Goal: Feedback & Contribution: Contribute content

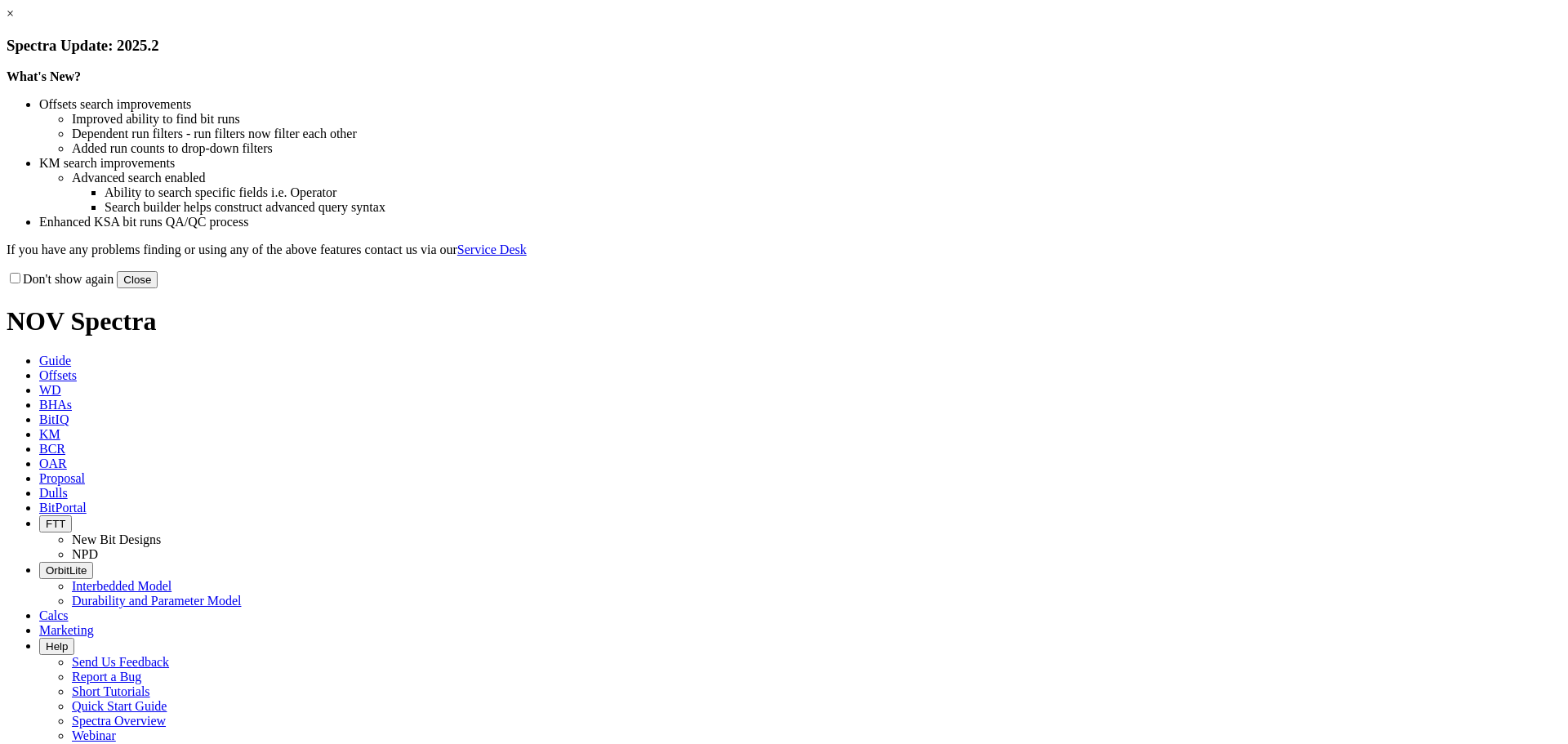
click at [14, 20] on link "×" at bounding box center [10, 13] width 7 height 14
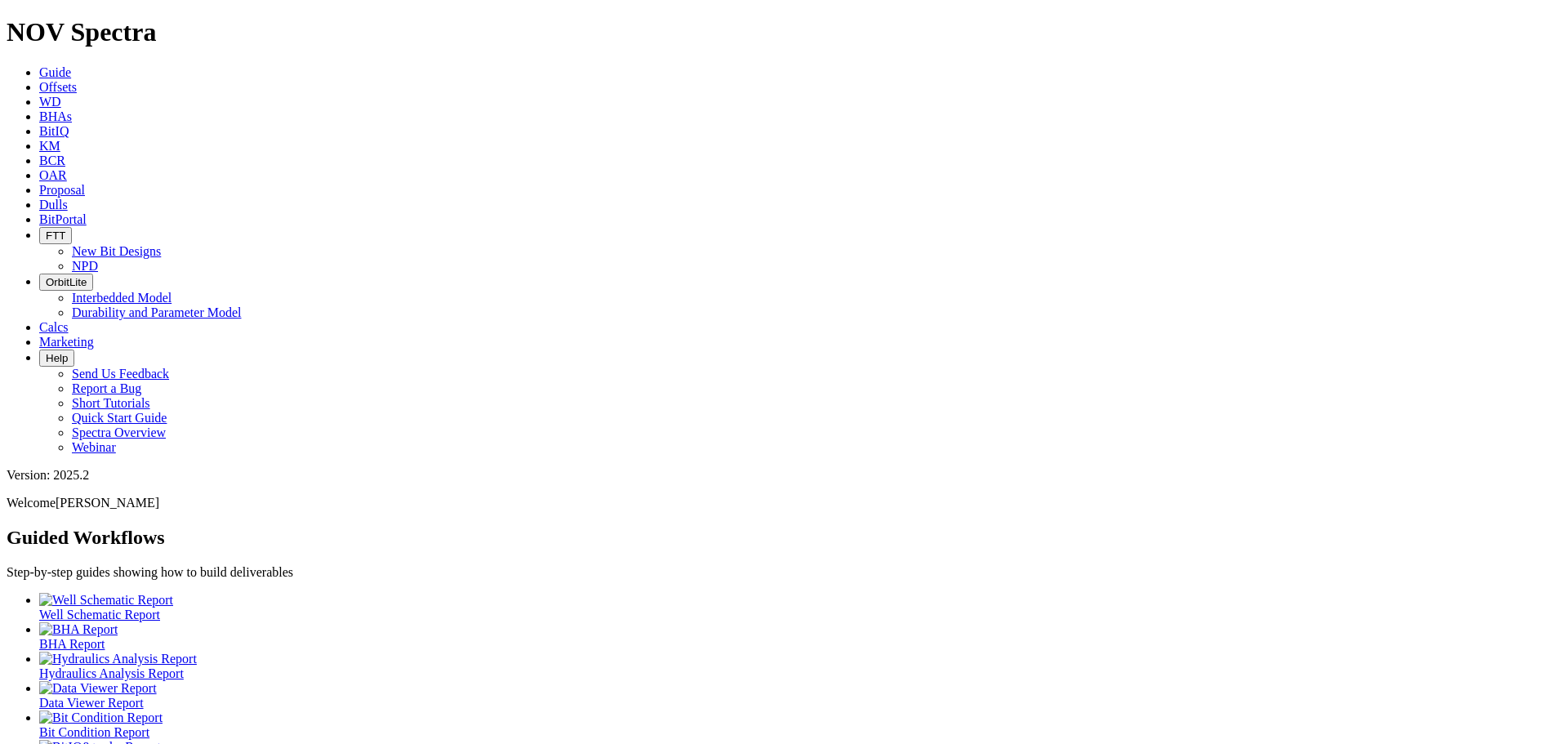
click at [39, 80] on icon at bounding box center [39, 86] width 0 height 14
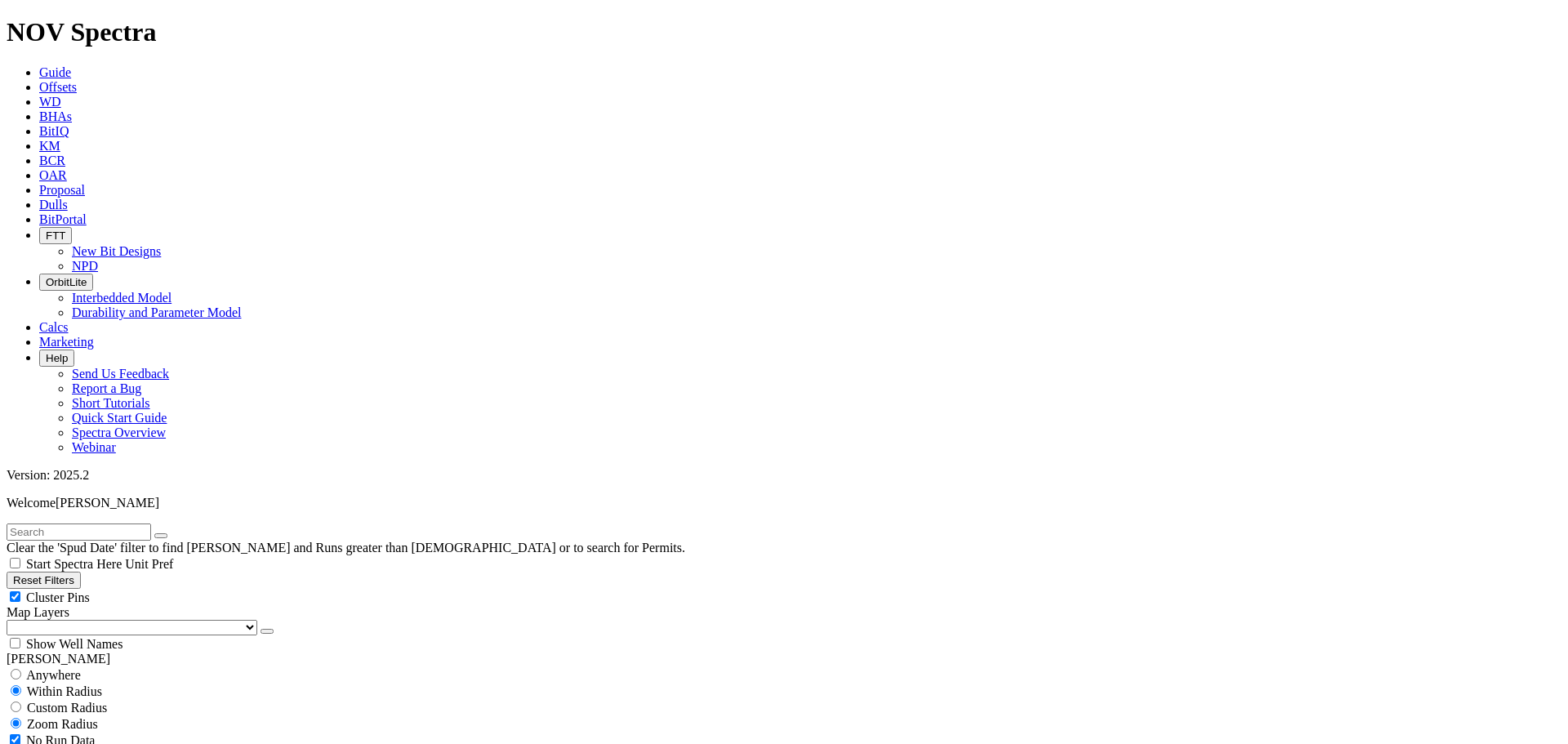
click at [21, 669] on input "radio" at bounding box center [16, 674] width 11 height 11
radio input "true"
radio input "false"
click at [60, 523] on input "text" at bounding box center [78, 531] width 145 height 17
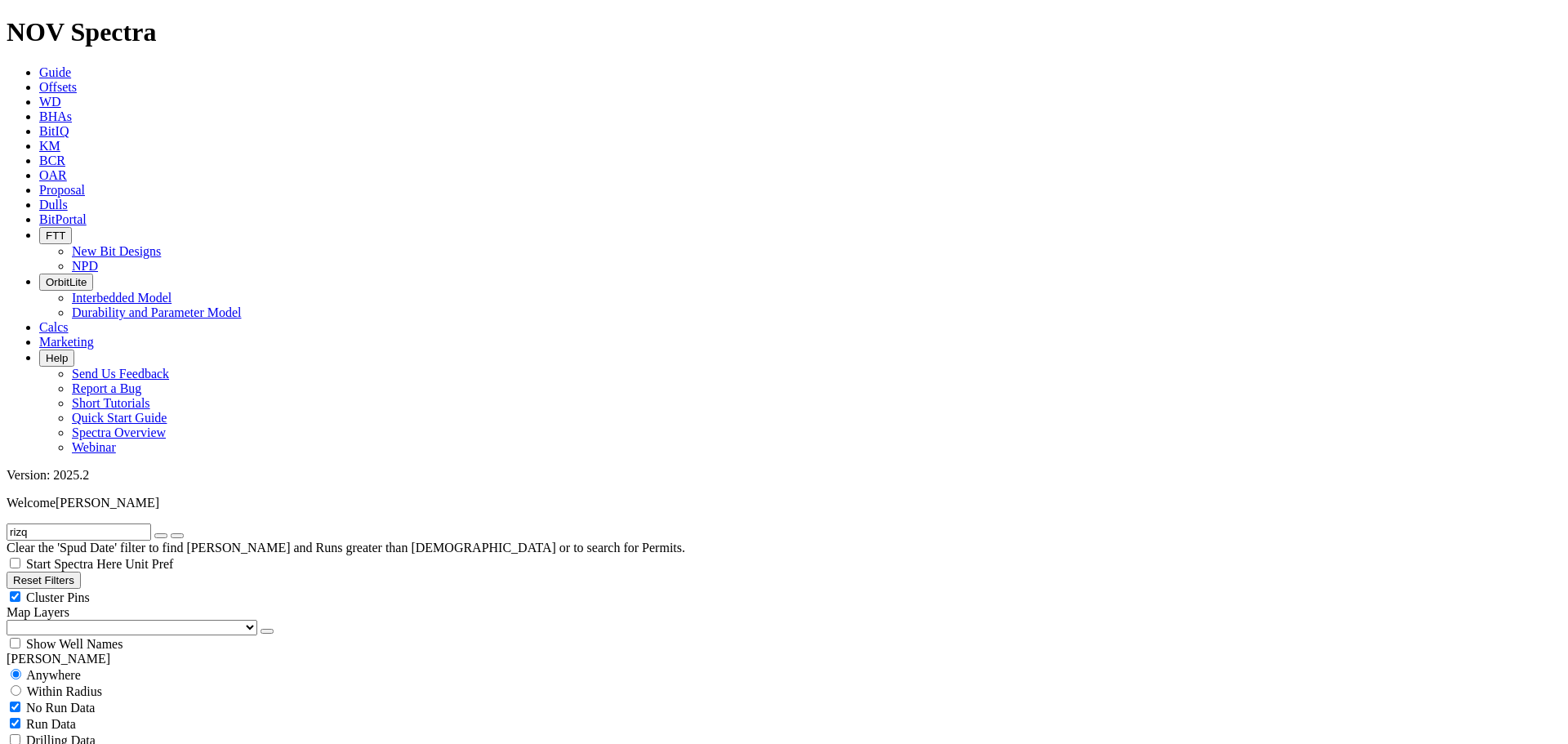
click at [171, 533] on button "submit" at bounding box center [177, 535] width 13 height 5
click at [45, 523] on input "rizq" at bounding box center [78, 531] width 145 height 17
type input "b"
type input "bilitang"
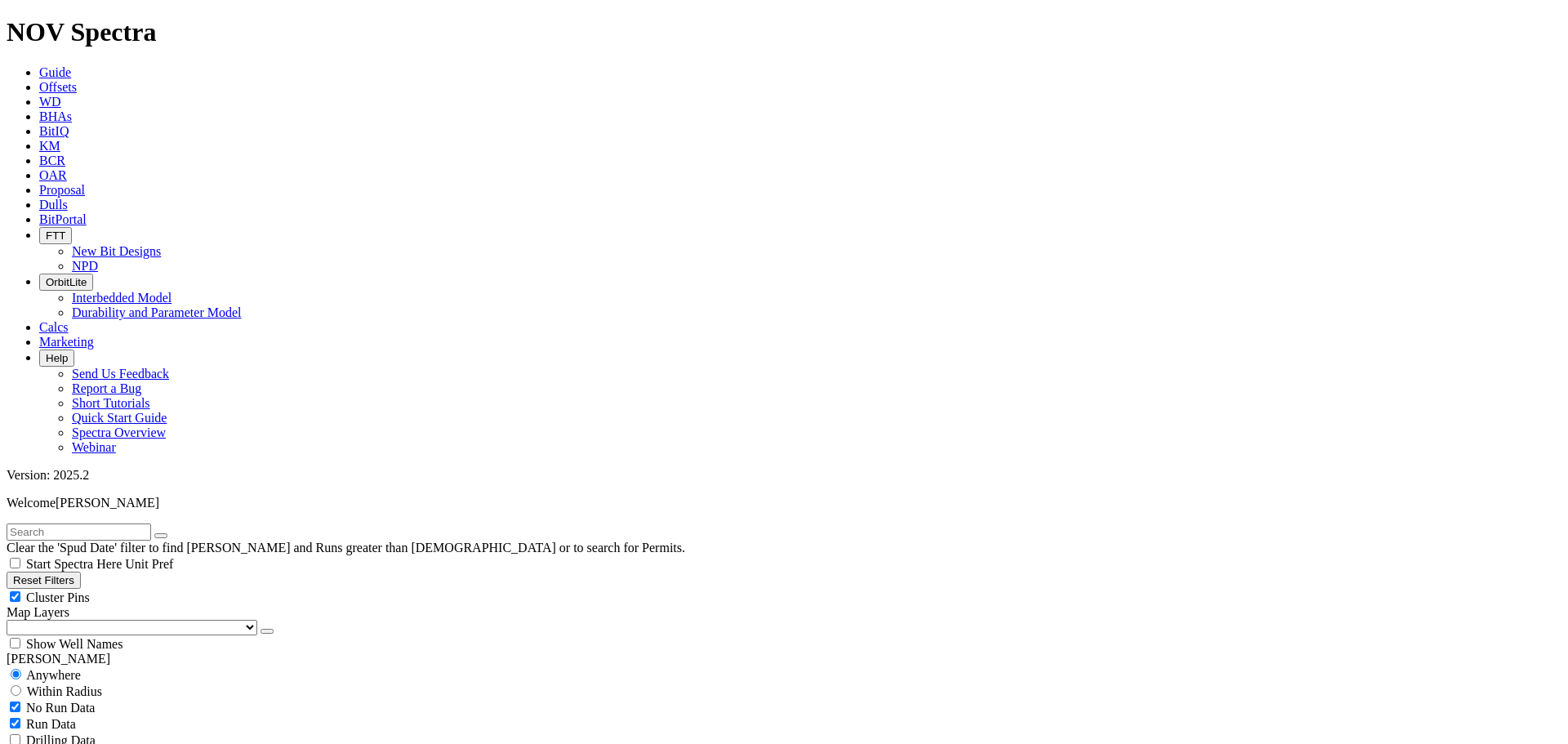
click at [119, 523] on input "text" at bounding box center [78, 531] width 145 height 17
type input "Adhi South"
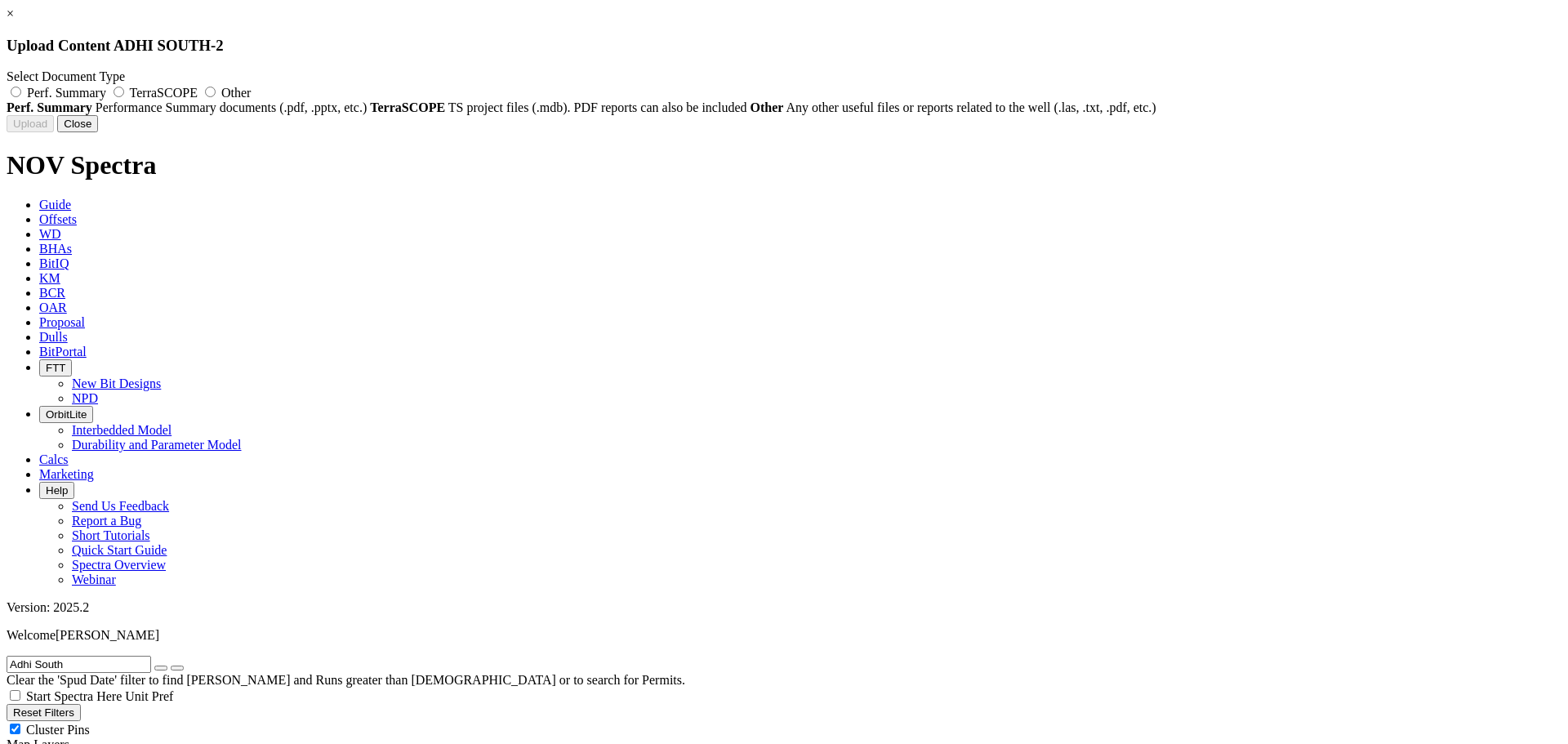
click at [197, 93] on span "TerraSCOPE" at bounding box center [164, 92] width 67 height 14
click at [124, 93] on input "TerraSCOPE" at bounding box center [119, 92] width 11 height 11
radio input "true"
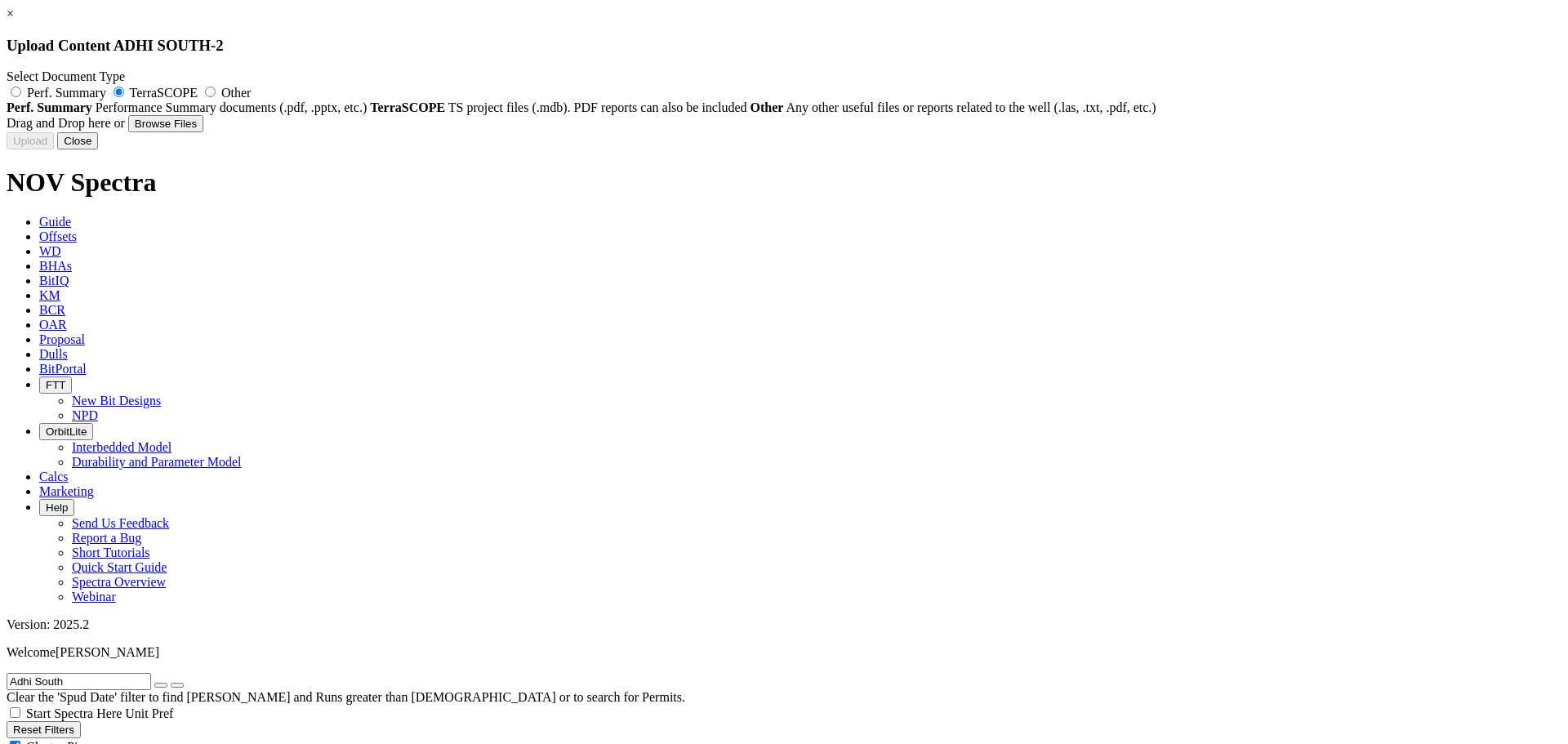
type input "AS-2_RSA.mdb"
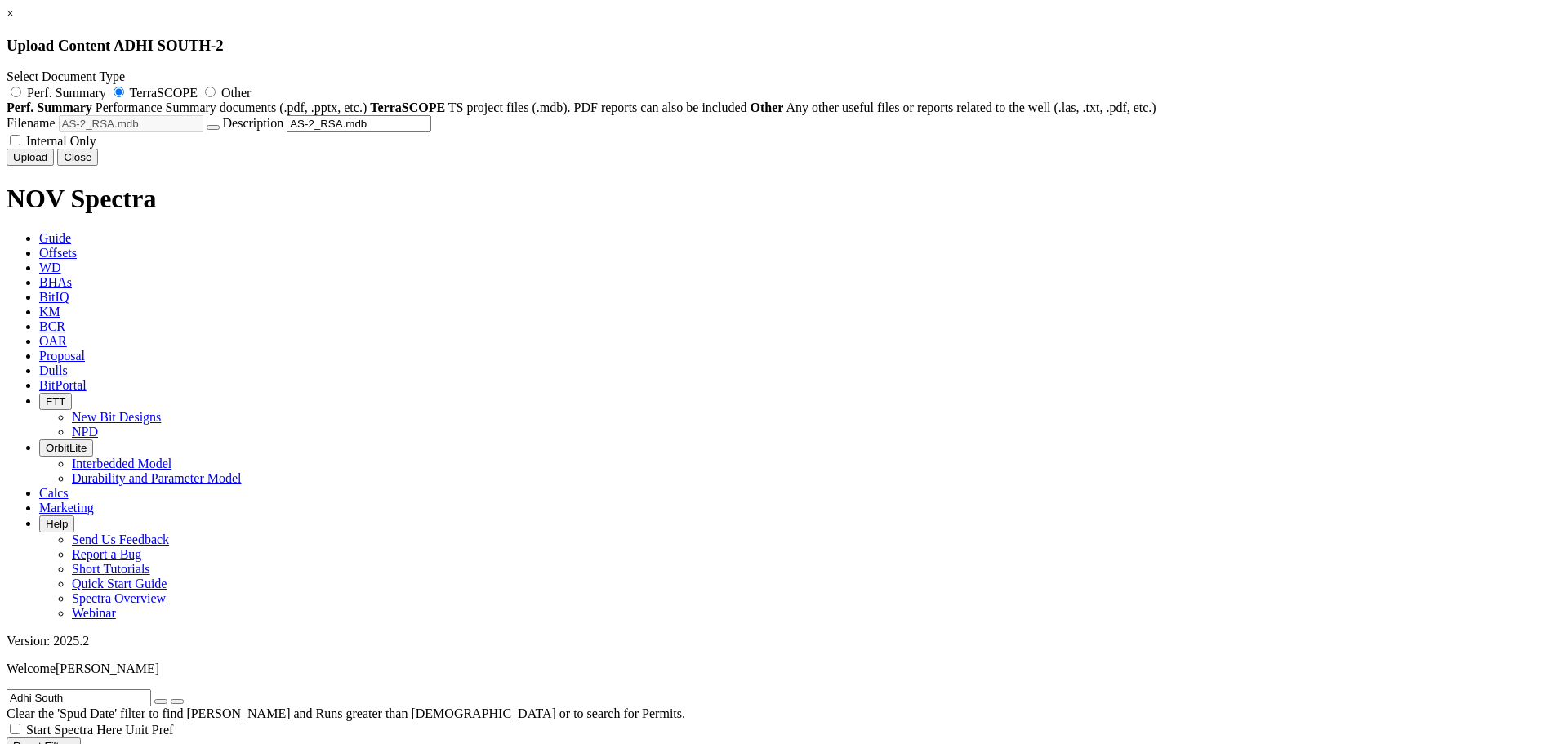
click at [96, 147] on span "Internal Only" at bounding box center [61, 140] width 70 height 14
click at [20, 146] on input "Internal Only" at bounding box center [15, 140] width 11 height 11
checkbox input "true"
click at [54, 166] on button "Upload" at bounding box center [30, 156] width 47 height 17
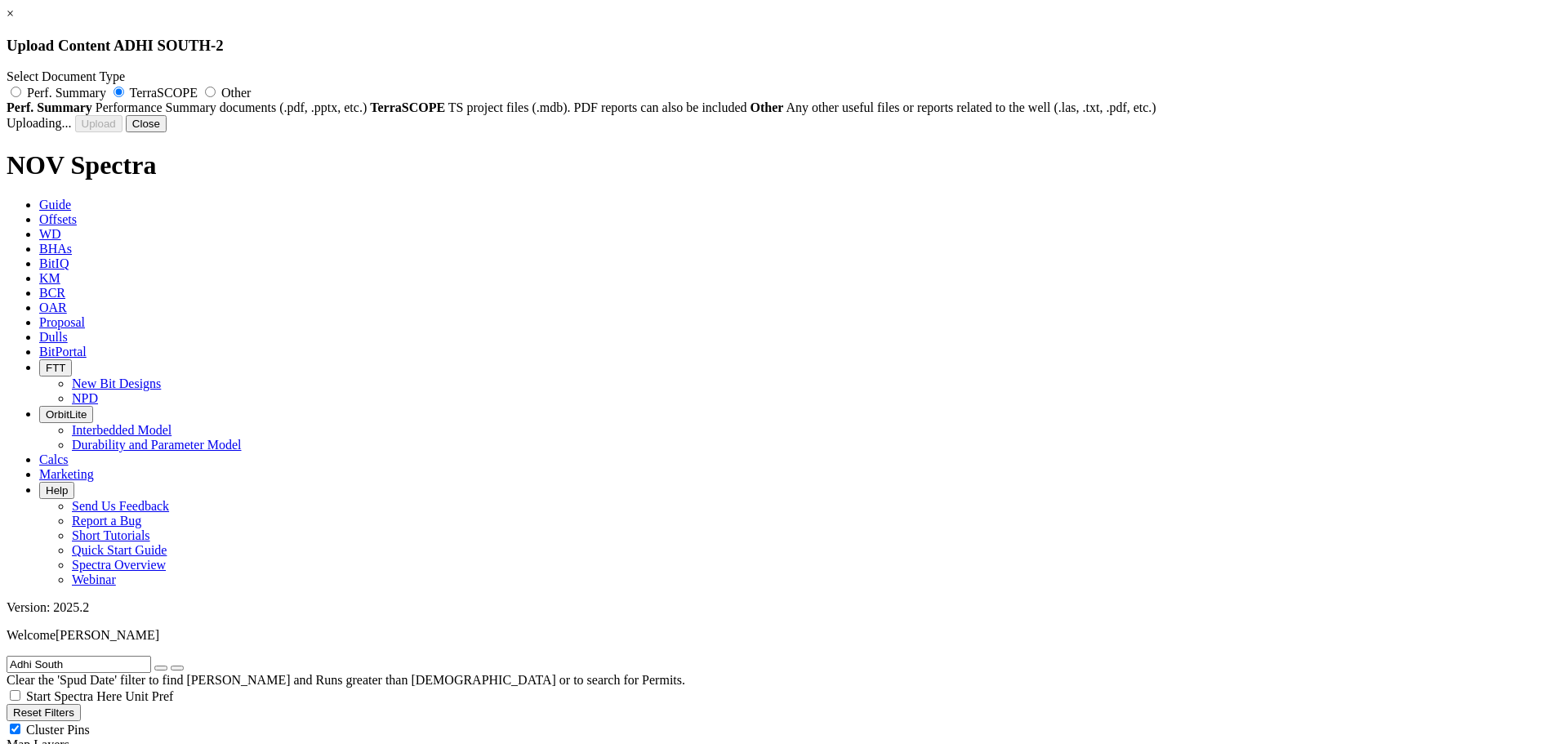
radio input "false"
checkbox input "false"
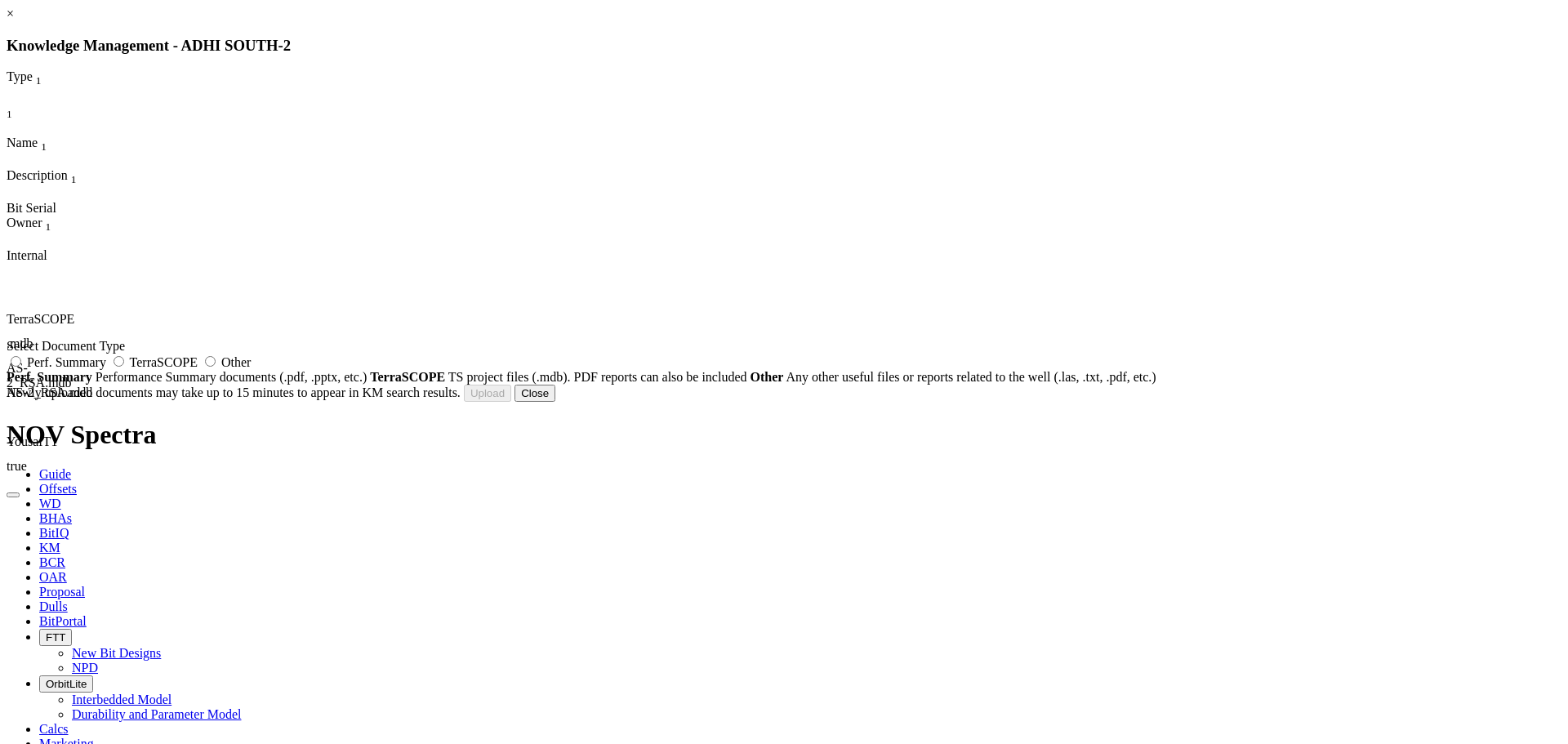
click at [201, 369] on label "TerraSCOPE" at bounding box center [155, 361] width 92 height 14
click at [124, 367] on input "TerraSCOPE" at bounding box center [119, 361] width 11 height 11
radio input "true"
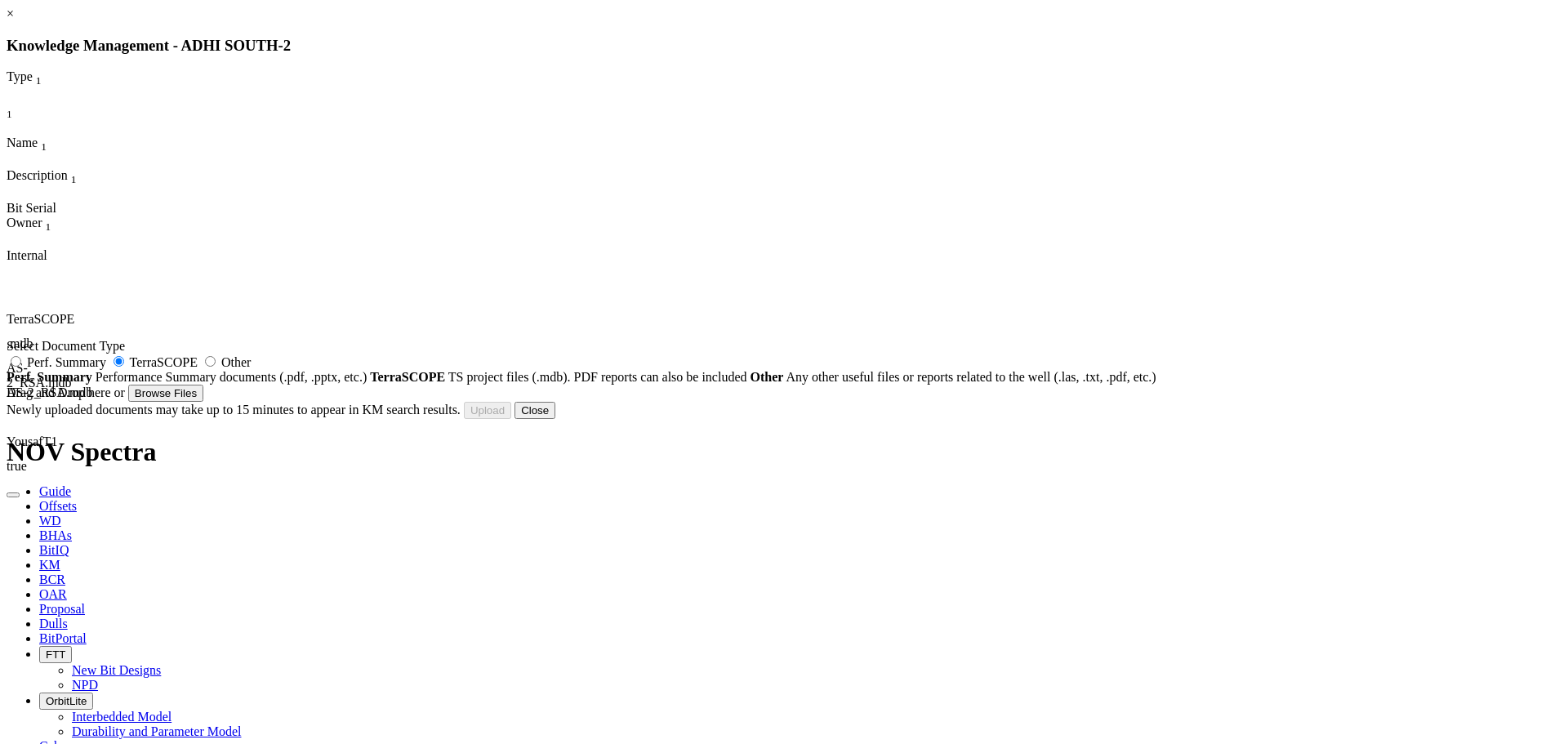
type input "AS-2_RSA (1300-3460).PDF"
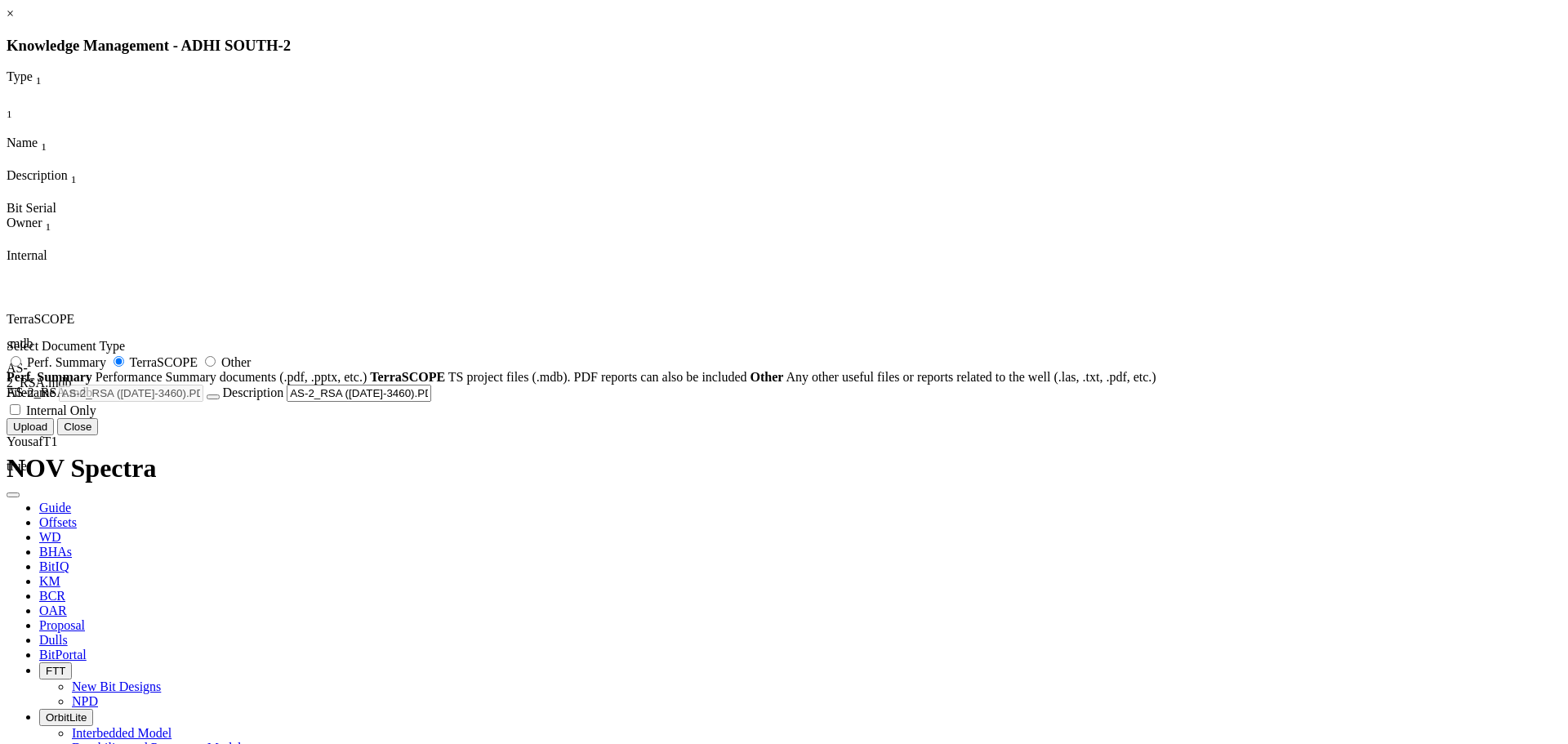
click at [96, 417] on span "Internal Only" at bounding box center [61, 409] width 70 height 14
click at [20, 415] on input "Internal Only" at bounding box center [15, 409] width 11 height 11
checkbox input "true"
click at [54, 435] on button "Upload" at bounding box center [30, 426] width 47 height 17
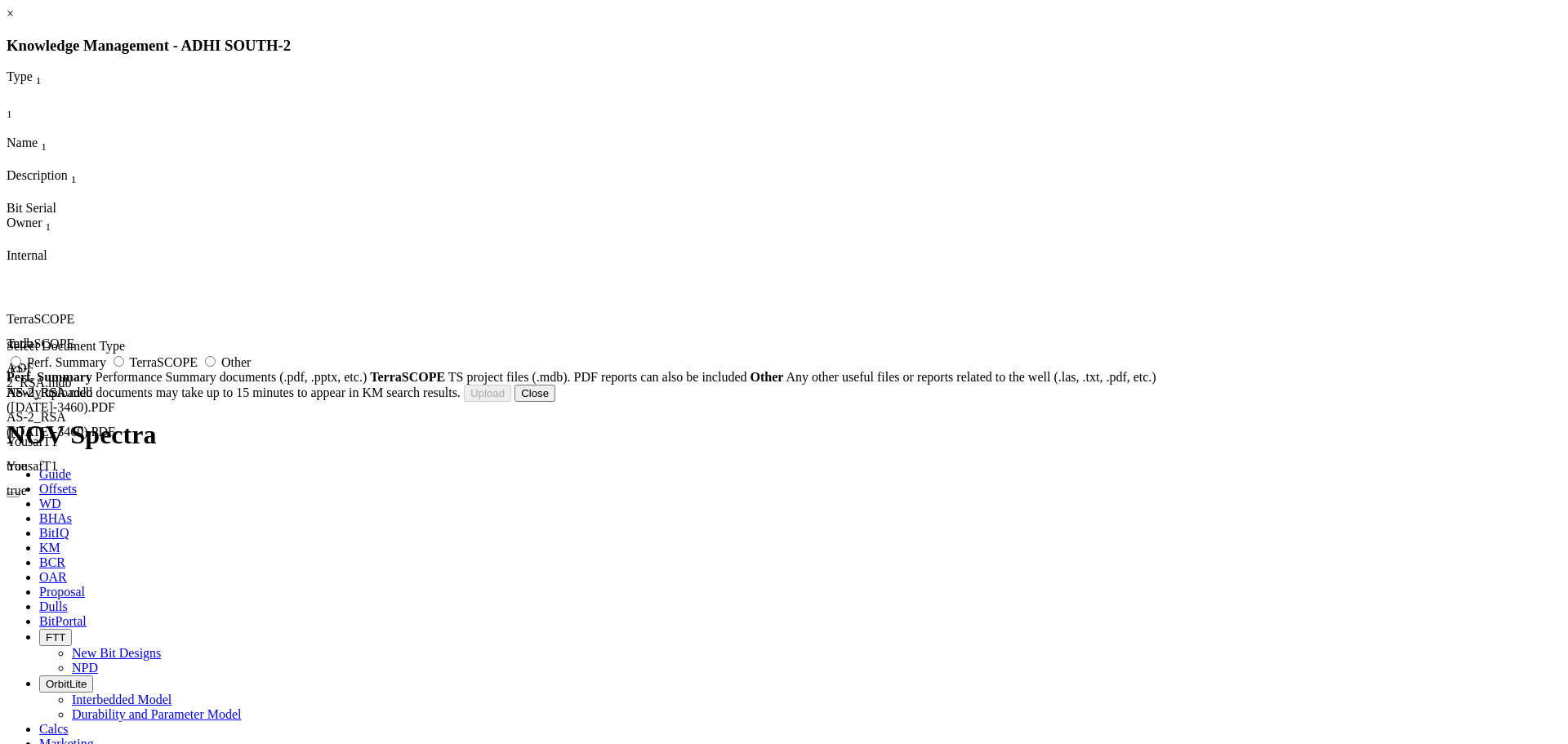
drag, startPoint x: 840, startPoint y: 378, endPoint x: 939, endPoint y: 377, distance: 99.0
click at [197, 369] on span "TerraSCOPE" at bounding box center [164, 361] width 67 height 14
click at [124, 367] on input "TerraSCOPE" at bounding box center [119, 361] width 11 height 11
radio input "true"
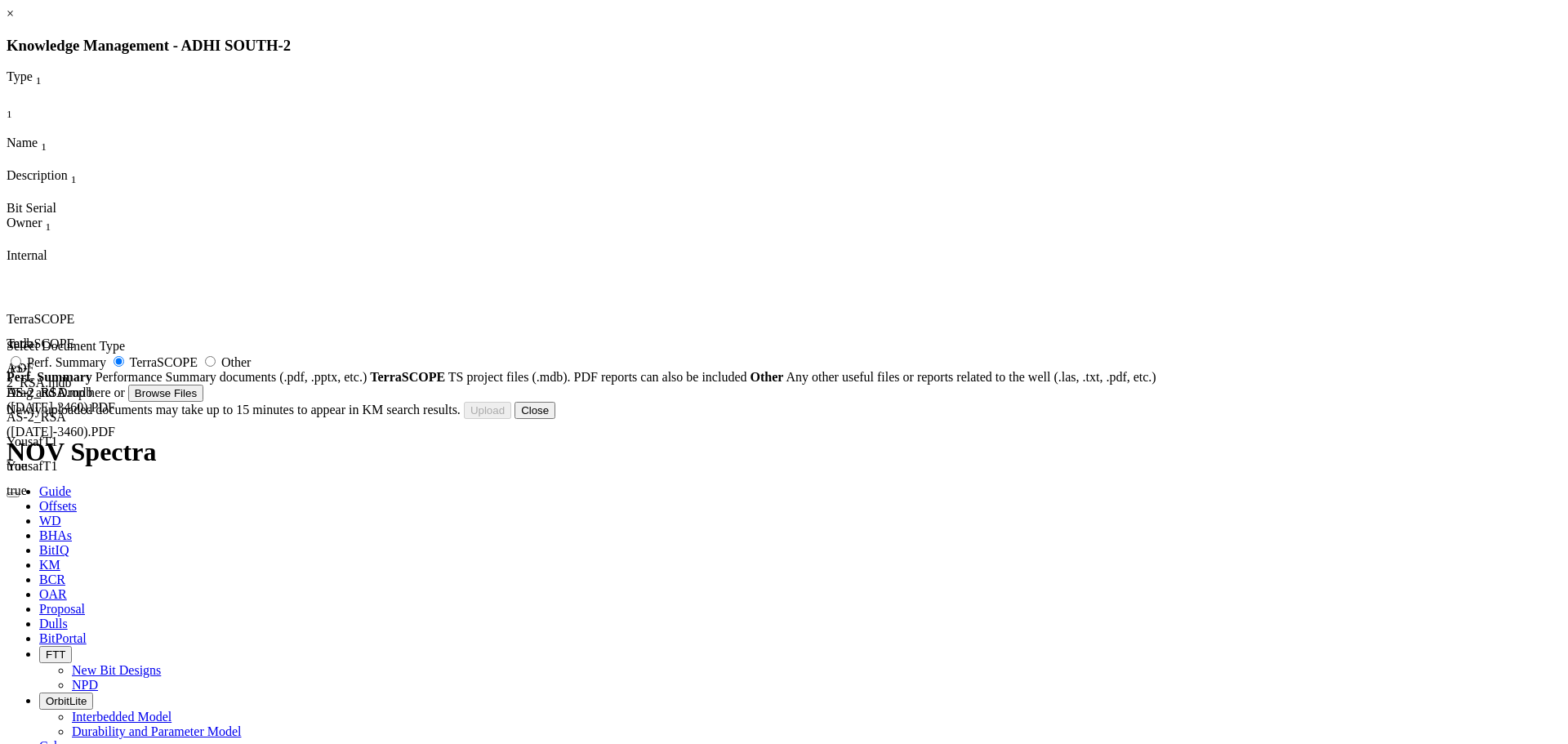
type input "Sonic & GR Data.xlsx"
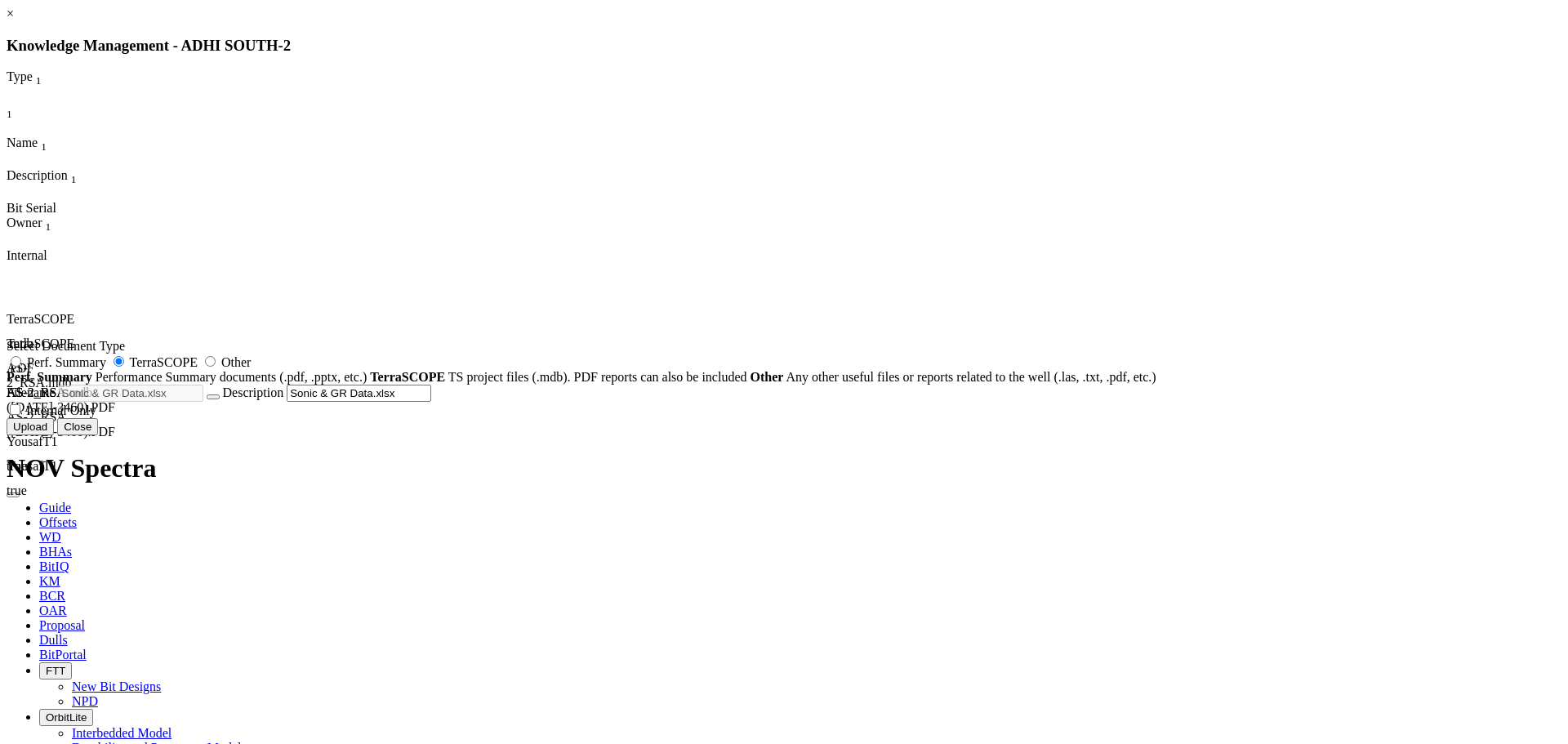
click at [96, 417] on span "Internal Only" at bounding box center [61, 409] width 70 height 14
click at [20, 415] on input "Internal Only" at bounding box center [15, 409] width 11 height 11
checkbox input "true"
click at [54, 435] on button "Upload" at bounding box center [30, 426] width 47 height 17
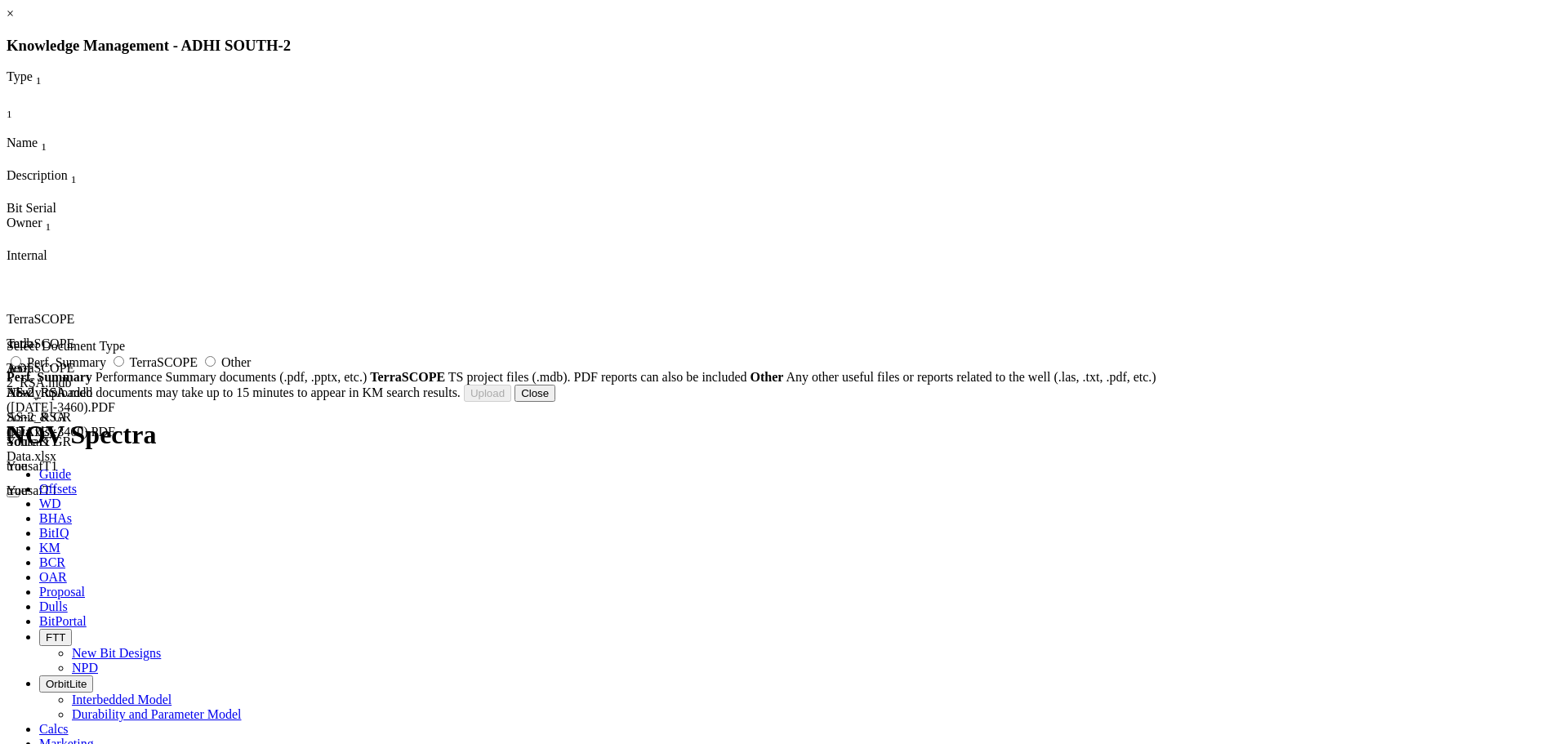
click at [197, 369] on span "TerraSCOPE" at bounding box center [164, 361] width 67 height 14
click at [124, 367] on input "TerraSCOPE" at bounding box center [119, 361] width 11 height 11
radio input "true"
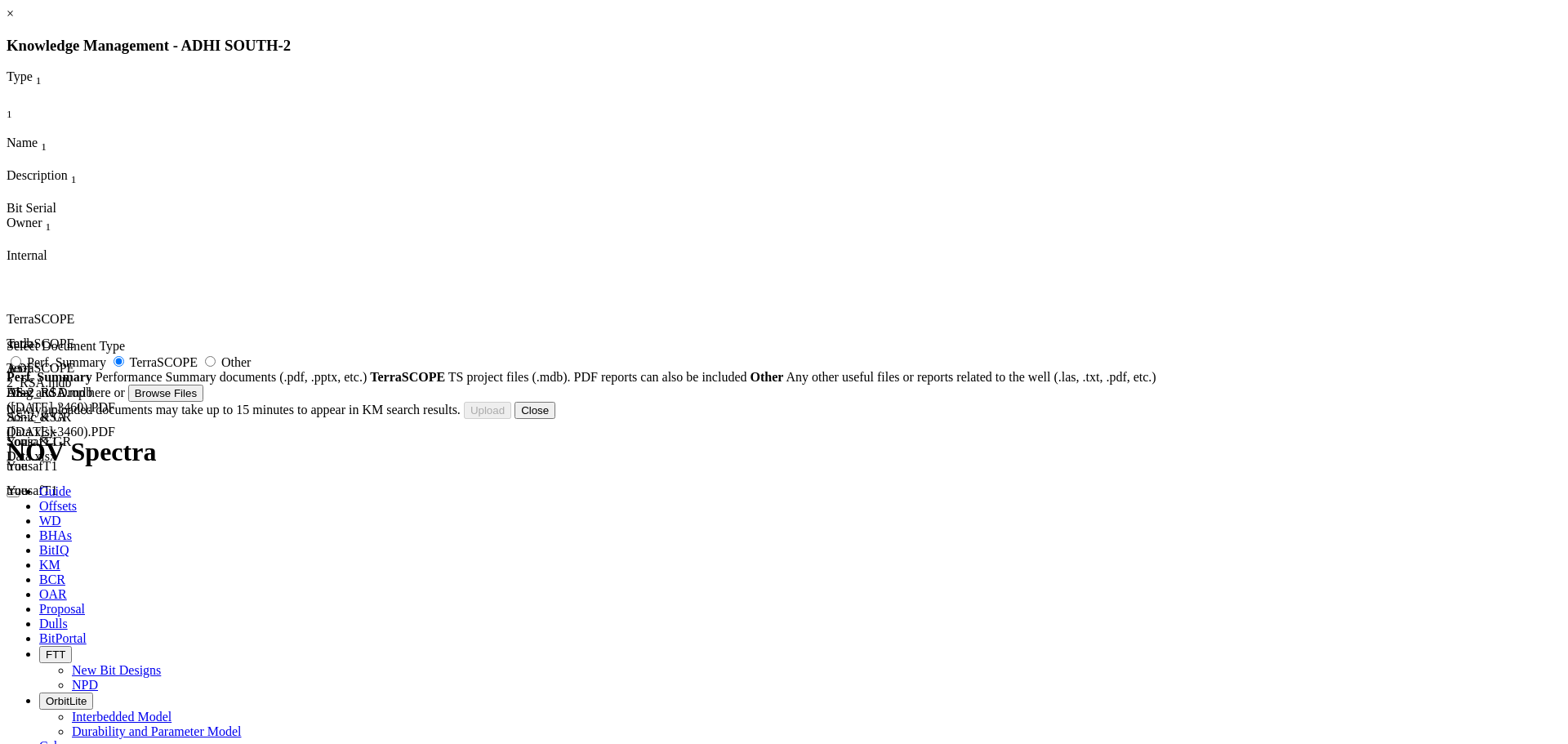
type input "Adhi South-2 Mud Log.pdf"
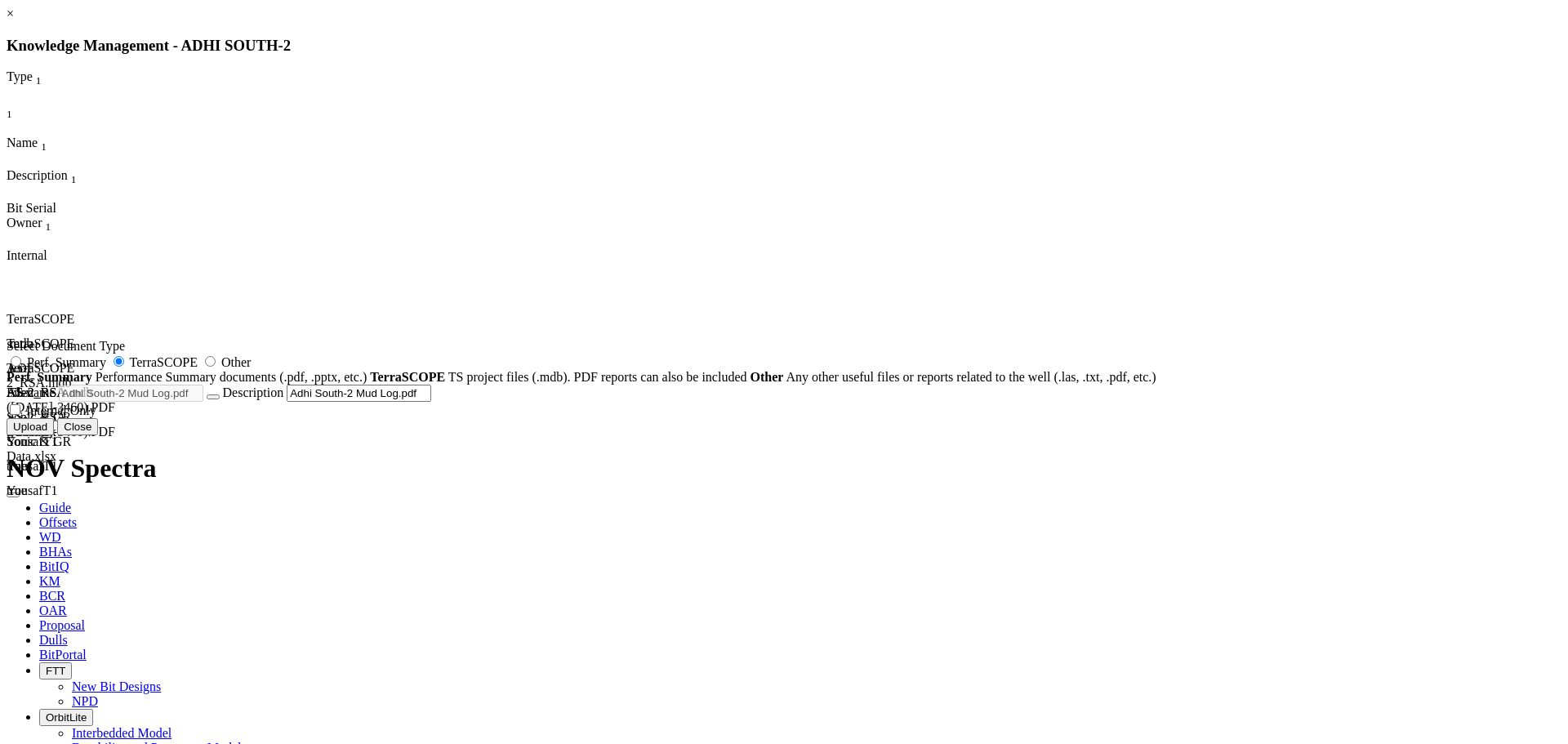
click at [96, 417] on label "Internal Only" at bounding box center [51, 409] width 90 height 14
click at [20, 415] on input "Internal Only" at bounding box center [15, 409] width 11 height 11
checkbox input "true"
click at [54, 435] on button "Upload" at bounding box center [30, 426] width 47 height 17
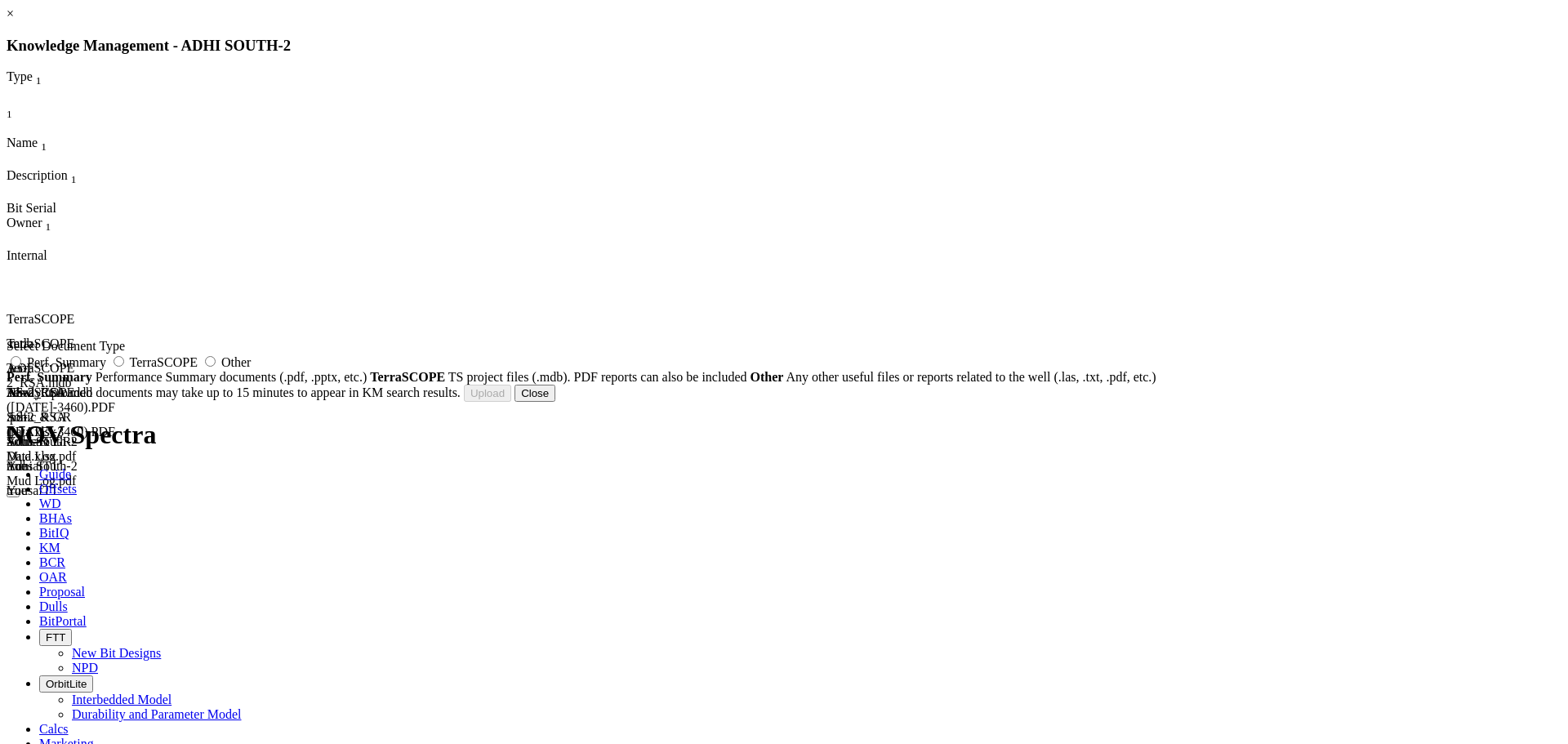
click at [197, 369] on span "TerraSCOPE" at bounding box center [164, 361] width 67 height 14
click at [124, 367] on input "TerraSCOPE" at bounding box center [119, 361] width 11 height 11
radio input "true"
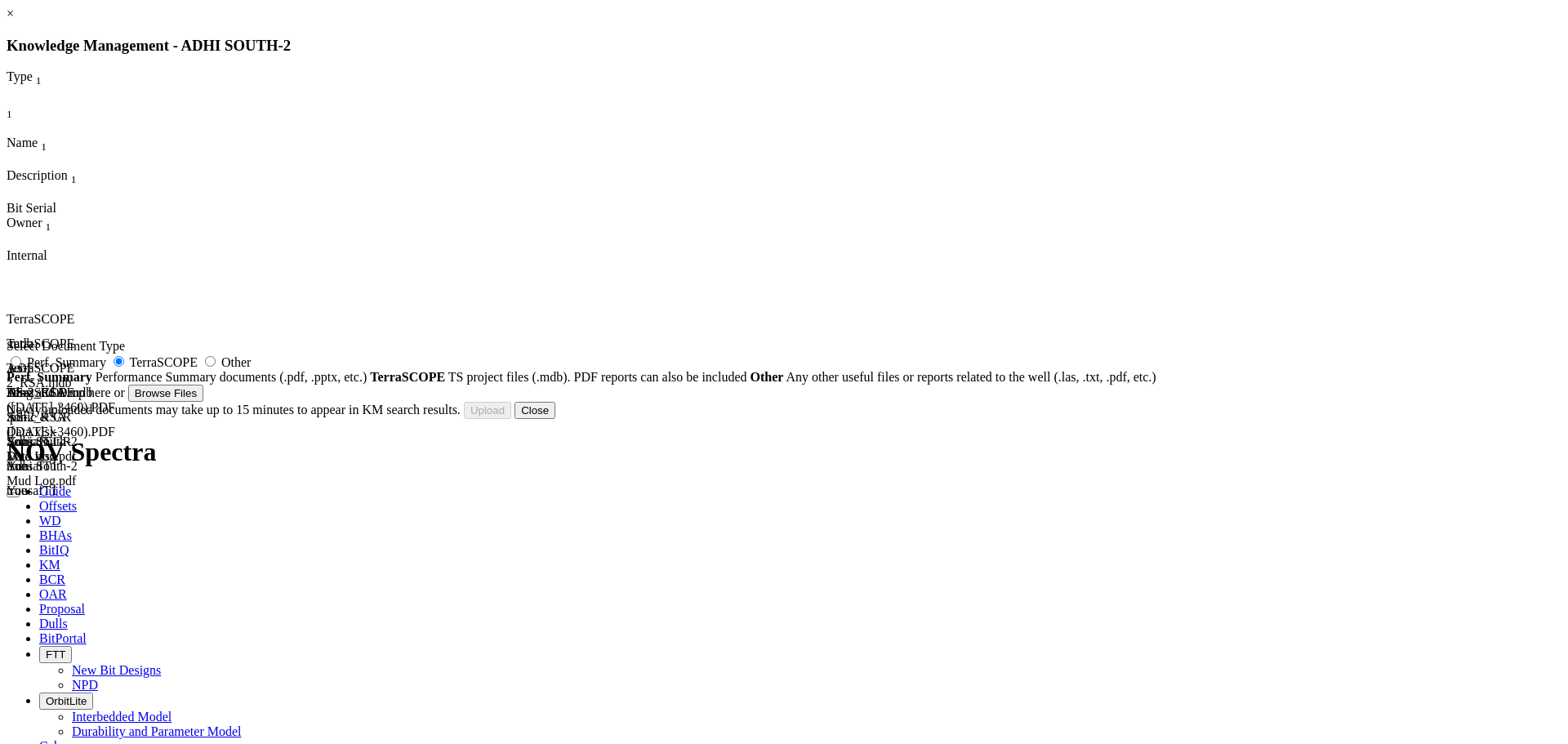
type input "Adhi South-2 ST Final Trajectory.xlsx"
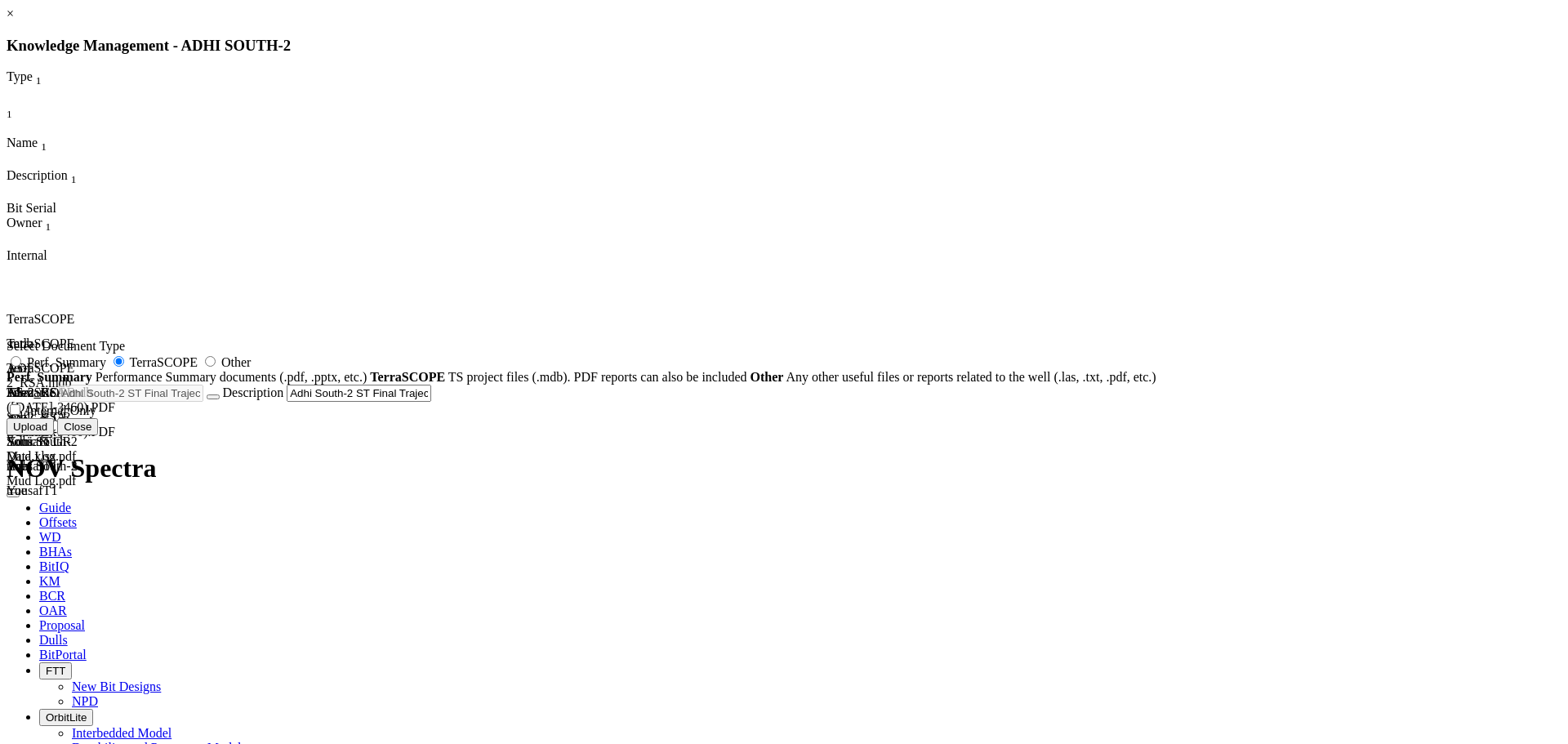
click at [96, 417] on label "Internal Only" at bounding box center [51, 409] width 90 height 14
click at [20, 415] on input "Internal Only" at bounding box center [15, 409] width 11 height 11
checkbox input "true"
click at [54, 435] on button "Upload" at bounding box center [30, 426] width 47 height 17
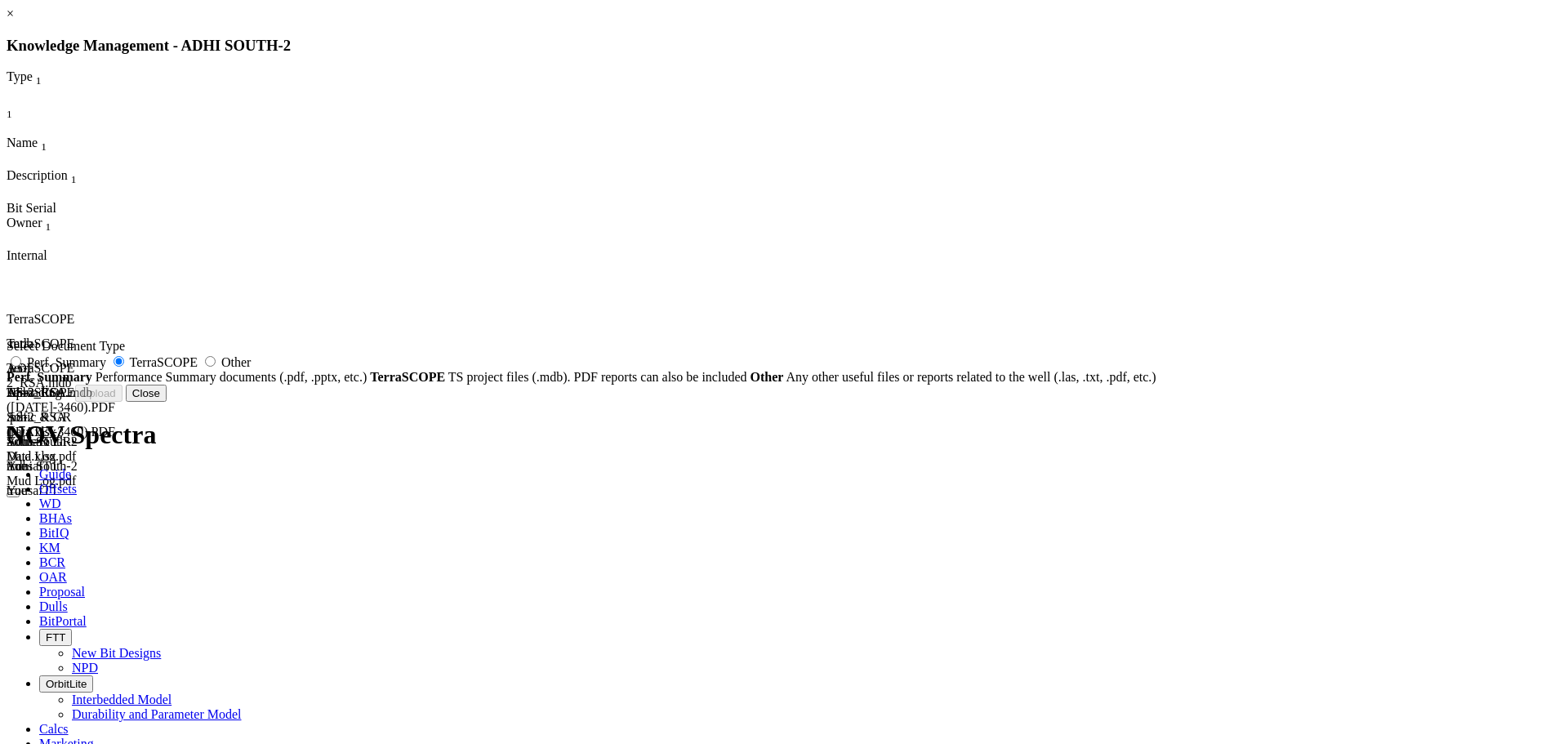
radio input "false"
click at [555, 402] on button "Close" at bounding box center [534, 393] width 41 height 17
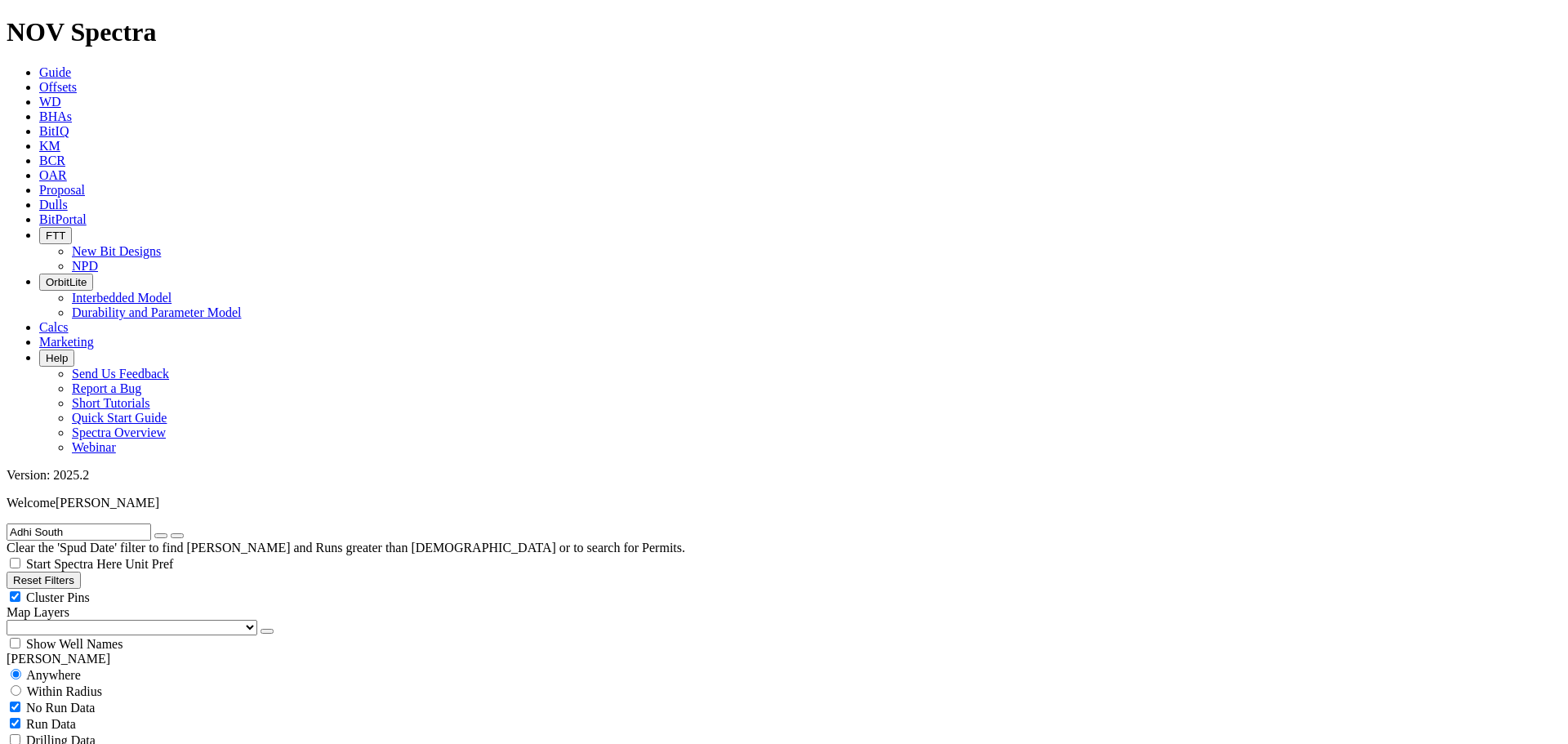
click at [161, 536] on icon "button" at bounding box center [161, 536] width 0 height 0
radio input "false"
radio input "true"
click at [106, 523] on input "text" at bounding box center [78, 531] width 145 height 17
click at [171, 533] on button "submit" at bounding box center [177, 535] width 13 height 5
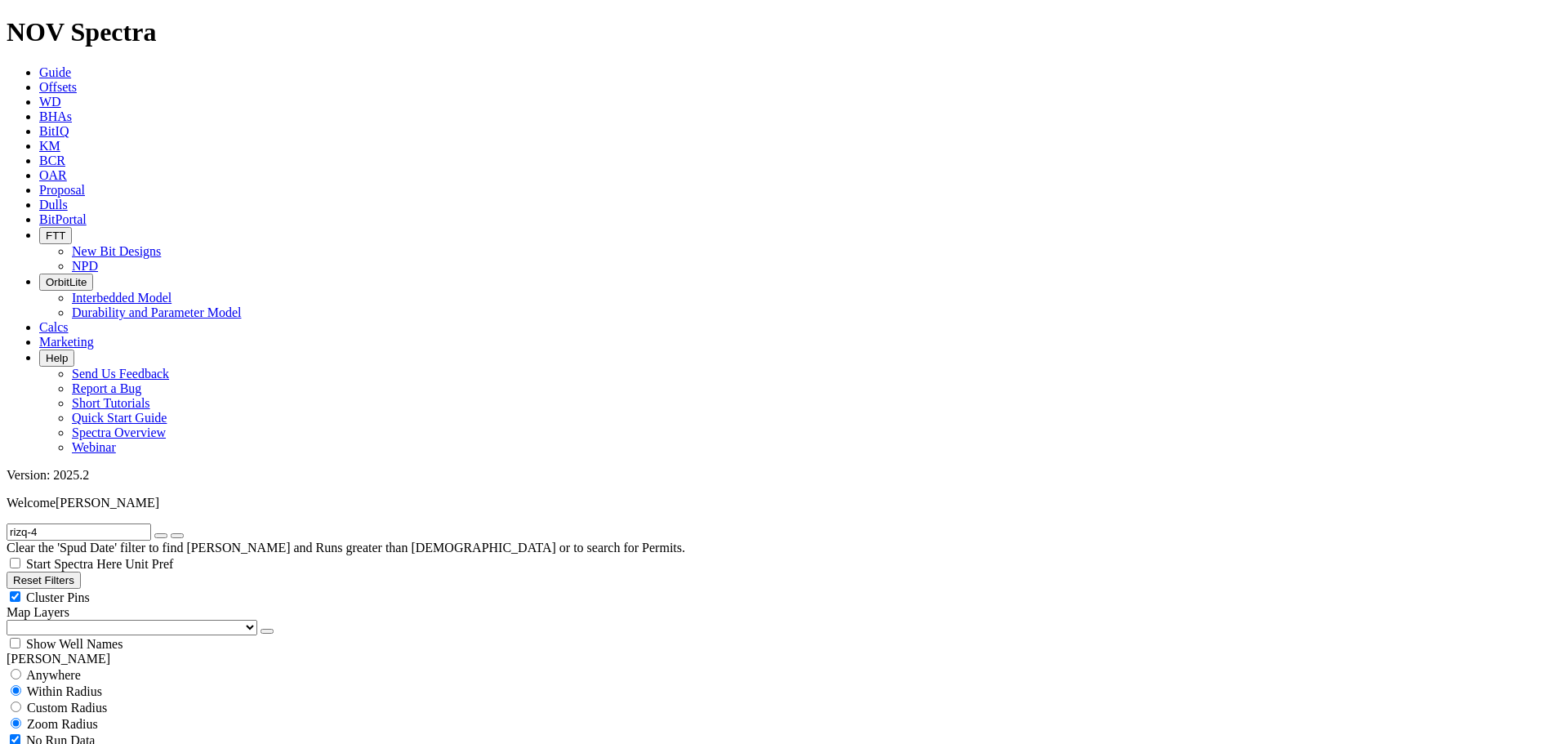
type input "rizq-4"
click at [171, 533] on button "submit" at bounding box center [177, 535] width 13 height 5
click at [44, 668] on span "Anywhere" at bounding box center [54, 674] width 55 height 14
radio input "true"
radio input "false"
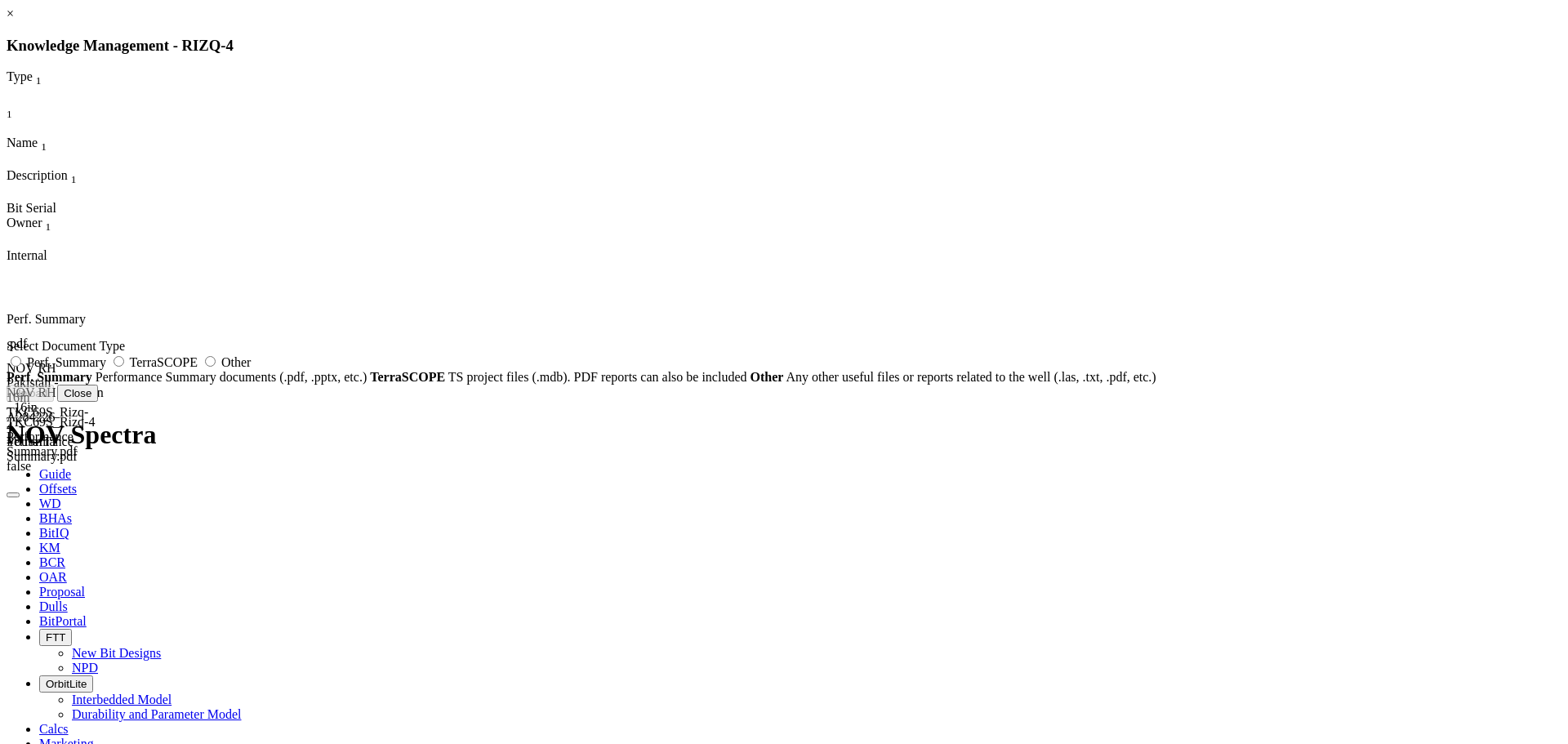
click at [14, 20] on link "×" at bounding box center [10, 13] width 7 height 14
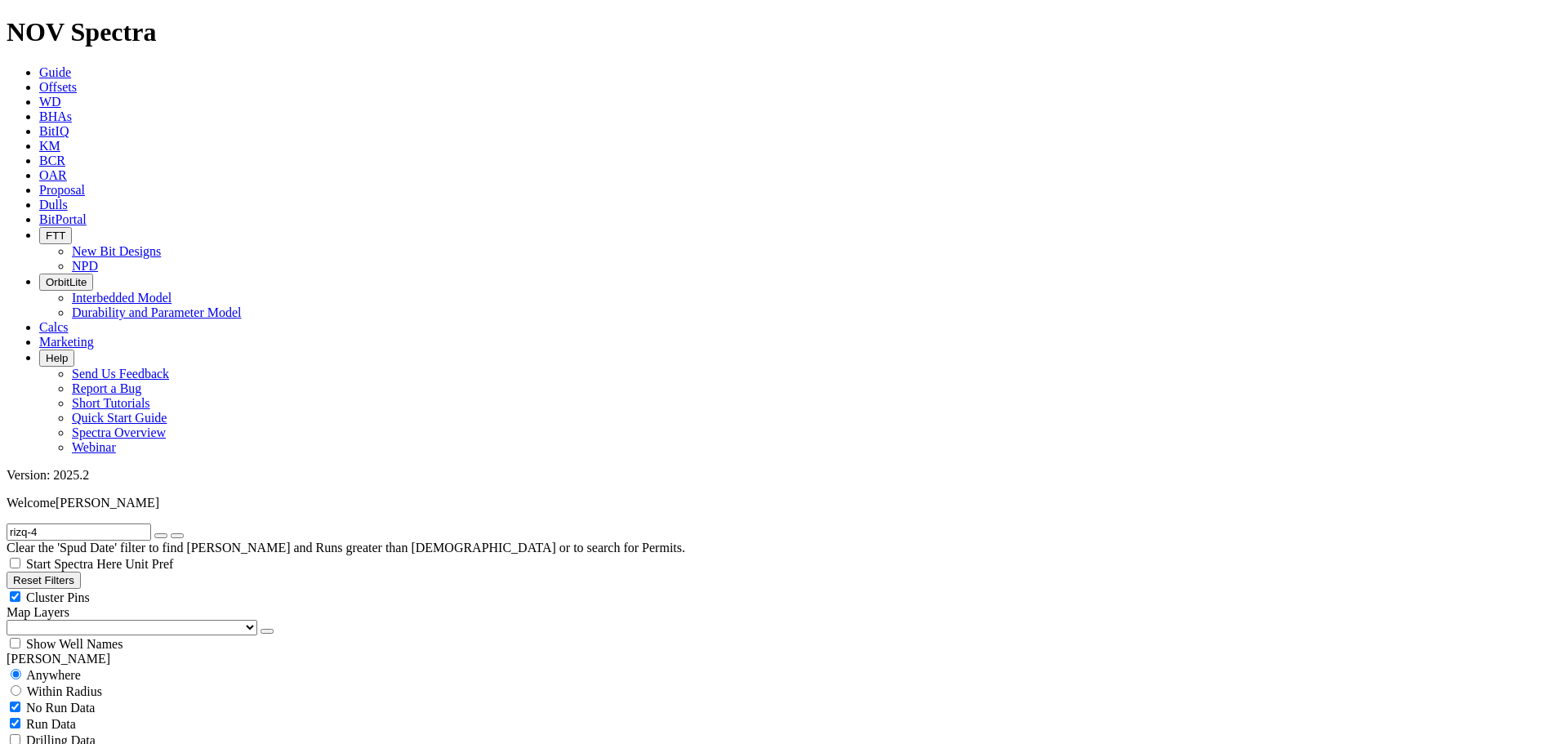
click at [39, 197] on icon at bounding box center [39, 204] width 0 height 14
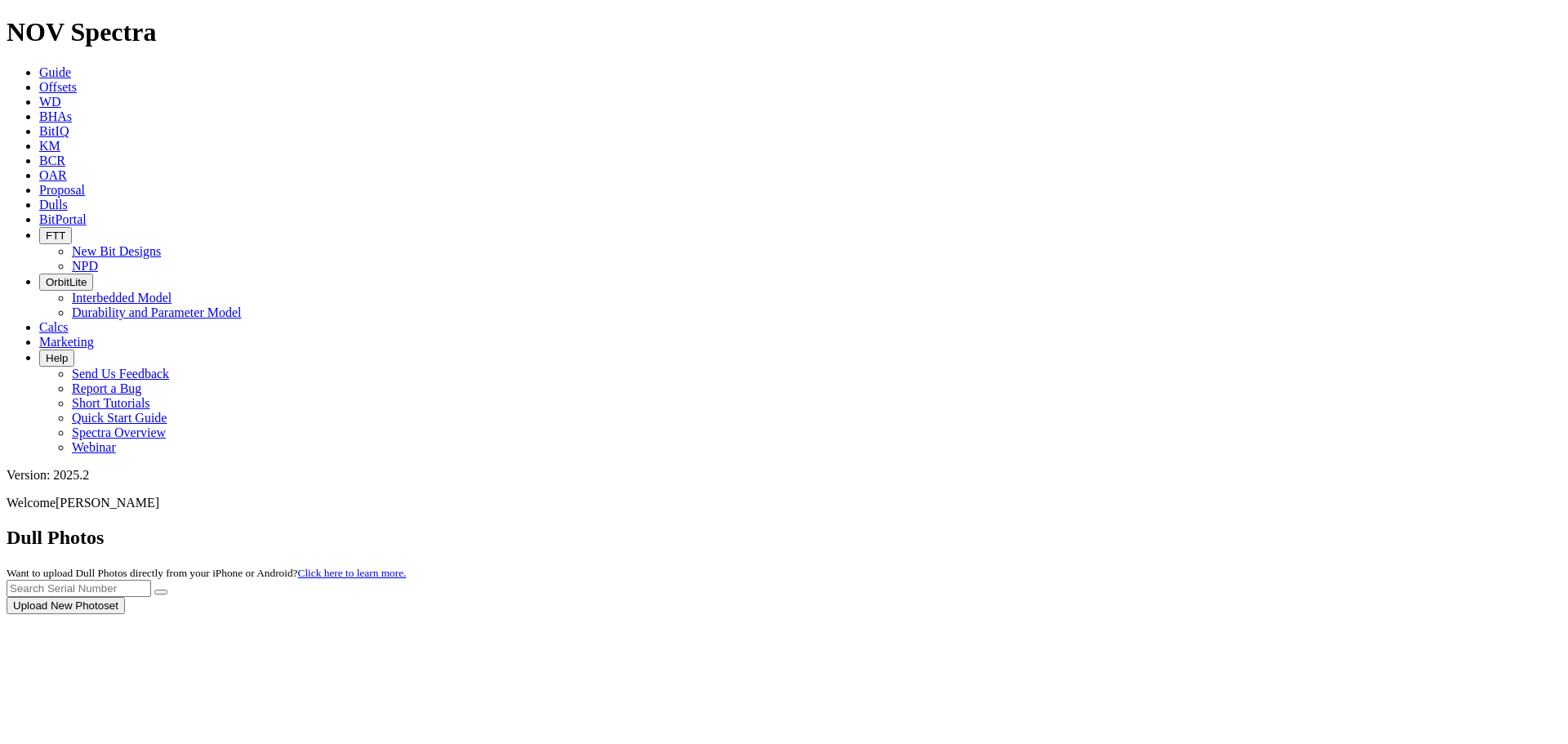
click at [259, 614] on div at bounding box center [784, 614] width 1555 height 0
click at [76, 80] on span "Offsets" at bounding box center [57, 86] width 37 height 14
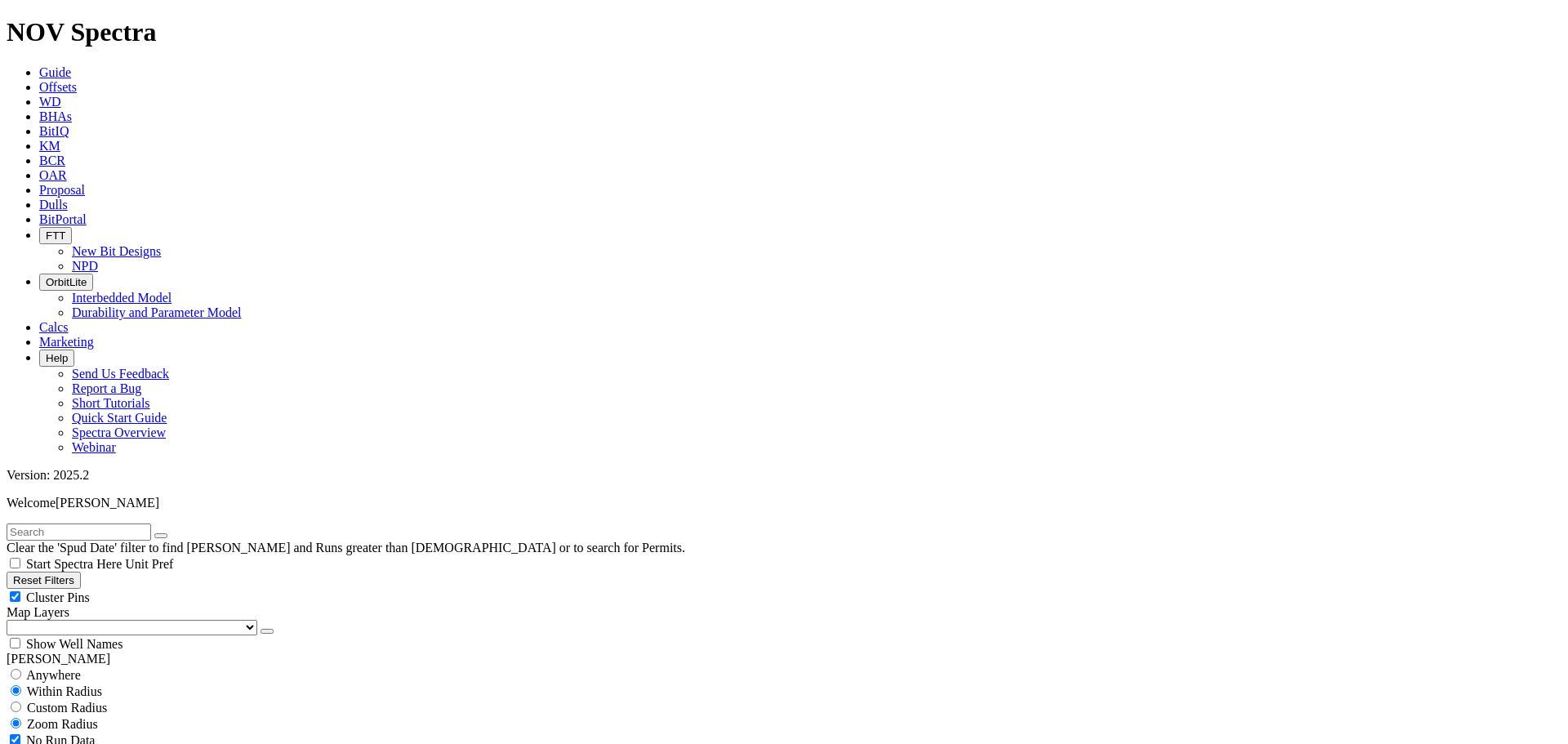
click at [58, 668] on span "Anywhere" at bounding box center [54, 674] width 55 height 14
radio input "true"
radio input "false"
click at [63, 523] on input "text" at bounding box center [78, 531] width 145 height 17
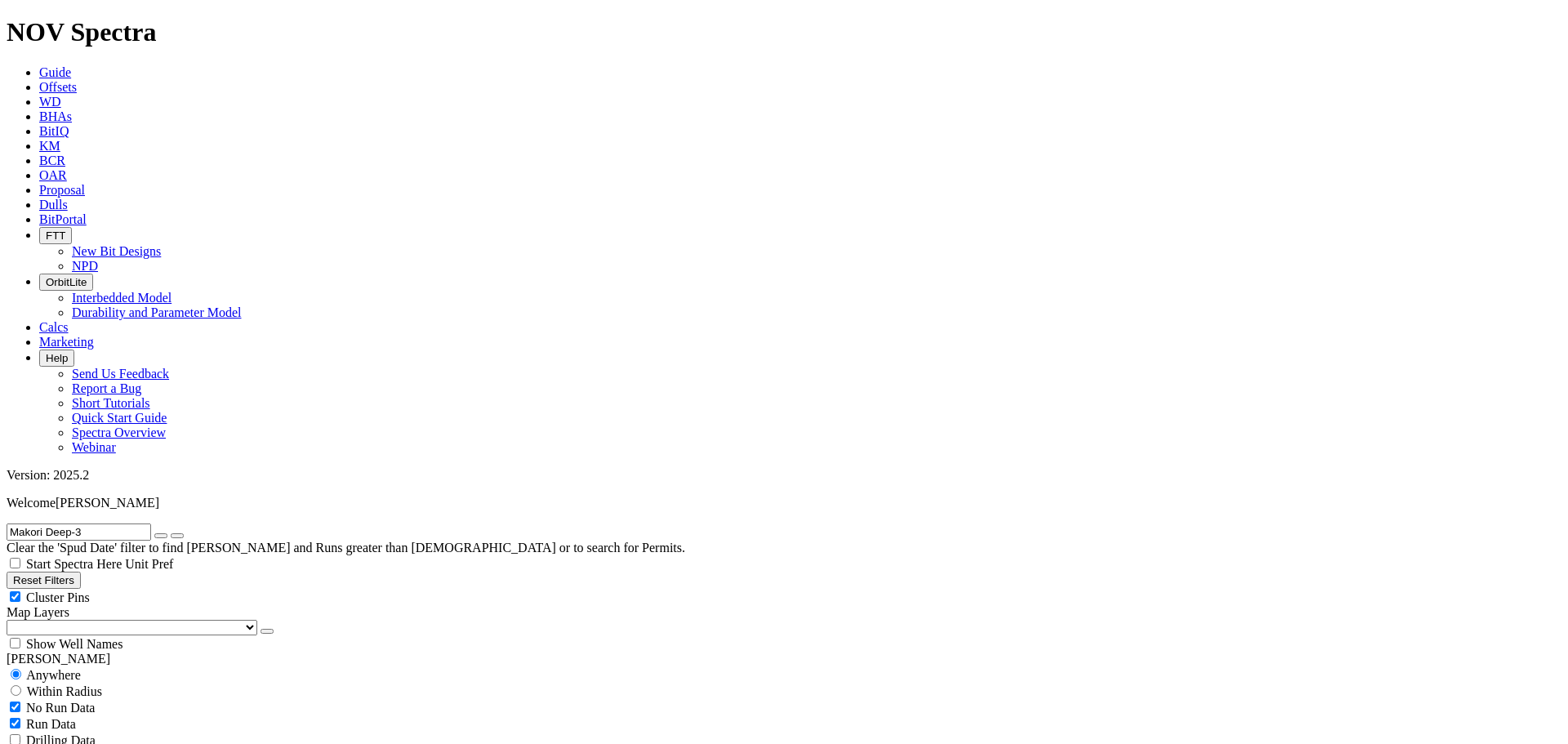
type input "Makori Deep-3"
click at [171, 533] on button "submit" at bounding box center [177, 535] width 13 height 5
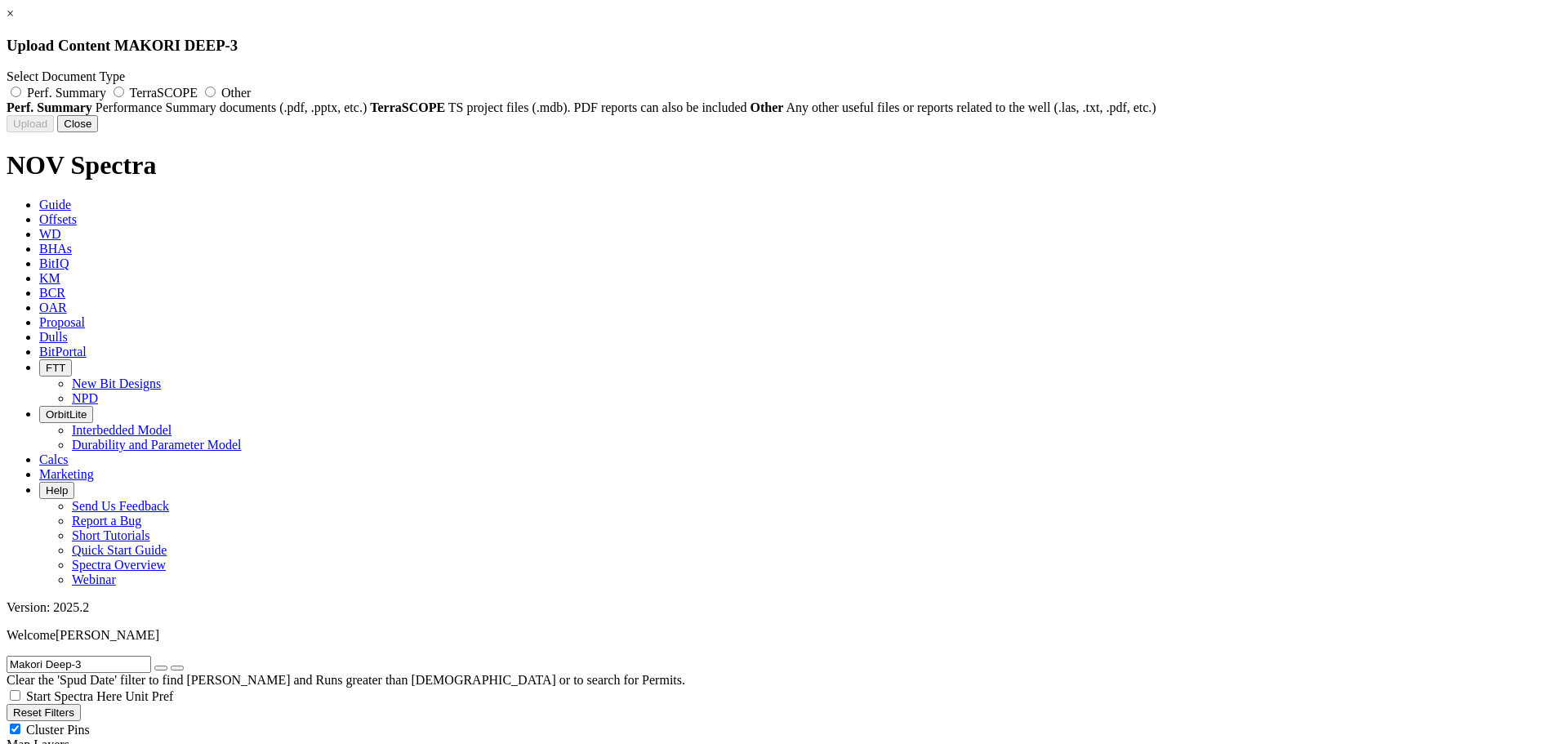
click at [106, 96] on span "Perf. Summary" at bounding box center [66, 92] width 79 height 14
click at [21, 96] on input "Perf. Summary" at bounding box center [16, 92] width 11 height 11
radio input "true"
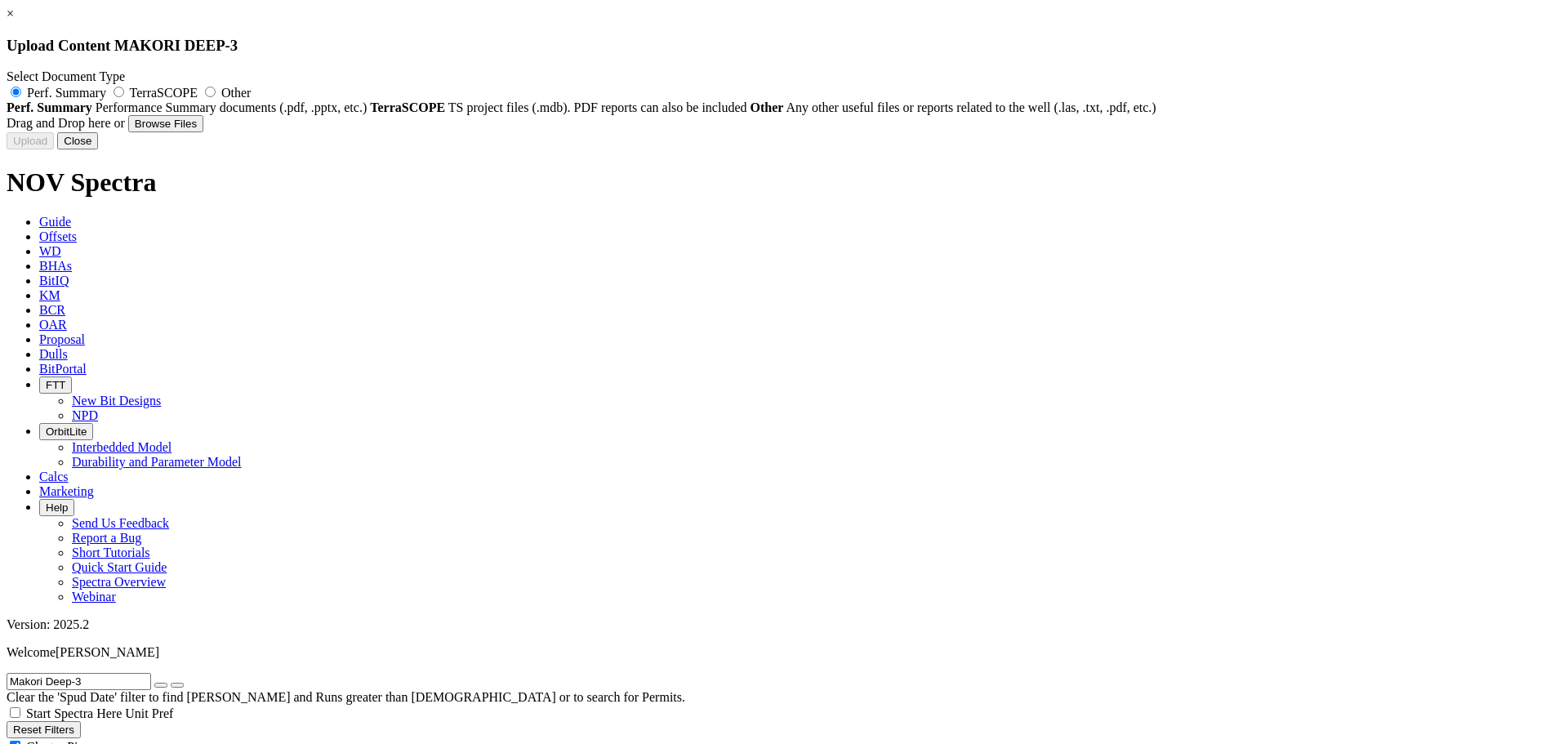
type input "NOV RH Pakistan - 17.5in TKC69S_MKD-3_PS.pdf"
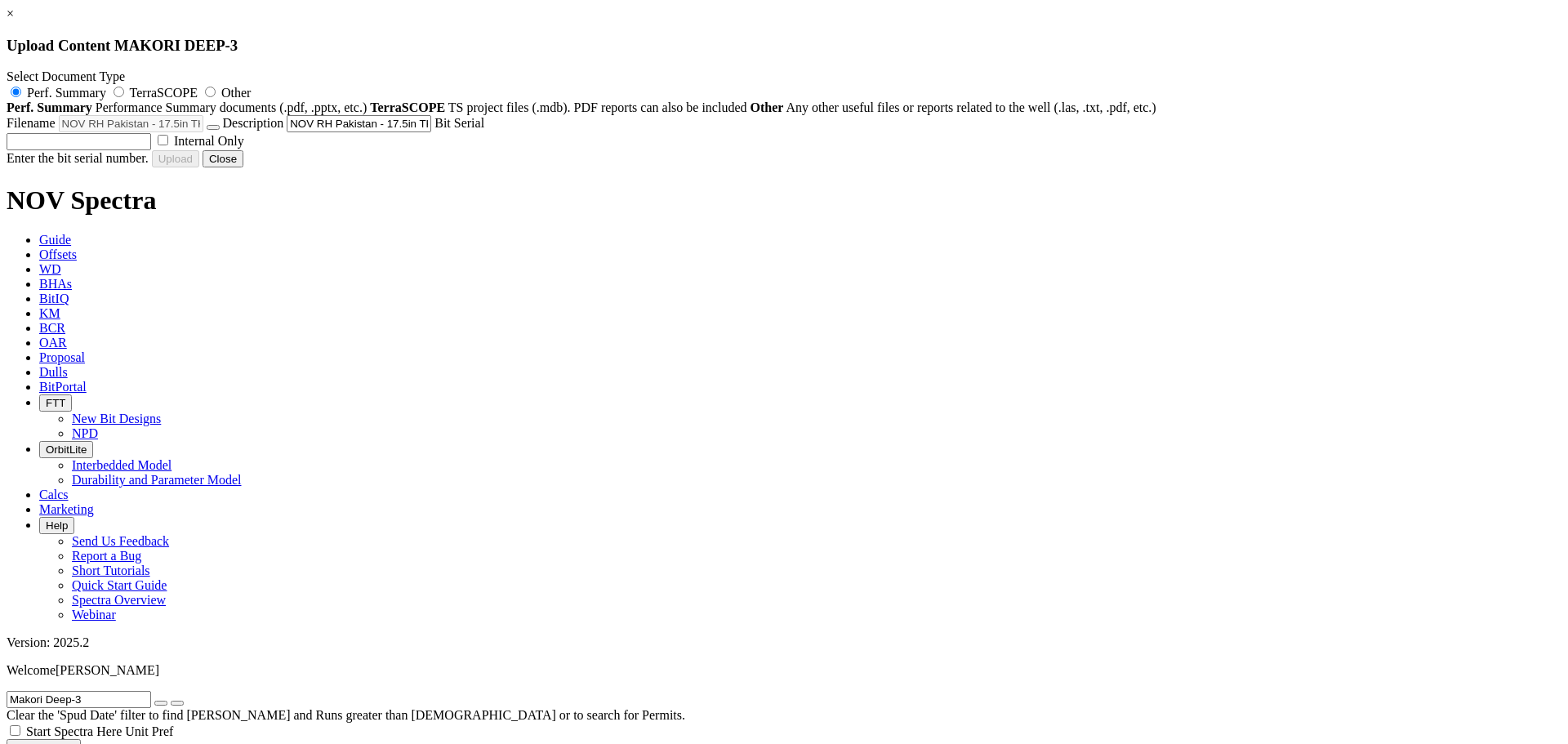
click at [244, 147] on label "Internal Only" at bounding box center [199, 140] width 90 height 14
click at [168, 146] on input "Internal Only" at bounding box center [163, 140] width 11 height 11
checkbox input "true"
click at [827, 150] on div "Filename NOV RH Pakistan - 17.5in TKC69S_MKD-3_PS.pdf Description NOV RH Pakist…" at bounding box center [784, 133] width 1555 height 35
click at [151, 150] on input "text" at bounding box center [78, 141] width 145 height 17
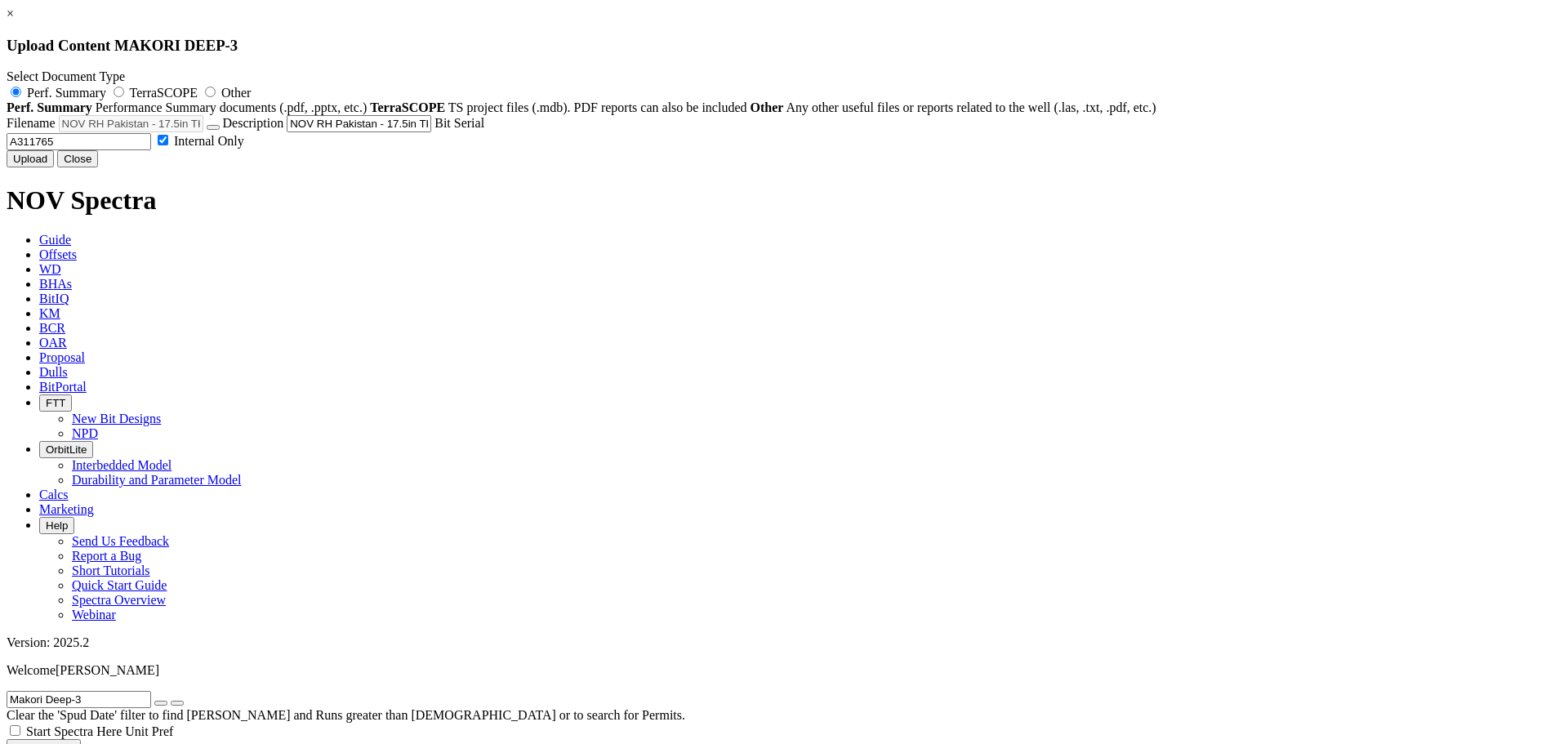
type input "A311765"
click at [54, 167] on button "Upload" at bounding box center [30, 158] width 47 height 17
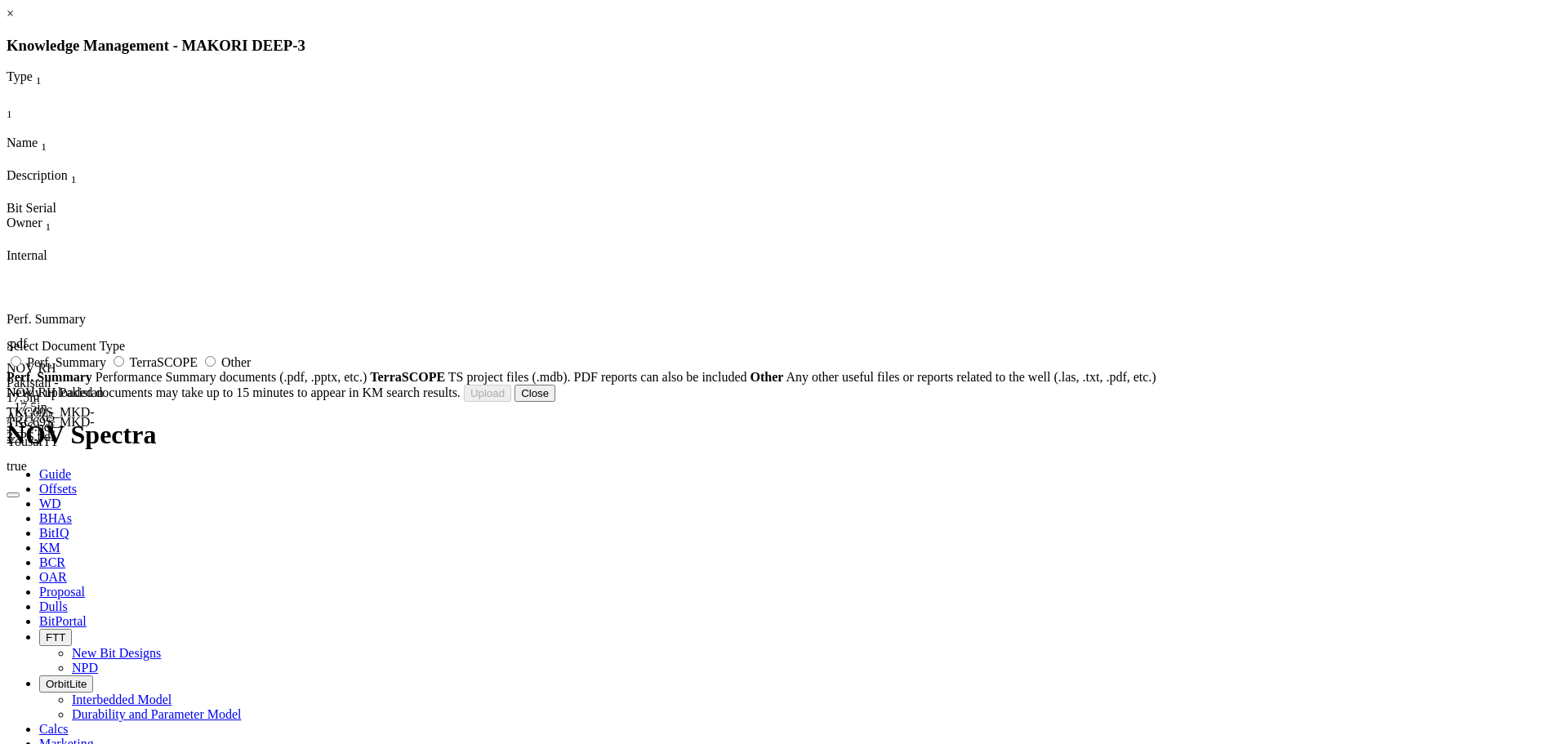
click at [106, 369] on span "Perf. Summary" at bounding box center [66, 361] width 79 height 14
click at [21, 367] on input "Perf. Summary" at bounding box center [16, 361] width 11 height 11
radio input "true"
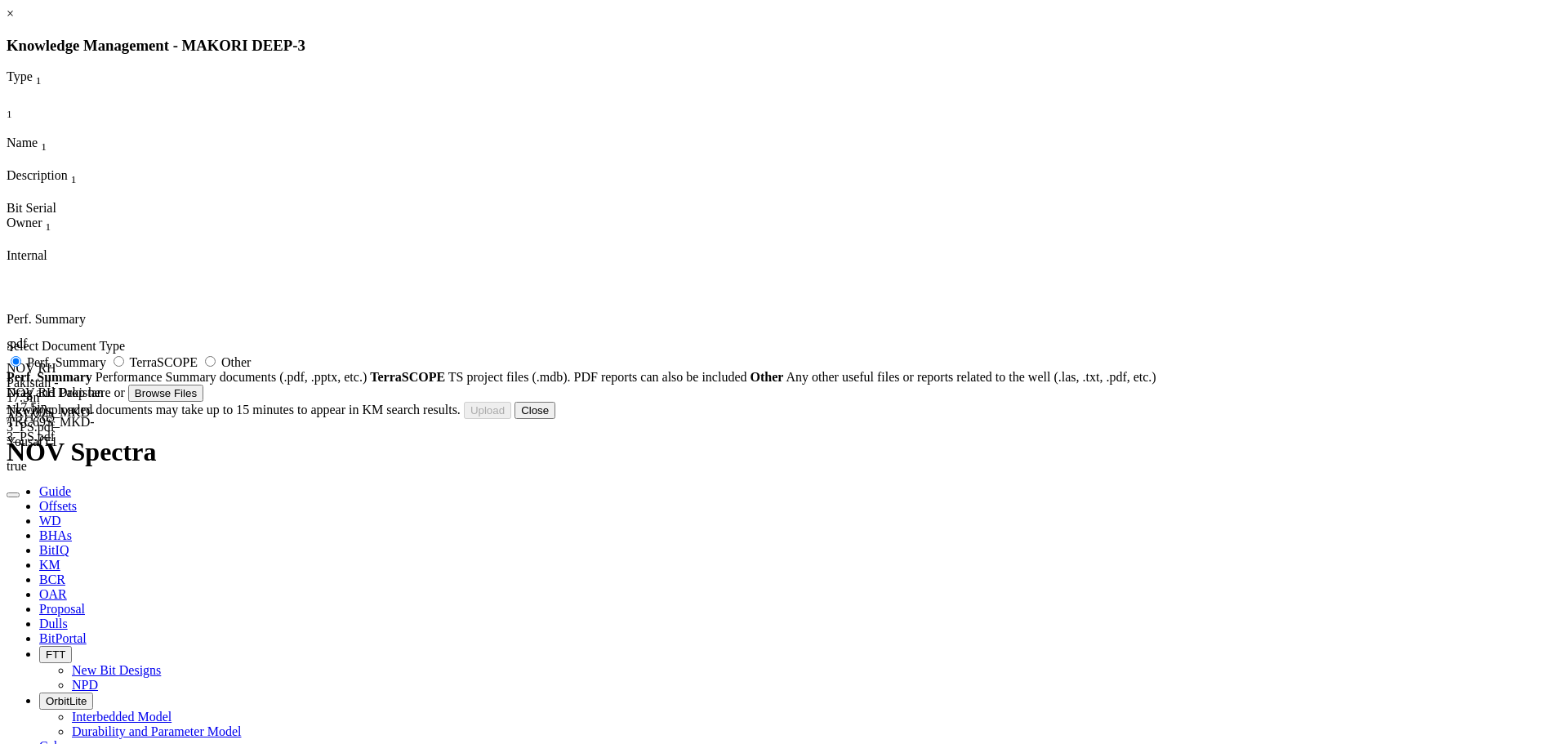
type input "NOV RH Pakistan - 17.5in TKC69S_MKD-3_PS.pdf"
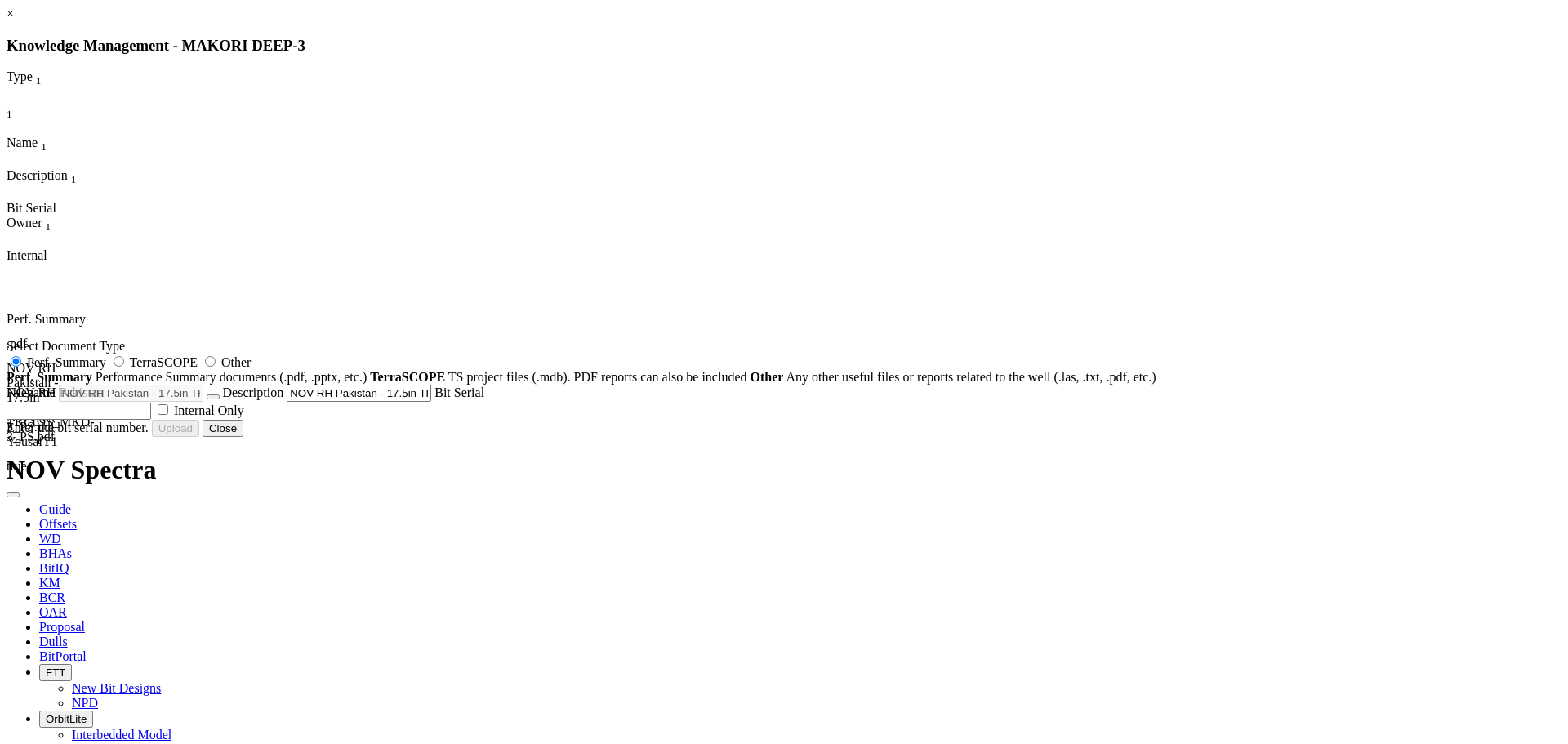
click at [151, 419] on input "text" at bounding box center [78, 410] width 145 height 17
type input "A311765"
click at [244, 417] on span "Internal Only" at bounding box center [208, 409] width 70 height 14
click at [168, 415] on input "Internal Only" at bounding box center [163, 409] width 11 height 11
checkbox input "true"
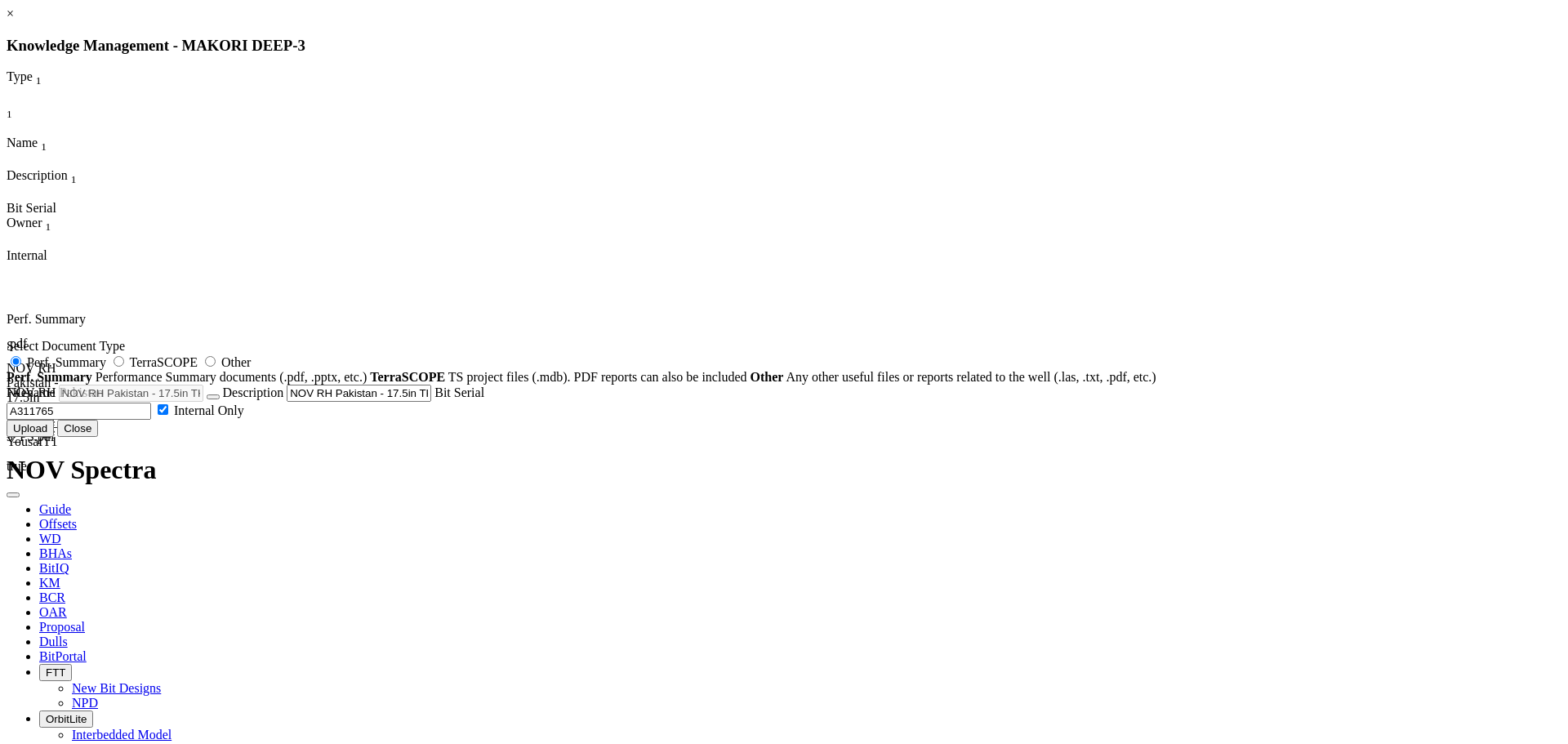
click at [54, 437] on button "Upload" at bounding box center [30, 427] width 47 height 17
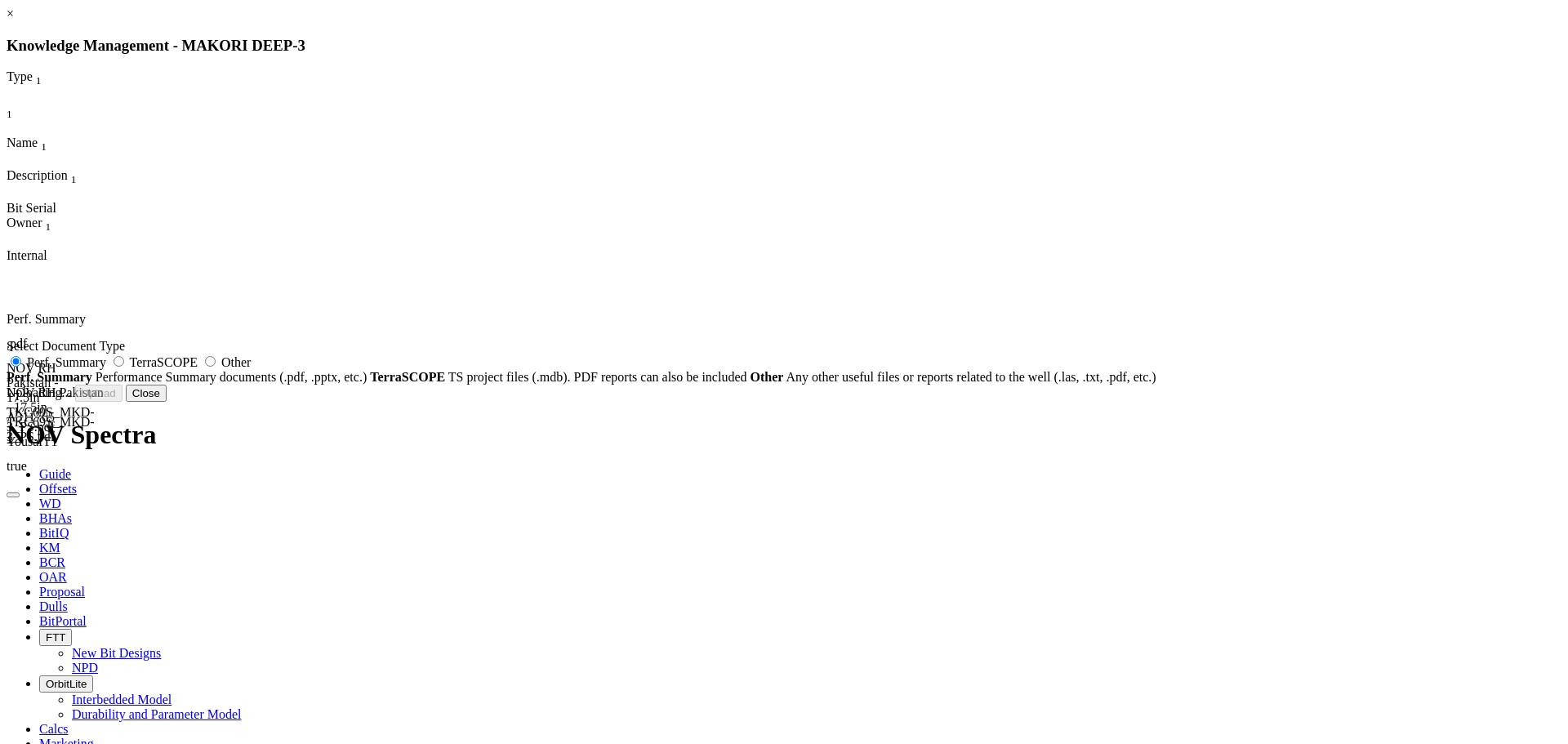
radio input "false"
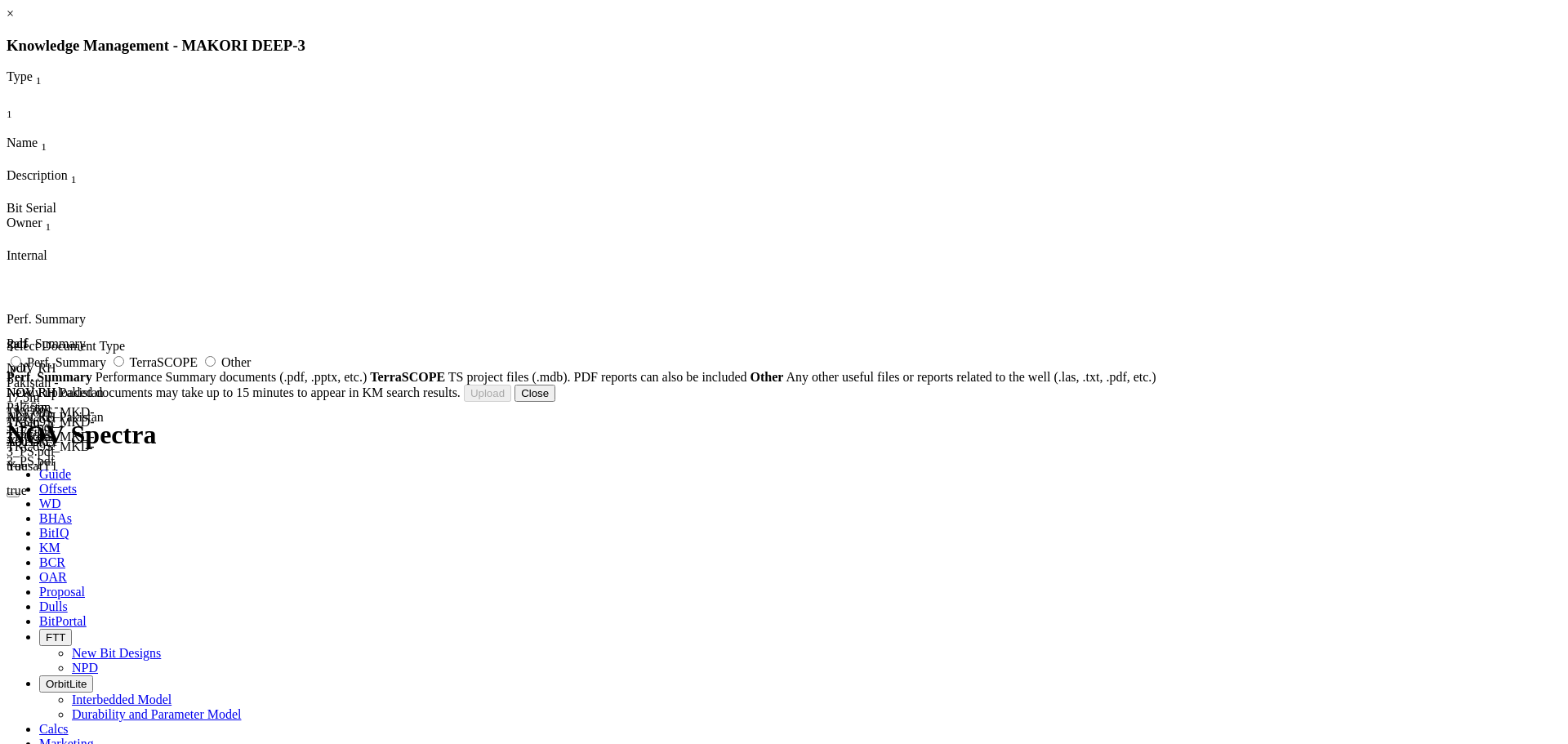
click at [14, 20] on link "×" at bounding box center [10, 13] width 7 height 14
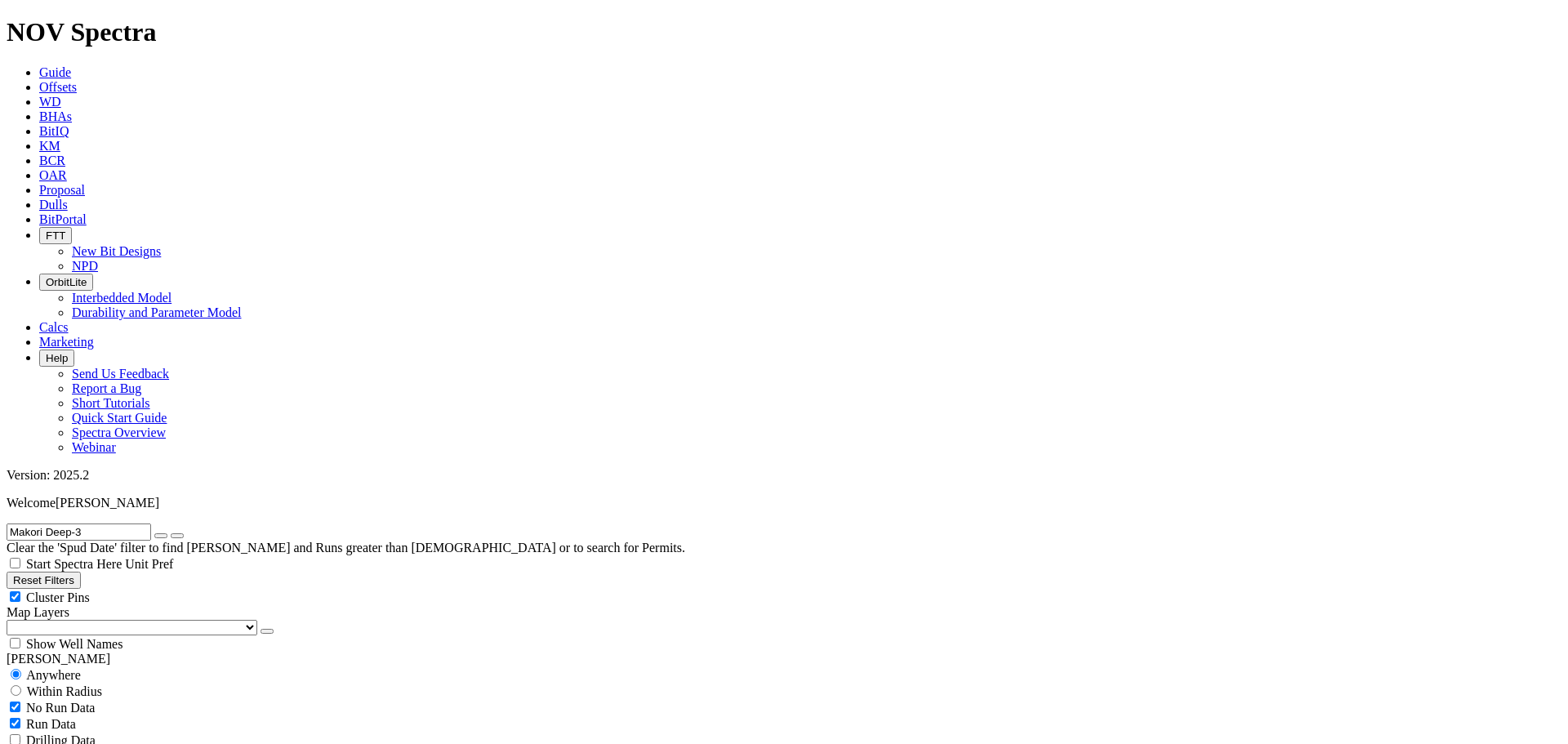
click at [67, 197] on link "Dulls" at bounding box center [53, 204] width 28 height 14
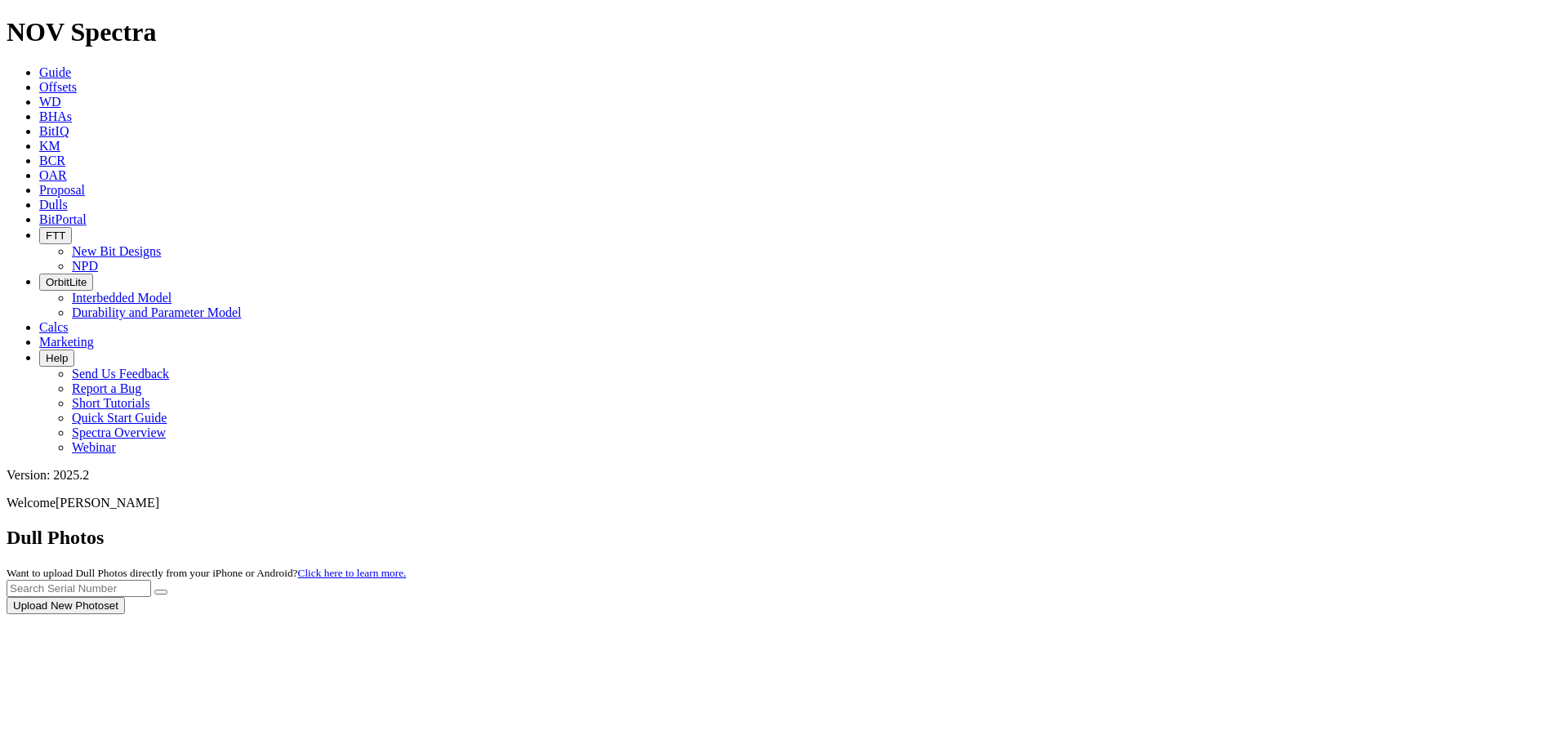
click at [1250, 614] on div at bounding box center [784, 614] width 1555 height 0
click at [151, 579] on input "text" at bounding box center [78, 588] width 145 height 17
type input "A311765"
click at [155, 589] on button "submit" at bounding box center [161, 591] width 13 height 5
click at [125, 597] on button "Upload New Photoset" at bounding box center [66, 605] width 118 height 17
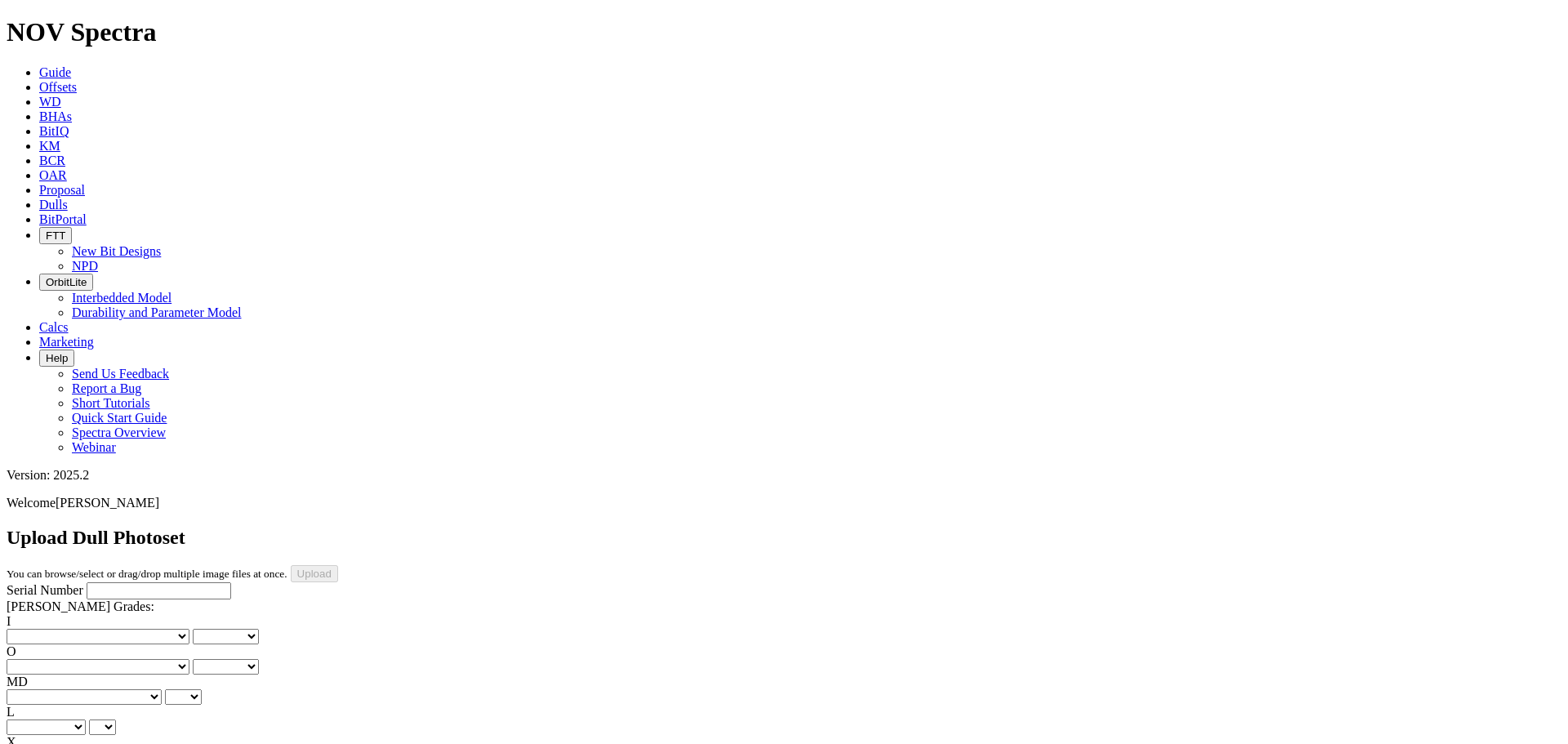
click at [86, 582] on input "Serial Number" at bounding box center [158, 590] width 145 height 17
type input "A311765"
click at [76, 628] on select "No lost, worn or damaged cutters 0 1 2 3 4 5 6 7 8 No diamond table left on any…" at bounding box center [97, 636] width 183 height 15
select select "number:1"
click at [33, 628] on select "No lost, worn or damaged cutters 0 1 2 3 4 5 6 7 8 No diamond table left on any…" at bounding box center [97, 636] width 183 height 15
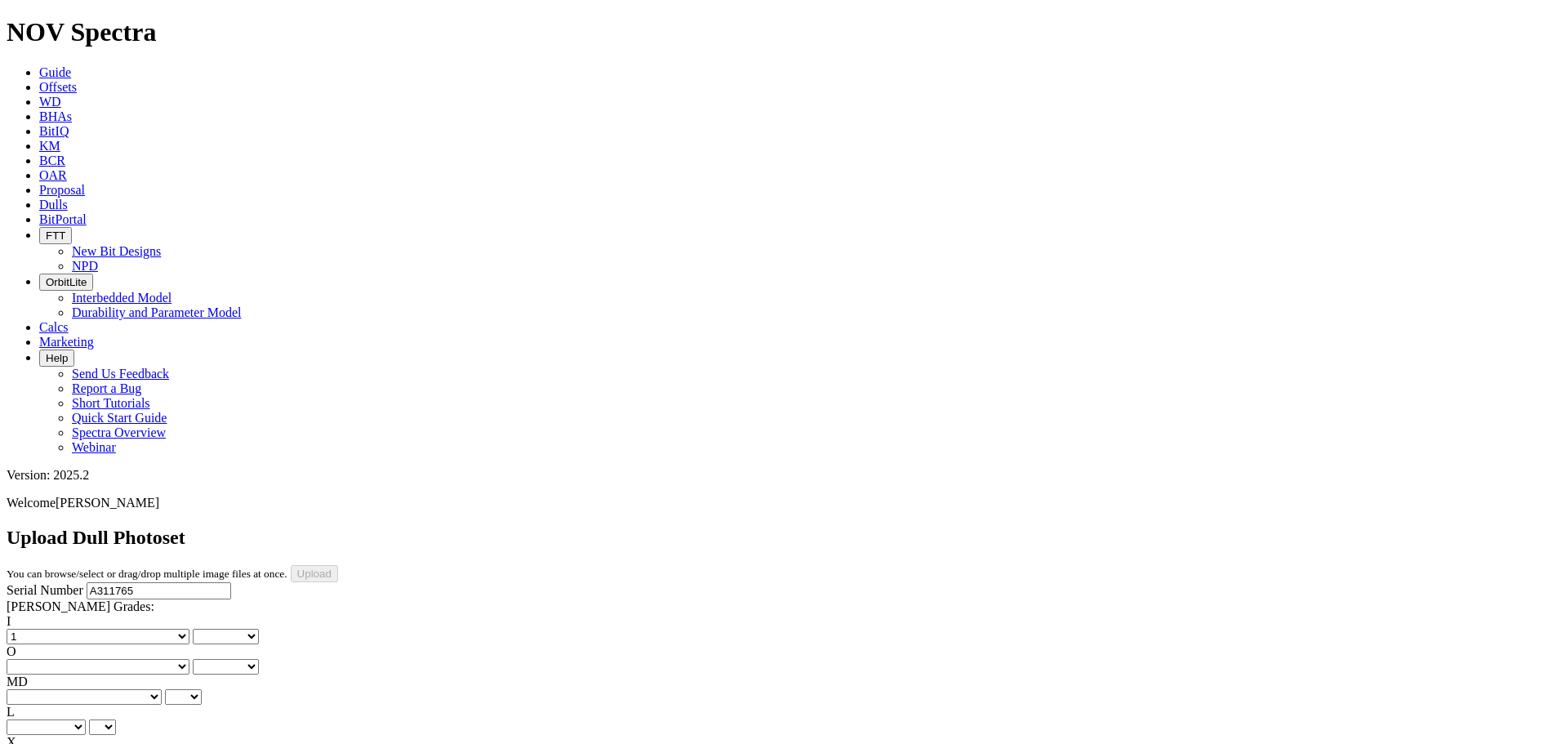
select select "number:1"
select select "string:WO"
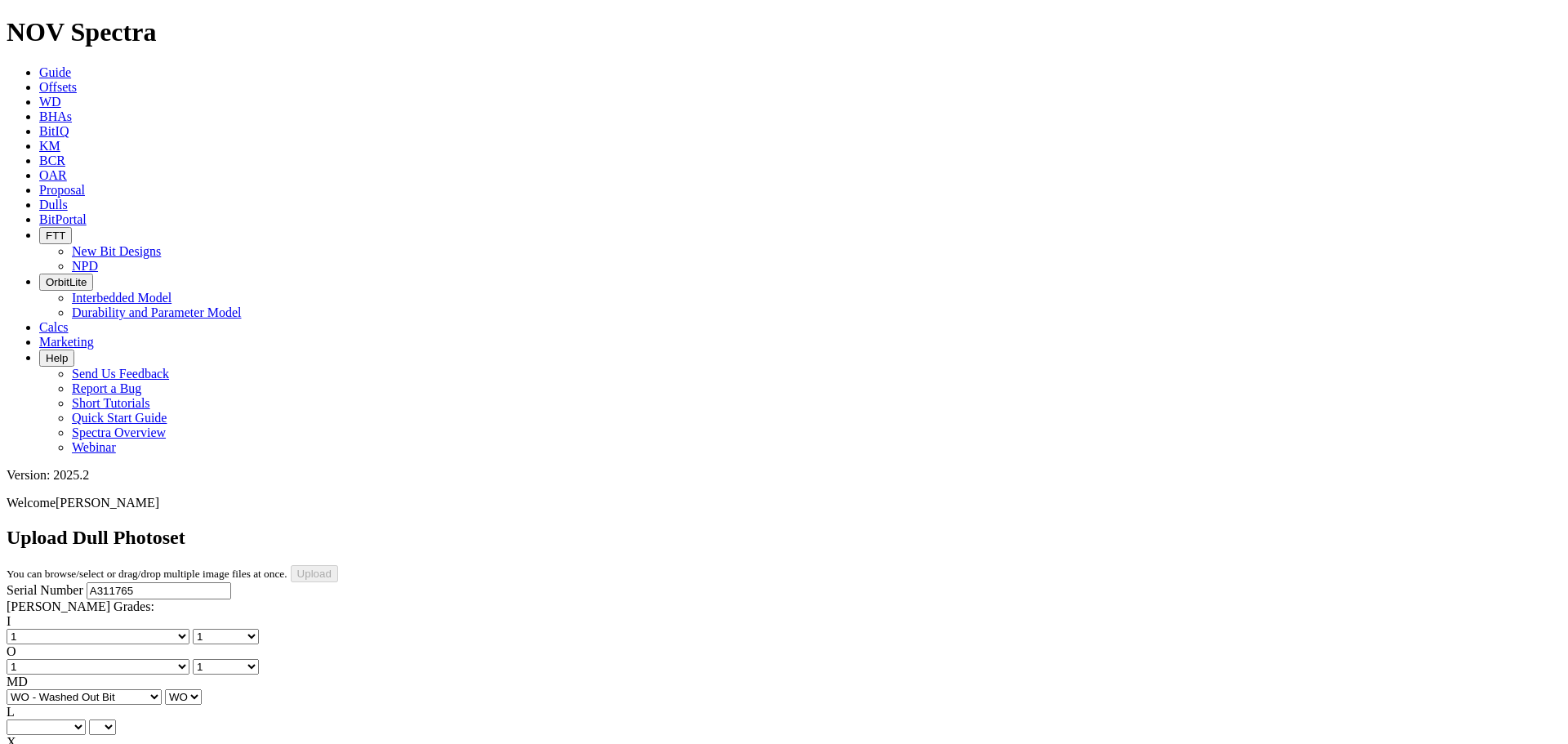
select select "string:WT"
select select "string:A"
select select "string:X"
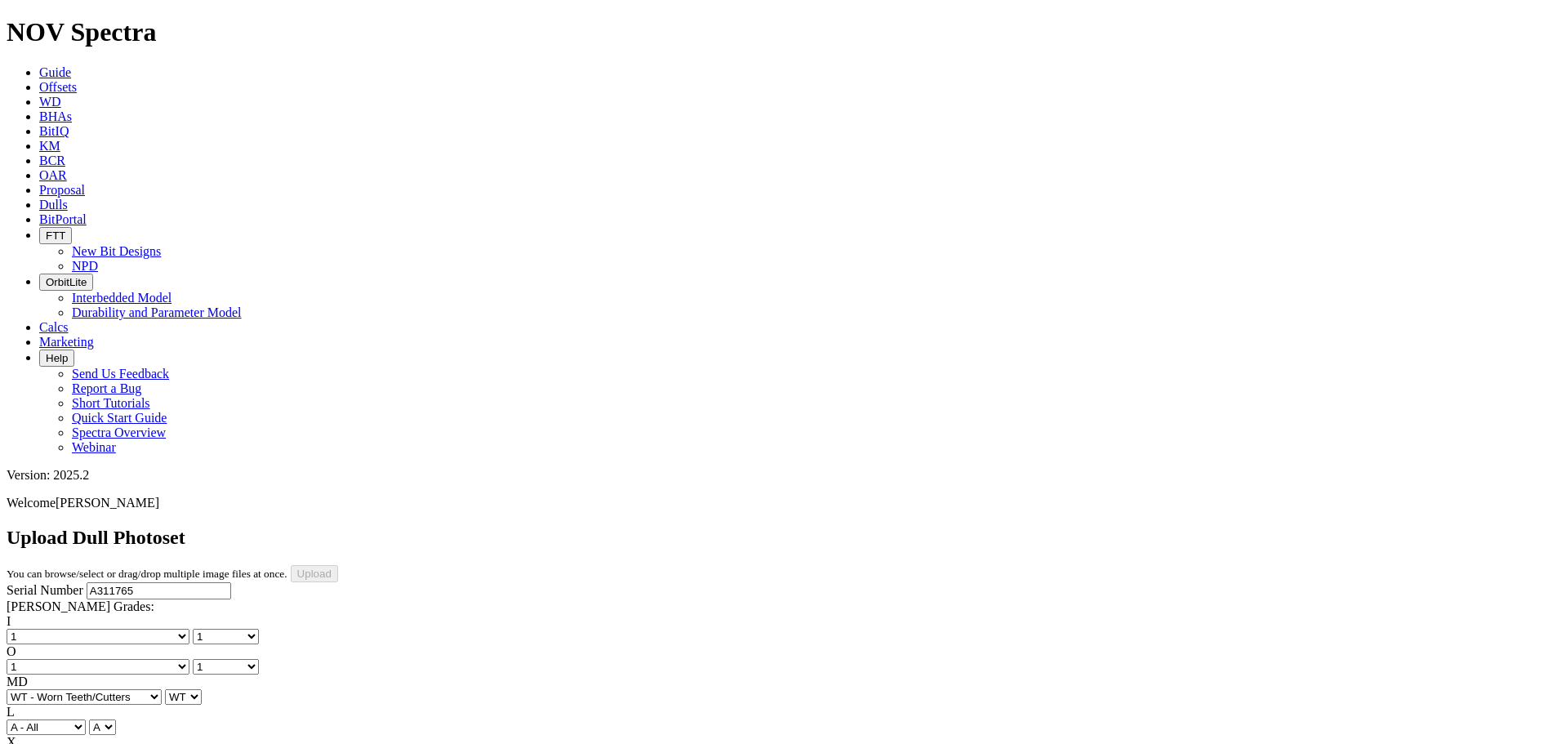
select select "string:X"
select select "string:I"
select select "string:NO"
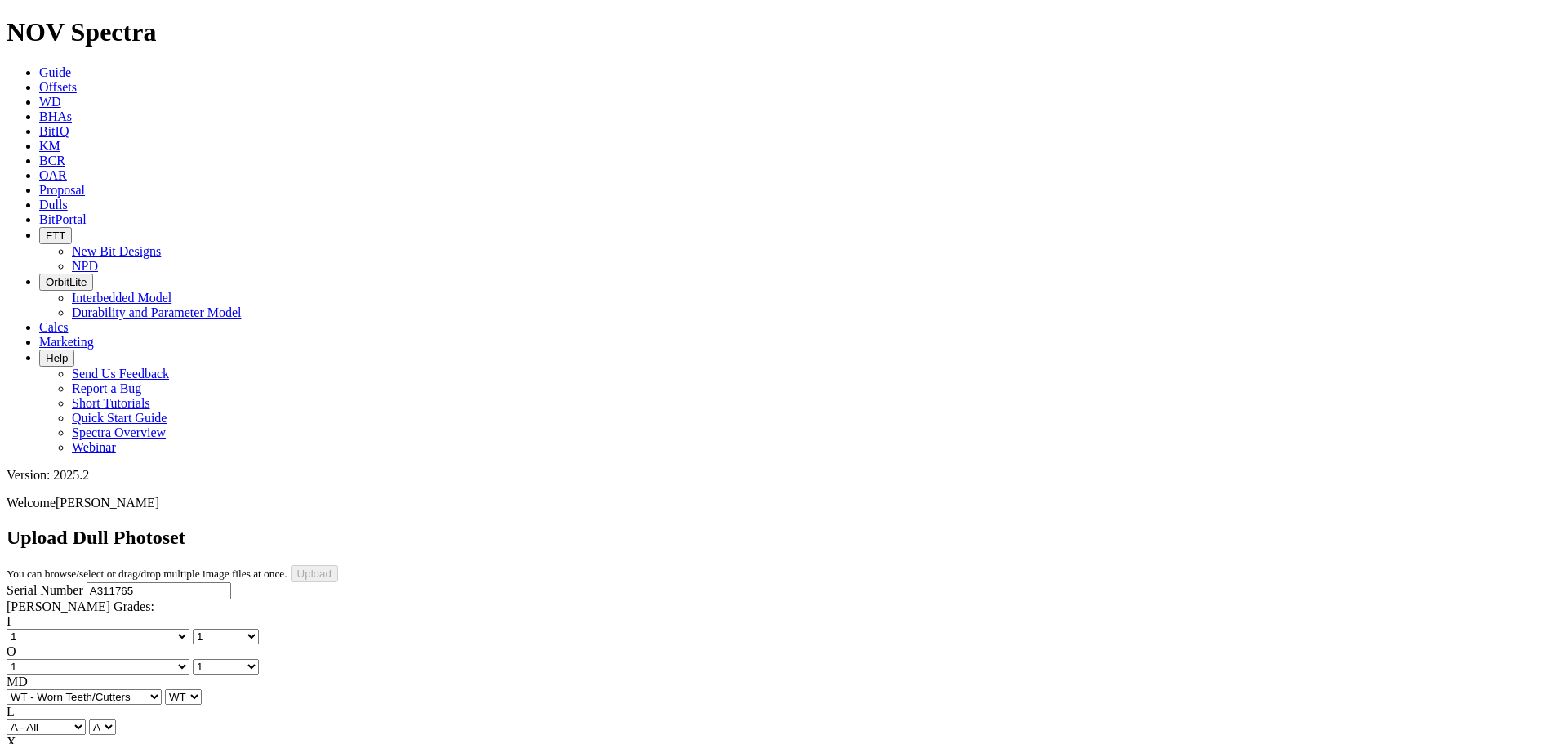
select select "string:TD"
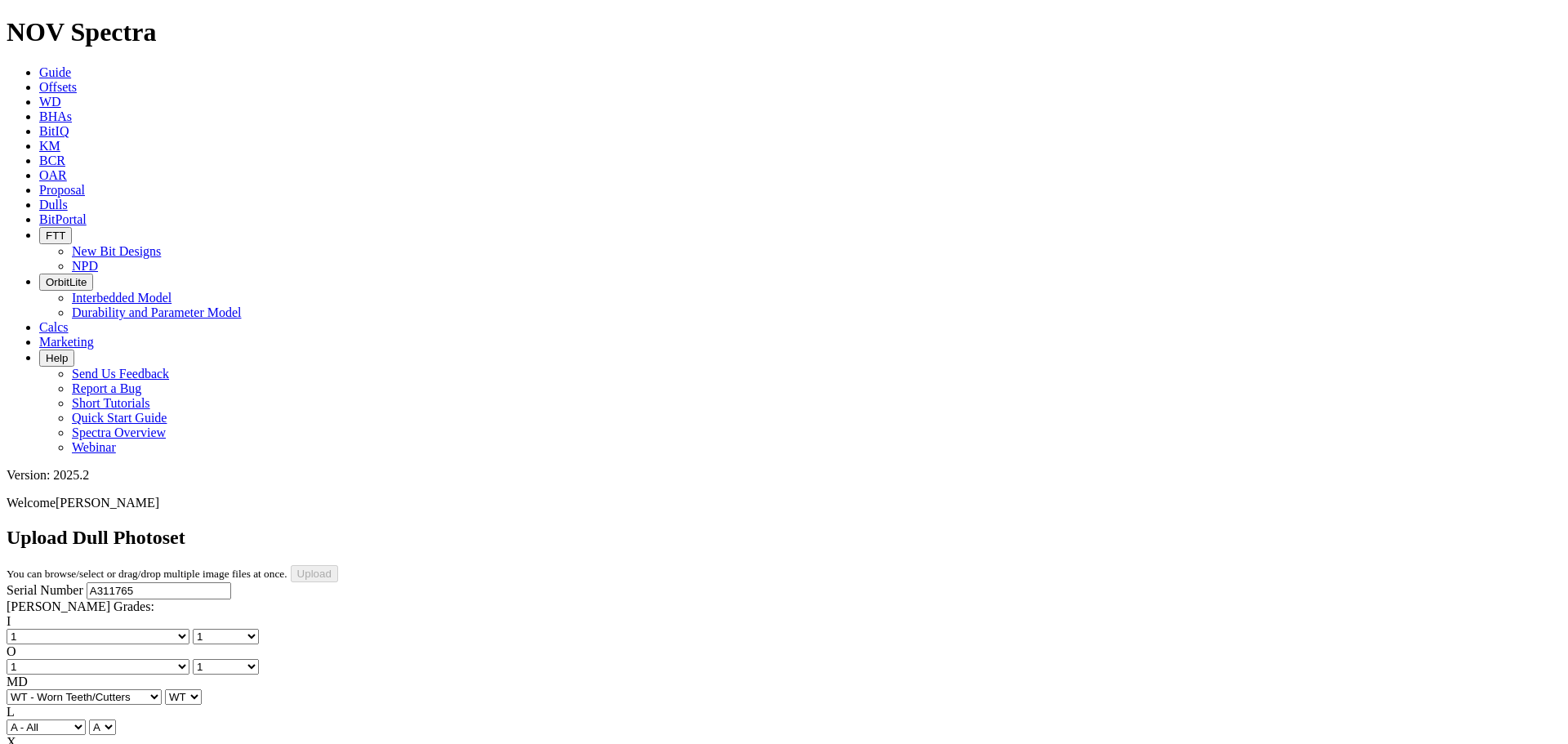
type input "12/22/24"
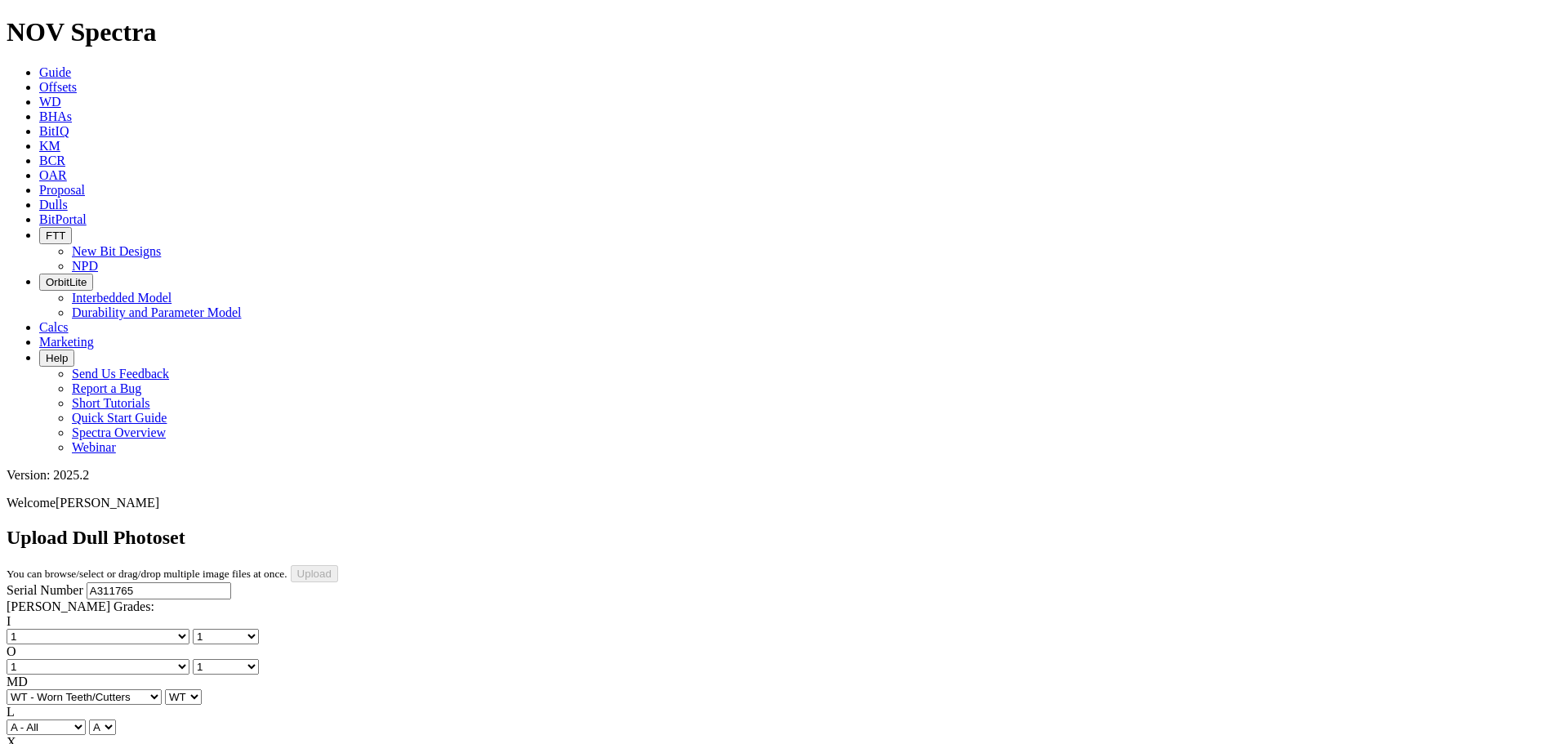
select select "string:BladePhoto3"
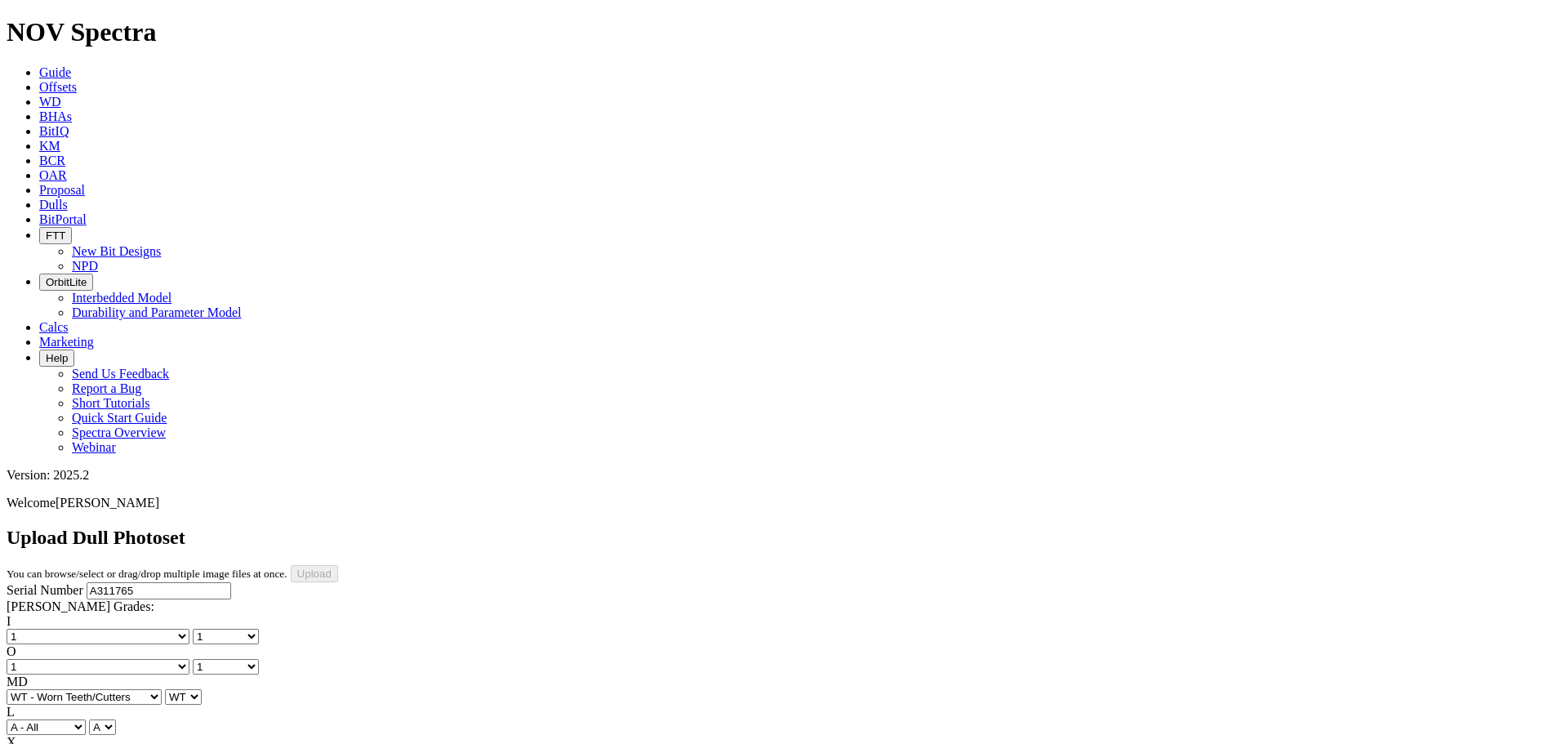
scroll to position [0, 0]
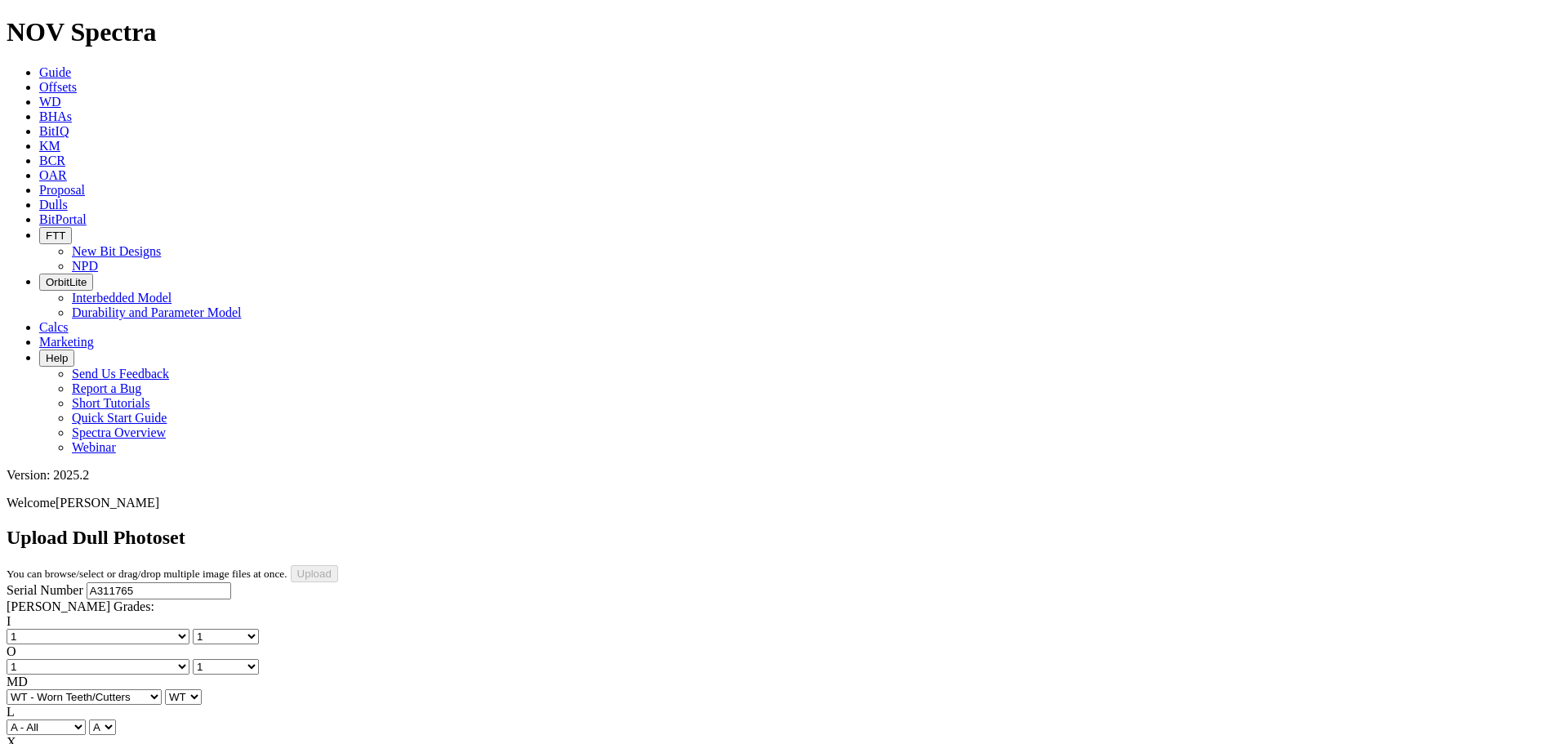
select select "number:1"
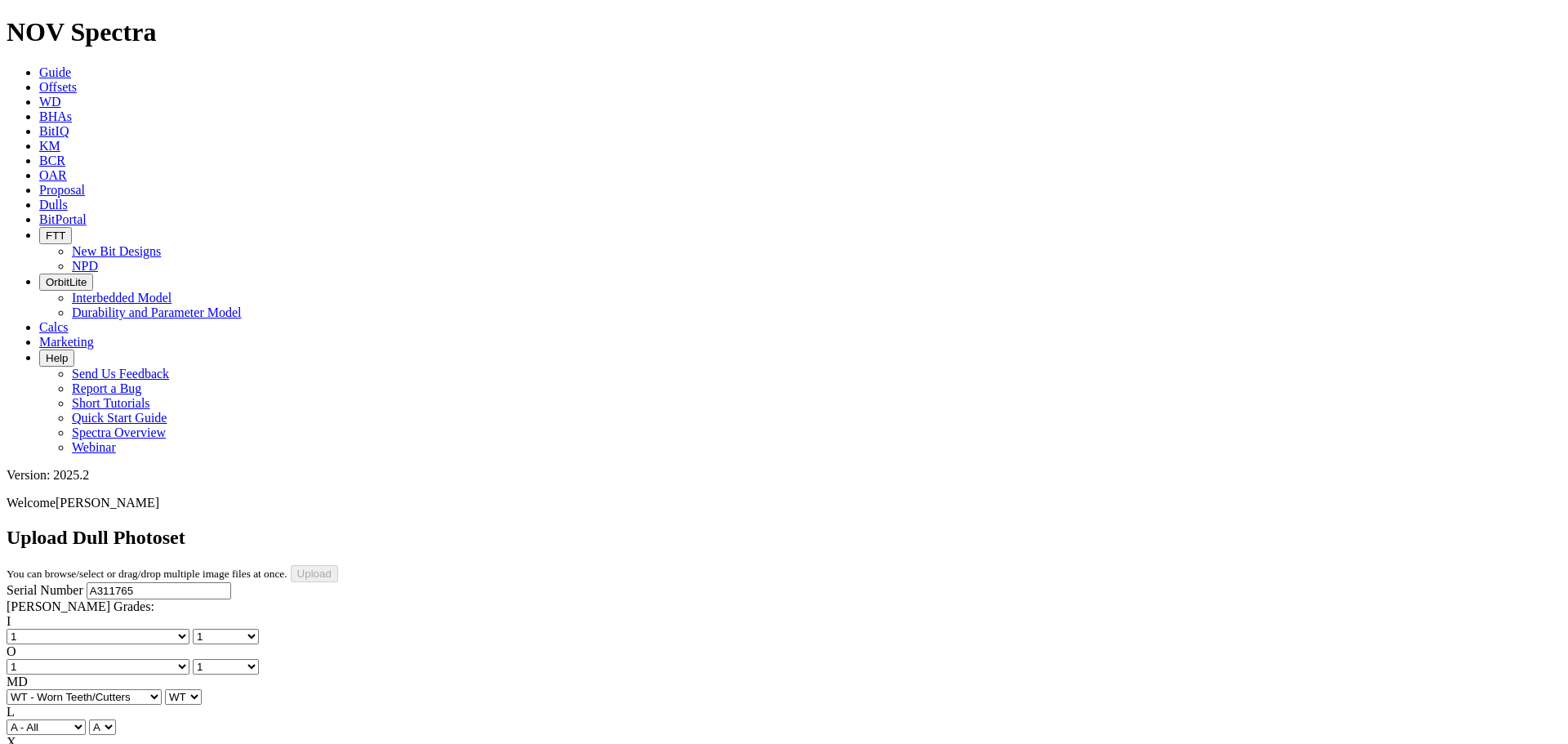
select select "string:WT"
select select "string:I"
select select "string:NO"
select select "string:TD"
select select "string:BladePhoto3"
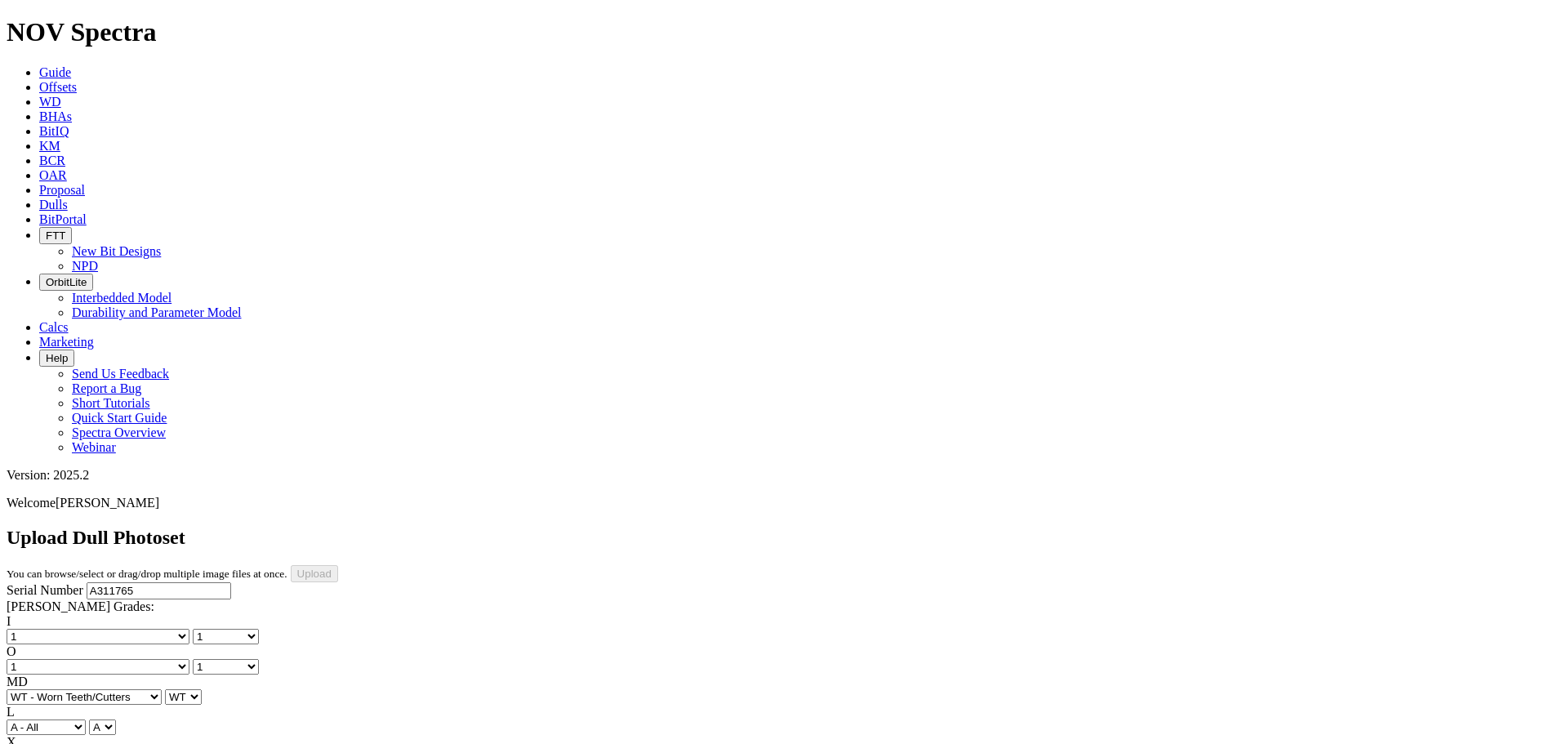
scroll to position [396, 0]
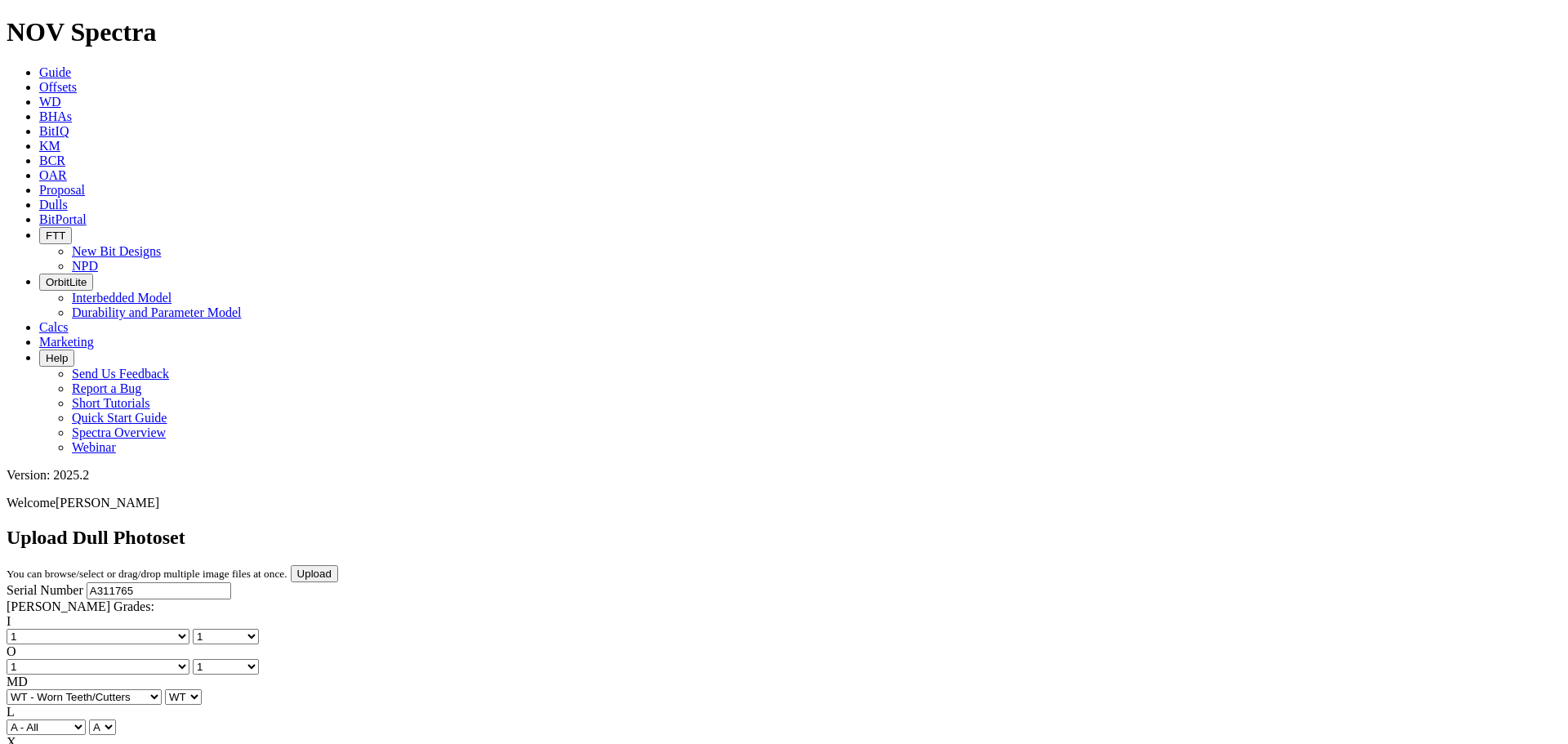
click at [339, 565] on input "Upload" at bounding box center [314, 573] width 47 height 17
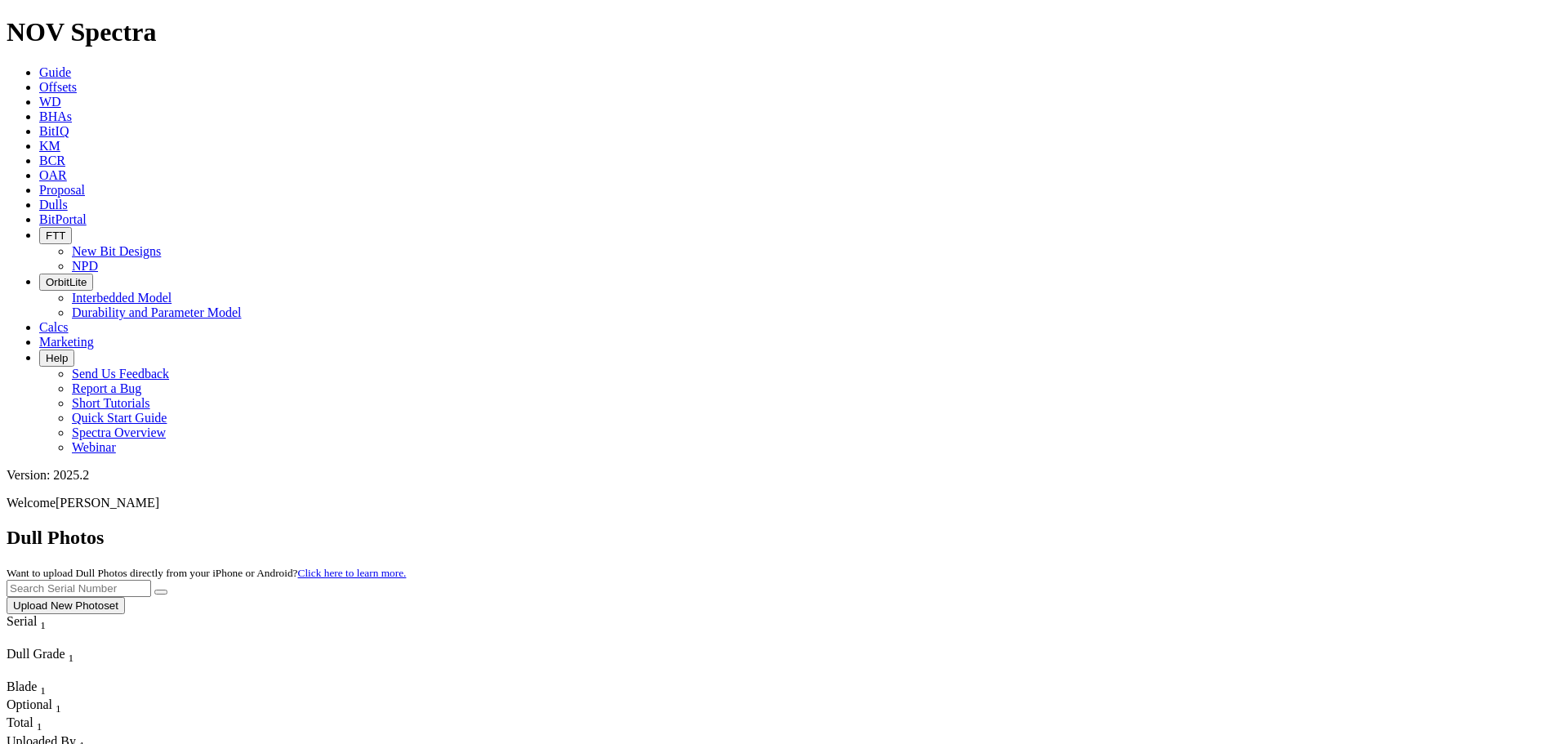
click at [151, 579] on input "text" at bounding box center [78, 588] width 145 height 17
paste input "F316521"
type input "F316521"
click at [161, 592] on icon "submit" at bounding box center [161, 592] width 0 height 0
click at [125, 597] on button "Upload New Photoset" at bounding box center [66, 605] width 118 height 17
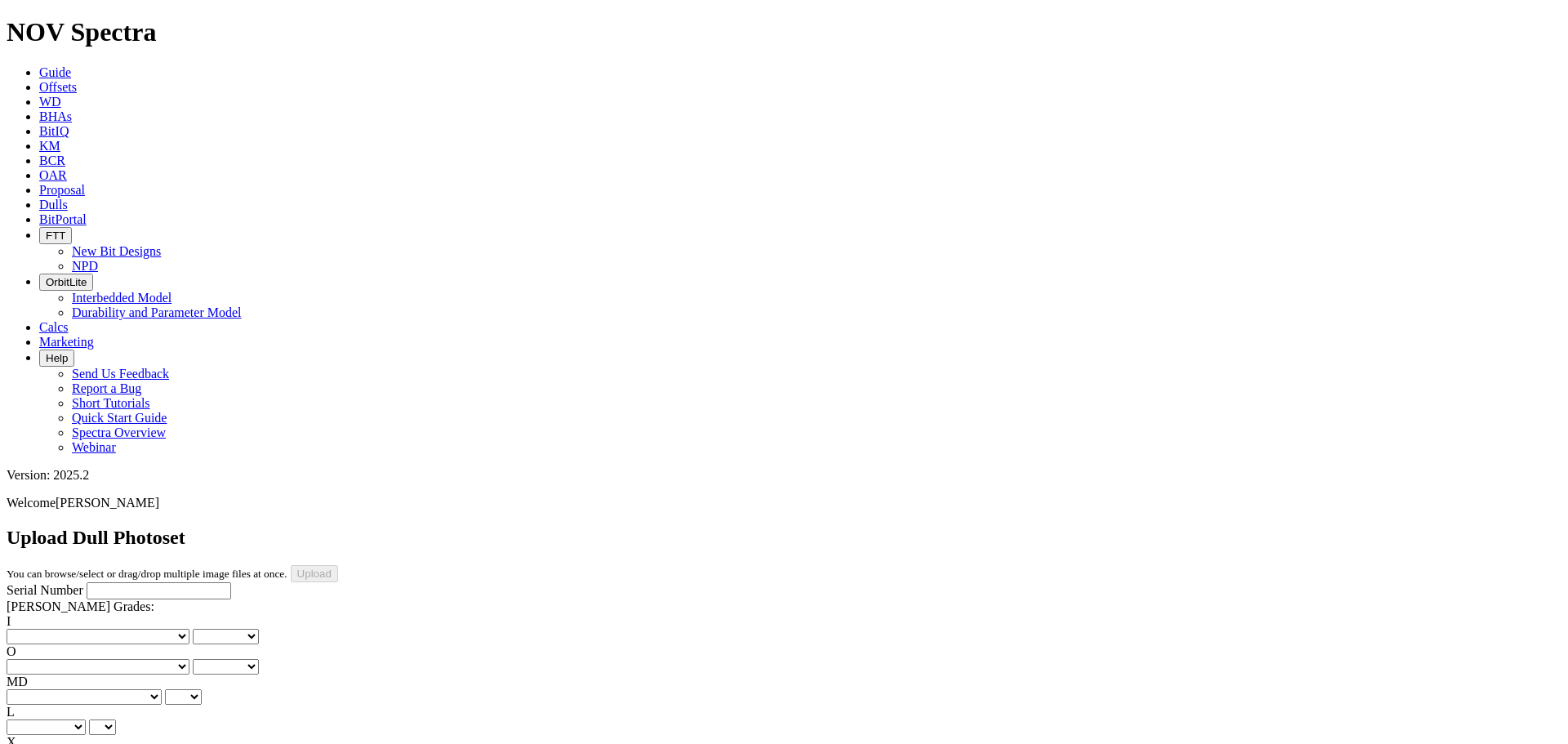
click at [117, 582] on input "Serial Number" at bounding box center [158, 590] width 145 height 17
paste input "F316521"
type input "F316521"
click at [68, 628] on select "No lost, worn or damaged cutters 0 1 2 3 4 5 6 7 8 No diamond table left on any…" at bounding box center [97, 636] width 183 height 15
select select "number:1"
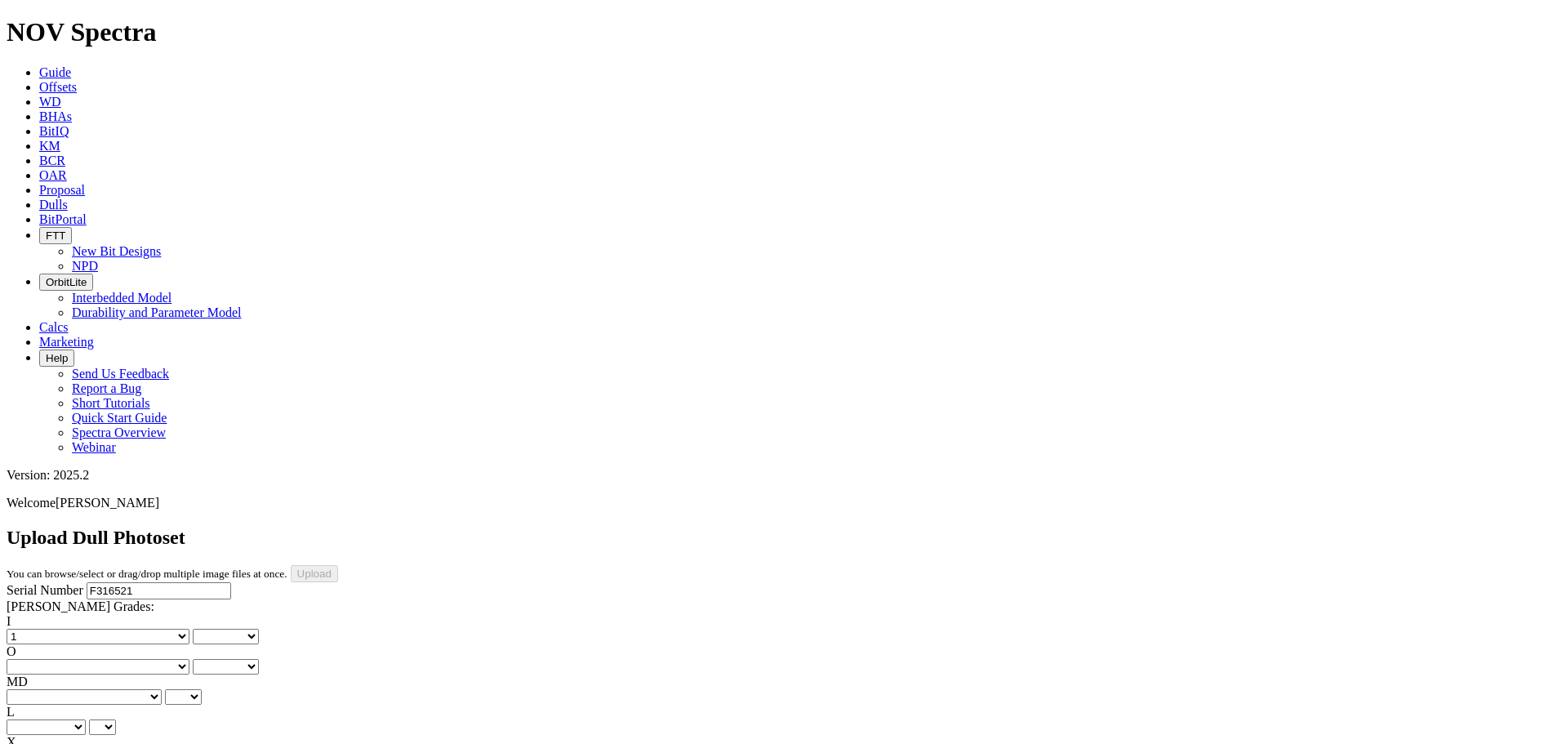
click at [33, 628] on select "No lost, worn or damaged cutters 0 1 2 3 4 5 6 7 8 No diamond table left on any…" at bounding box center [97, 636] width 183 height 15
select select "number:1"
click at [40, 689] on select "BF - Bond Failure BT - Broken Teeth/Cutters BU - Balled Up Bit CR - Cored CT - …" at bounding box center [84, 696] width 156 height 15
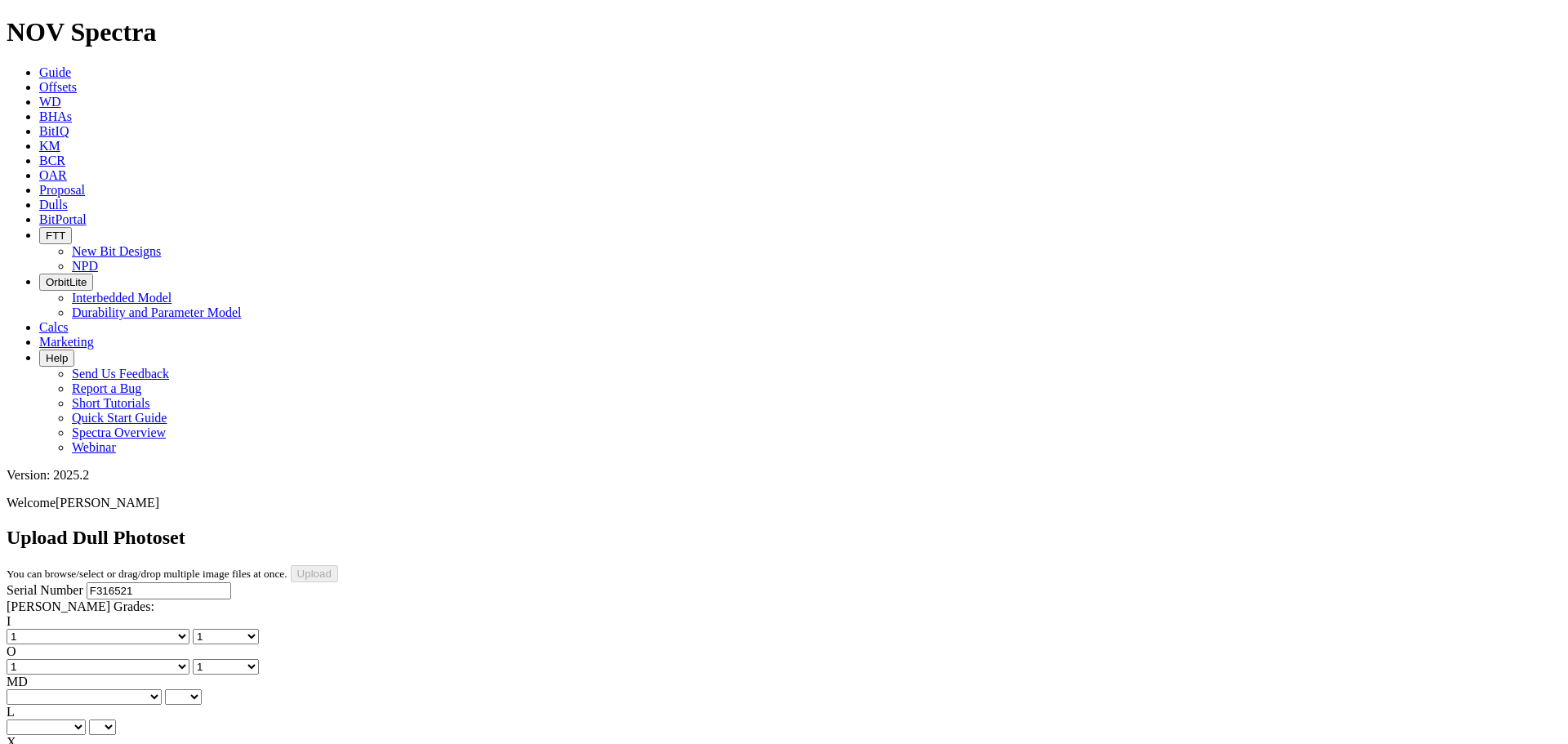
select select "string:WT"
click at [33, 689] on select "BF - Bond Failure BT - Broken Teeth/Cutters BU - Balled Up Bit CR - Cored CT - …" at bounding box center [84, 696] width 156 height 15
select select "string:WT"
select select "string:A"
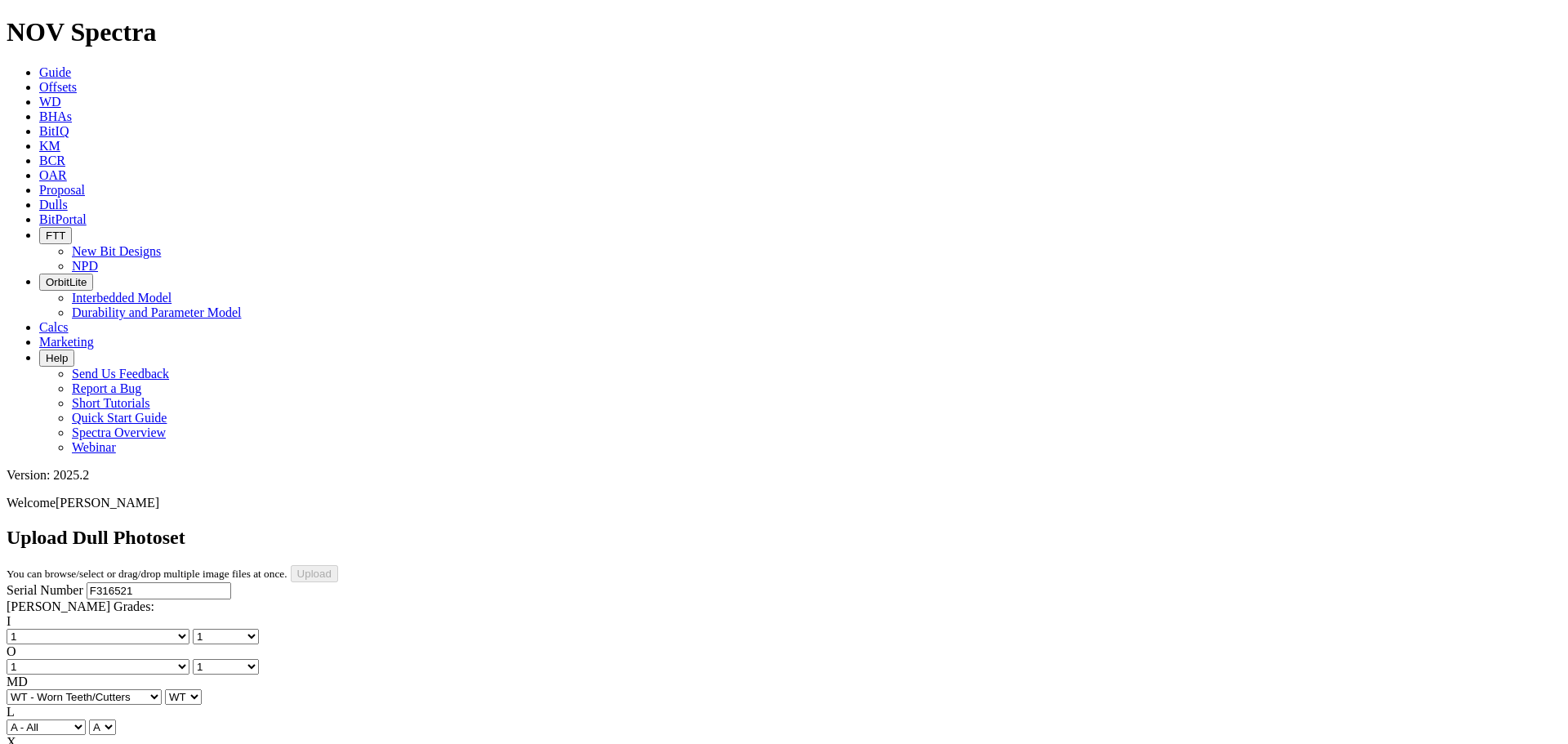
select select "string:X"
select select "string:I"
select select "string:ER"
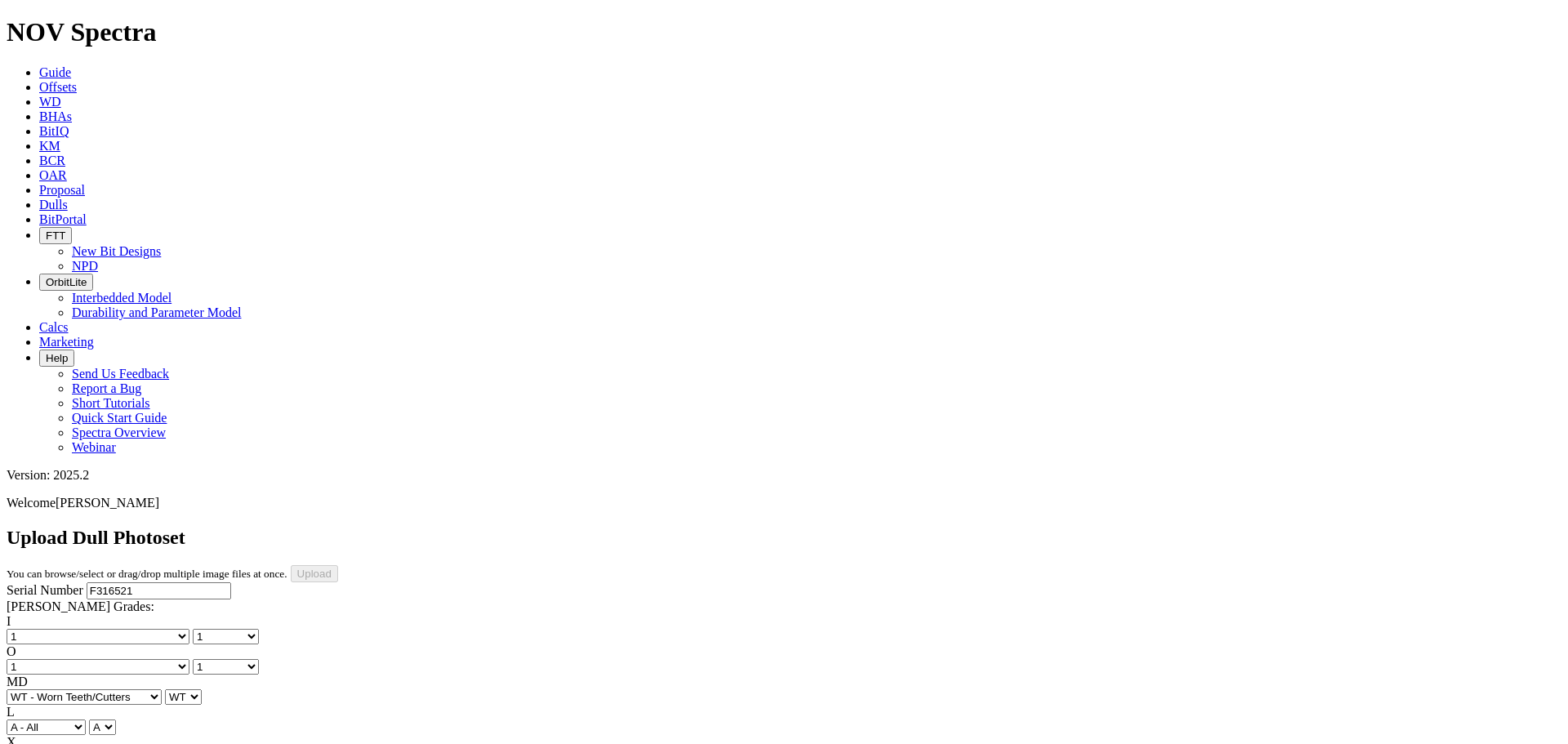
select select "string:ER"
select select "string:TD"
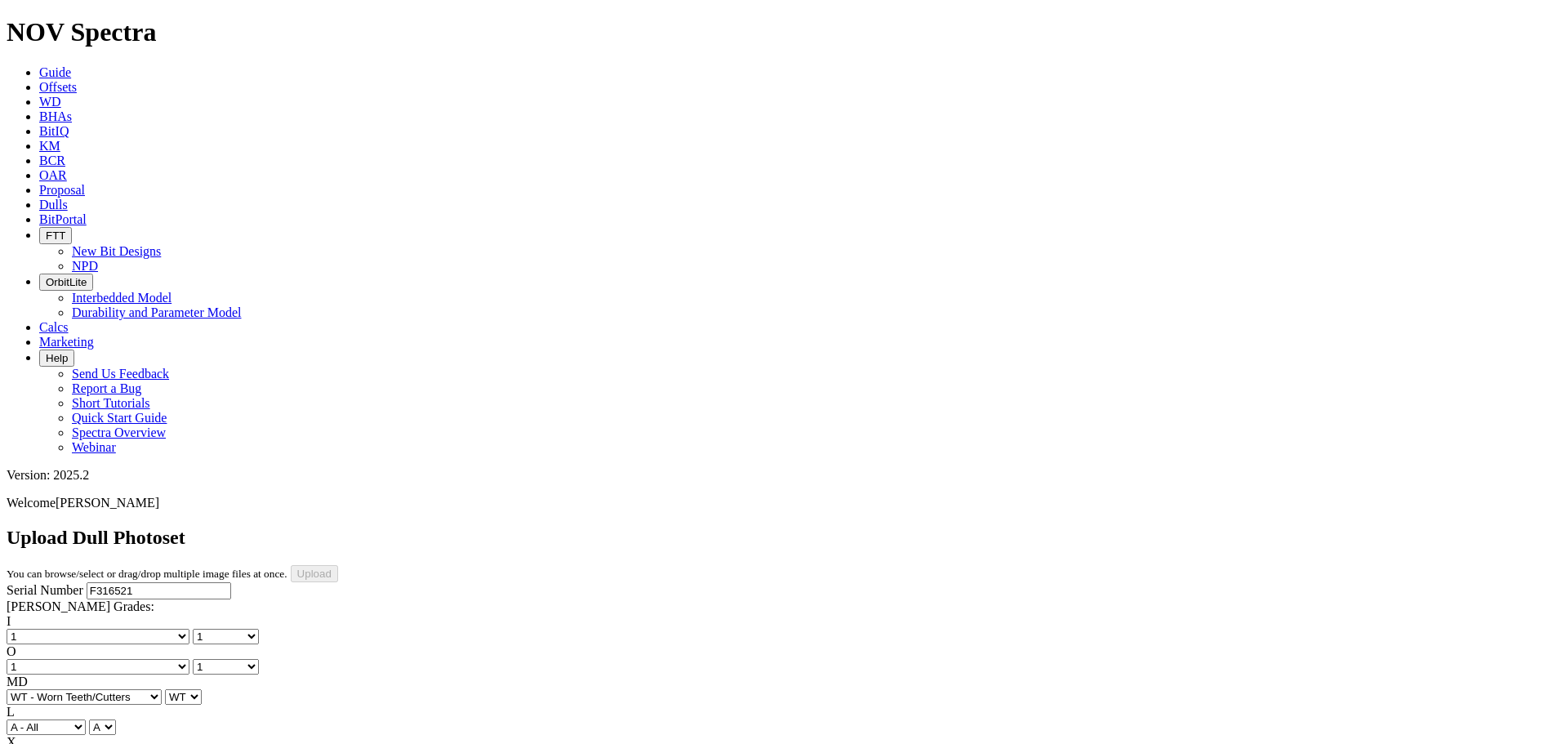
type input "2/28/25"
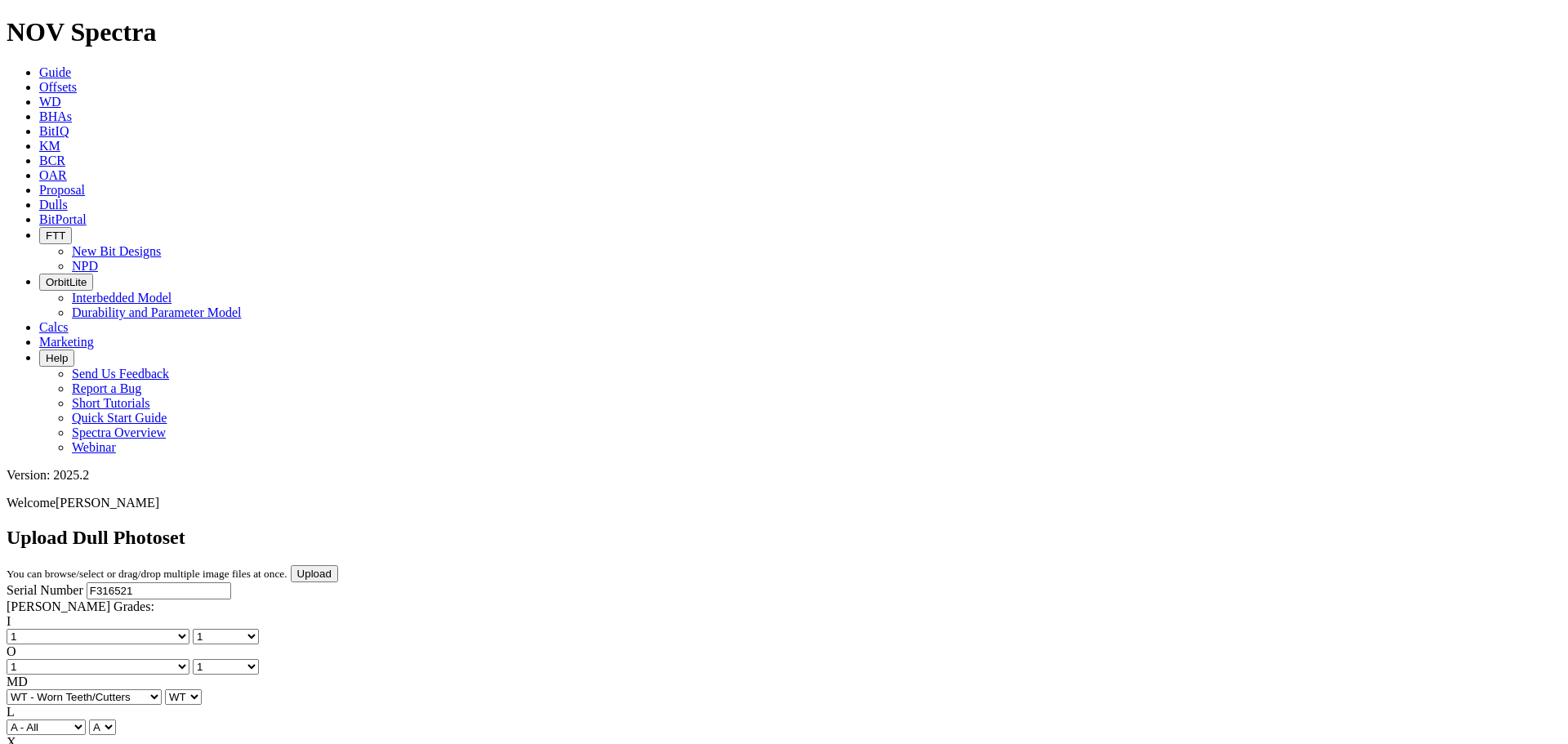
scroll to position [0, 0]
click at [339, 565] on input "Upload" at bounding box center [314, 573] width 47 height 17
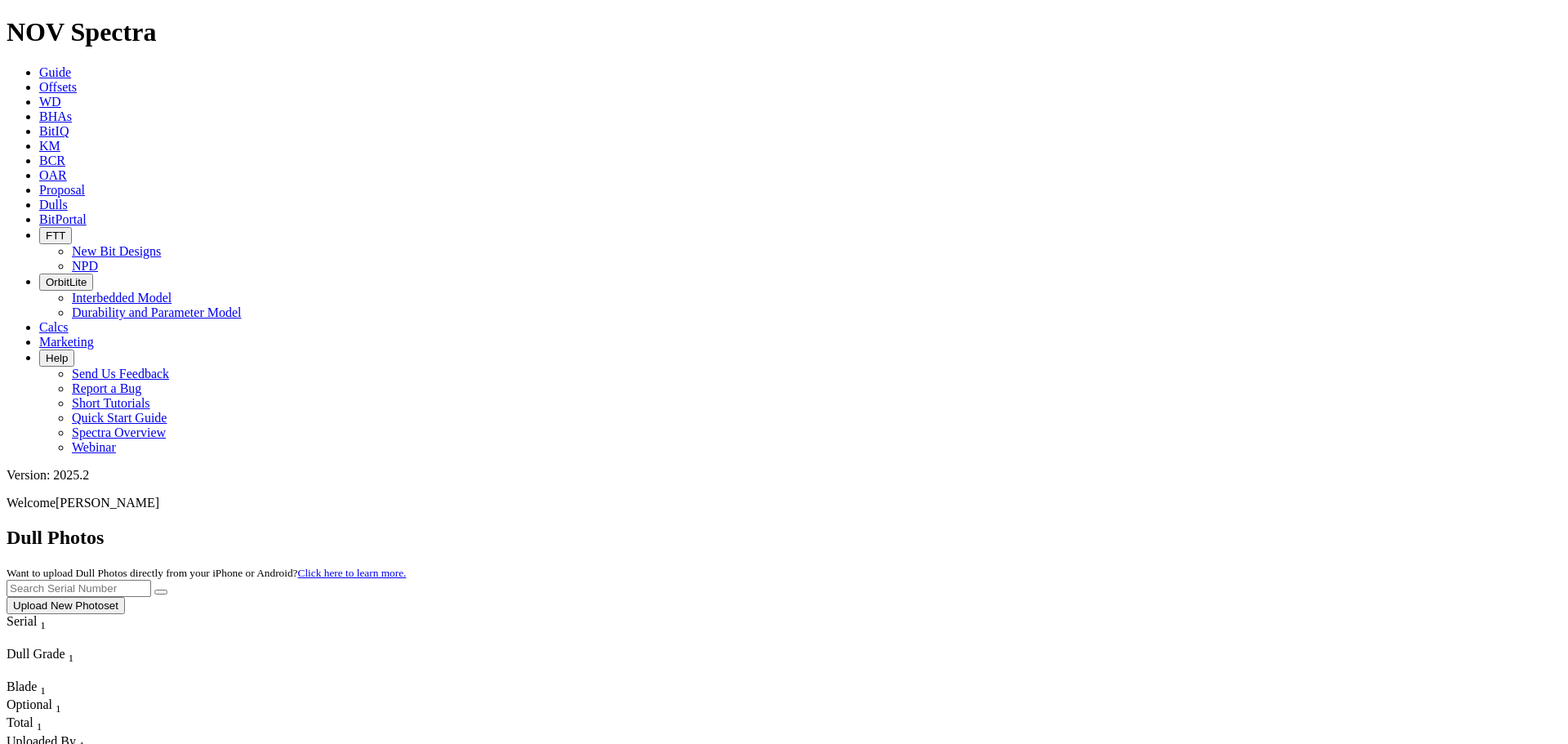
click at [151, 579] on input "text" at bounding box center [78, 588] width 145 height 17
paste input "F303269"
type input "F303269"
click at [161, 592] on icon "submit" at bounding box center [161, 592] width 0 height 0
click at [125, 597] on button "Upload New Photoset" at bounding box center [66, 605] width 118 height 17
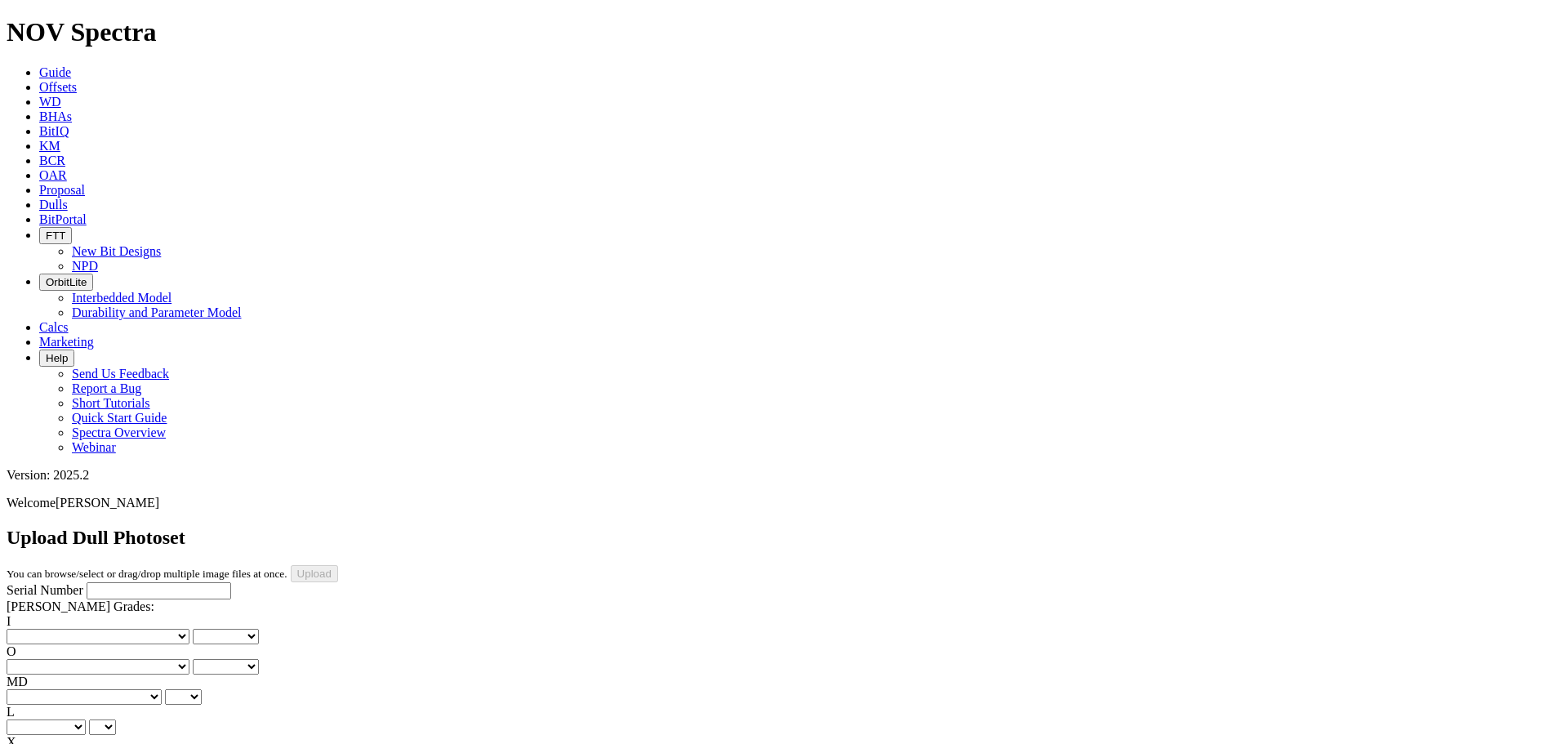
click at [118, 582] on input "Serial Number" at bounding box center [158, 590] width 145 height 17
paste input "F303269"
type input "F303269"
click at [76, 628] on select "No lost, worn or damaged cutters 0 1 2 3 4 5 6 7 8 No diamond table left on any…" at bounding box center [97, 636] width 183 height 15
select select "number:0"
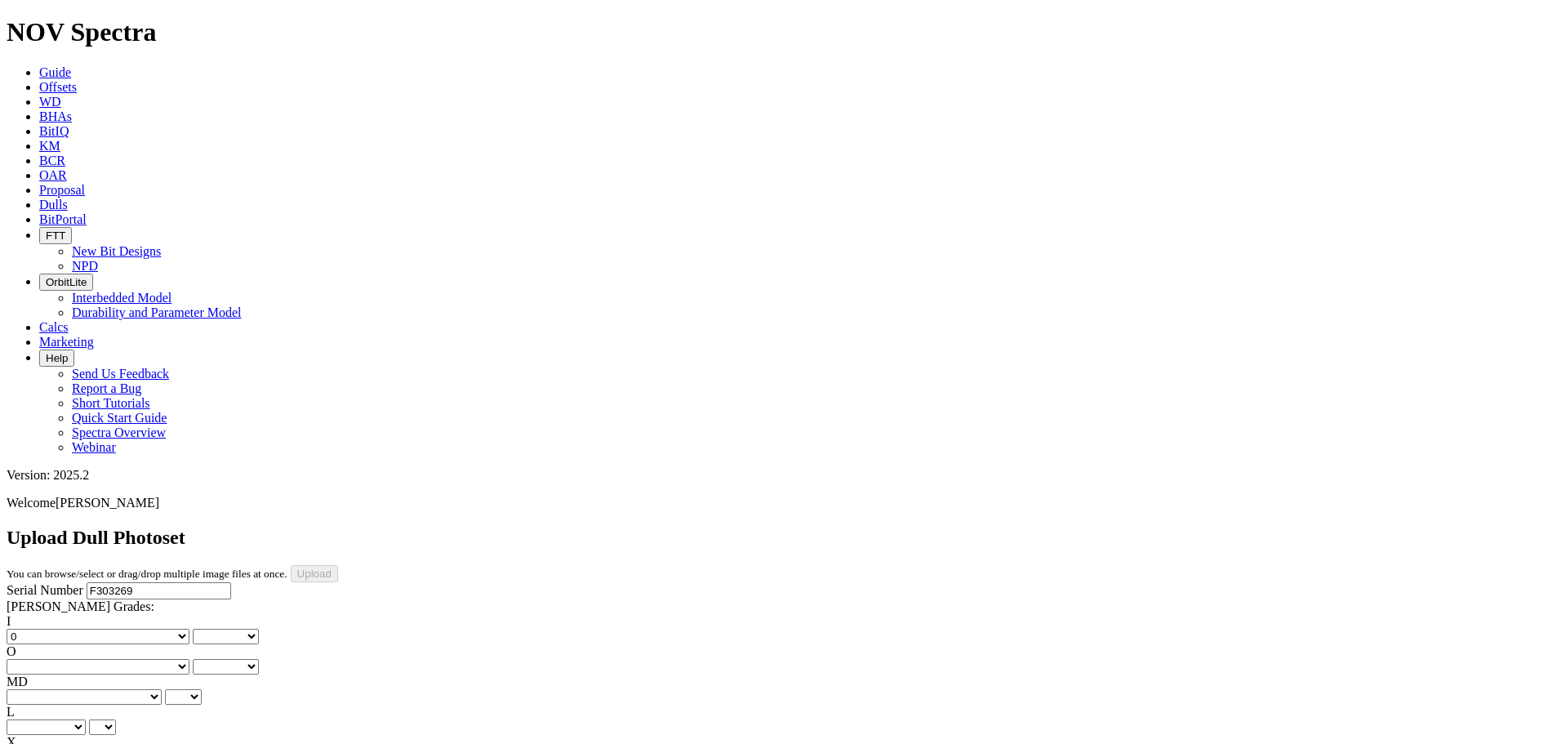
click at [33, 628] on select "No lost, worn or damaged cutters 0 1 2 3 4 5 6 7 8 No diamond table left on any…" at bounding box center [97, 636] width 183 height 15
select select "number:0"
select select "number:1"
click at [53, 689] on select "BF - Bond Failure BT - Broken Teeth/Cutters BU - Balled Up Bit CR - Cored CT - …" at bounding box center [84, 696] width 156 height 15
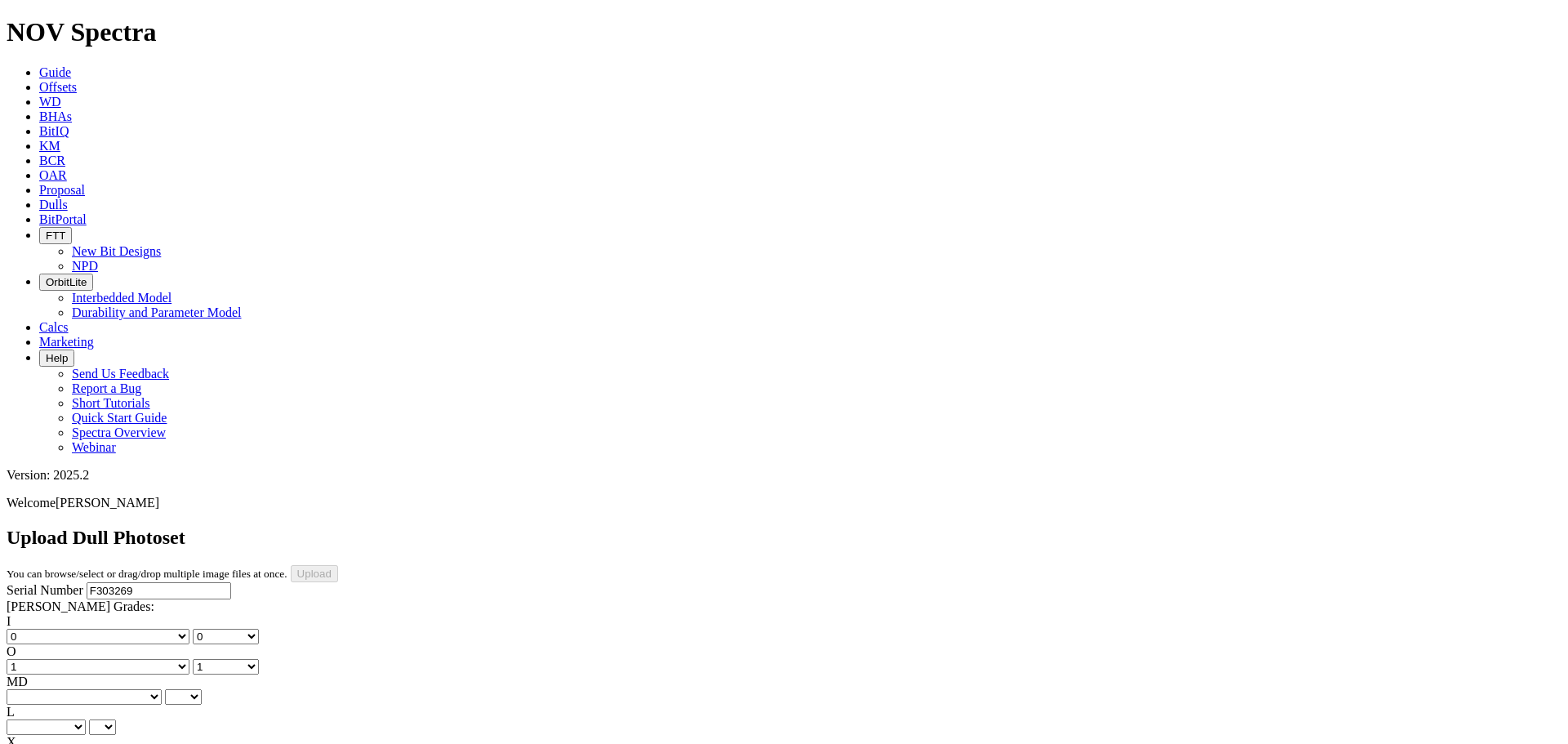
select select "string:CT"
click at [33, 689] on select "BF - Bond Failure BT - Broken Teeth/Cutters BU - Balled Up Bit CR - Cored CT - …" at bounding box center [84, 696] width 156 height 15
select select "string:CT"
select select "string:A"
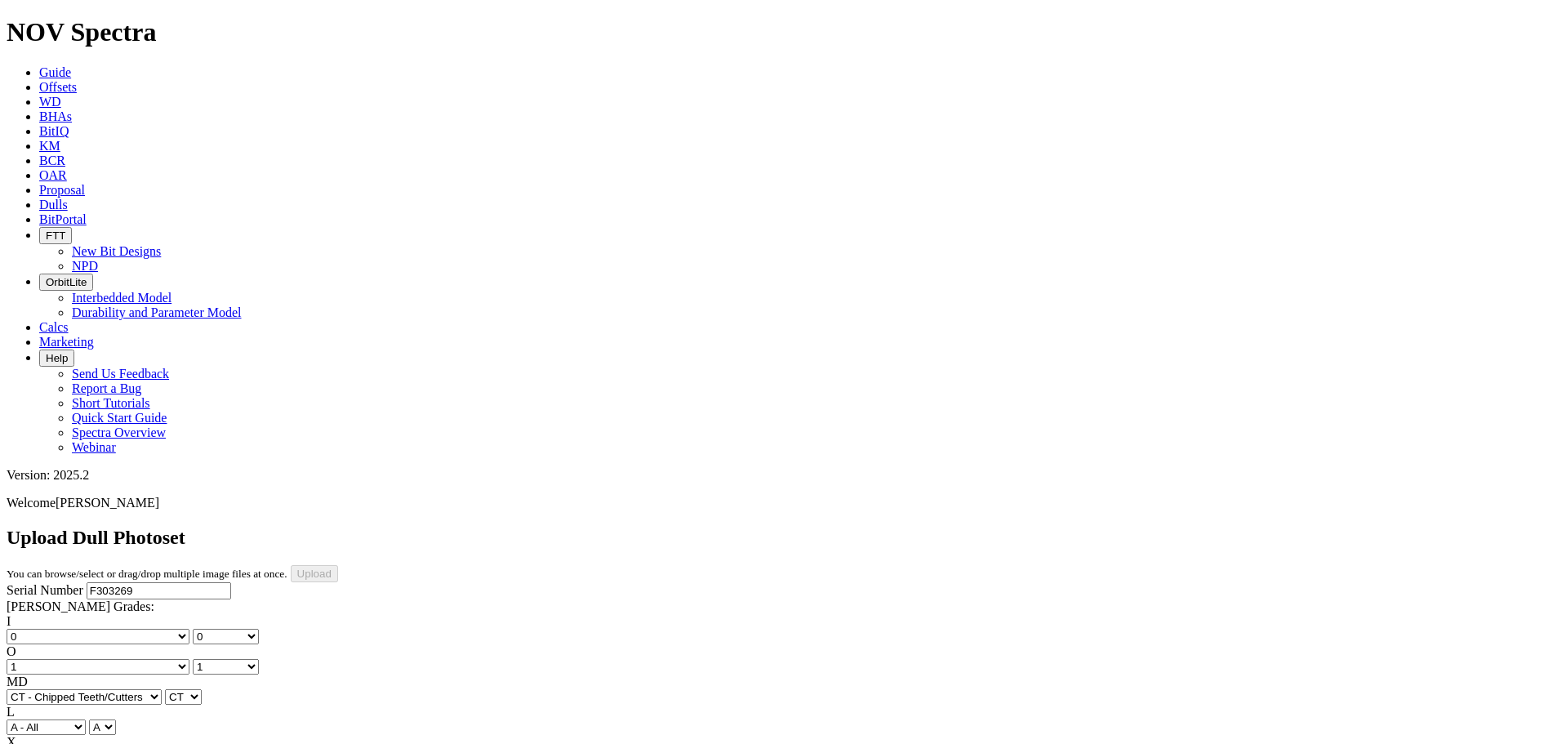
select select "string:X"
select select "string:I"
select select "string:NO"
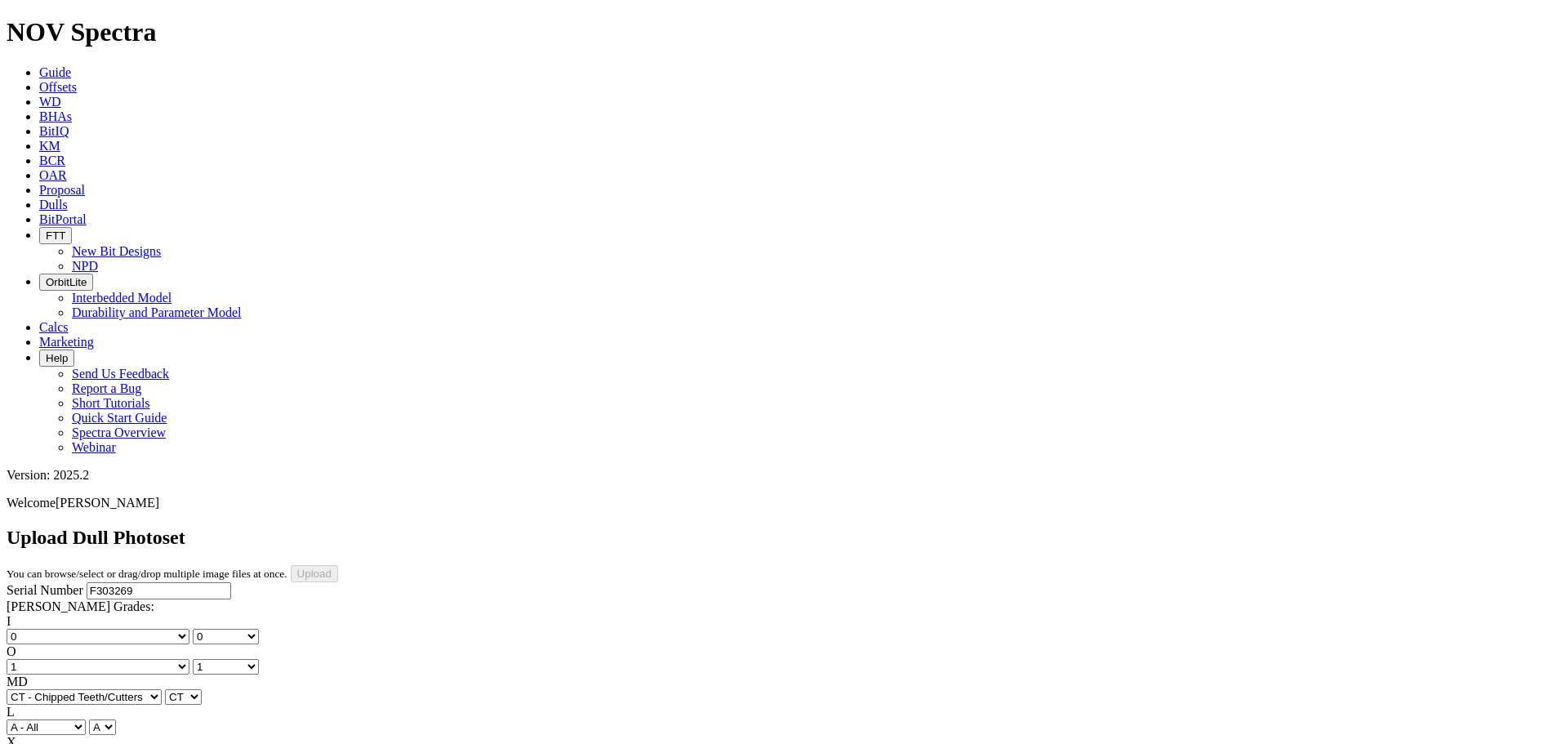
select select "string:NO"
select select "string:TD"
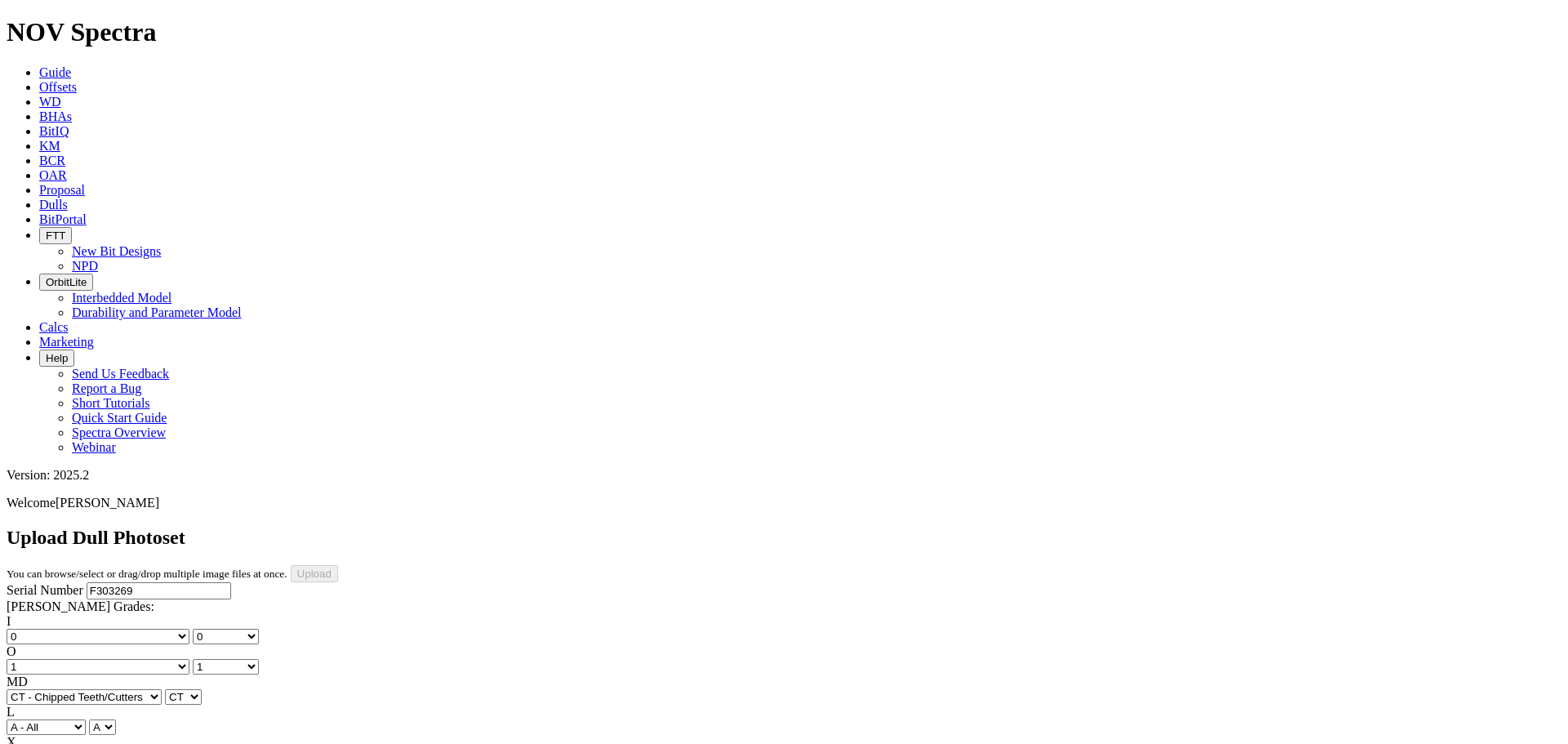
type input "9/16/25"
select select "number:0"
select select "number:1"
select select "string:CT"
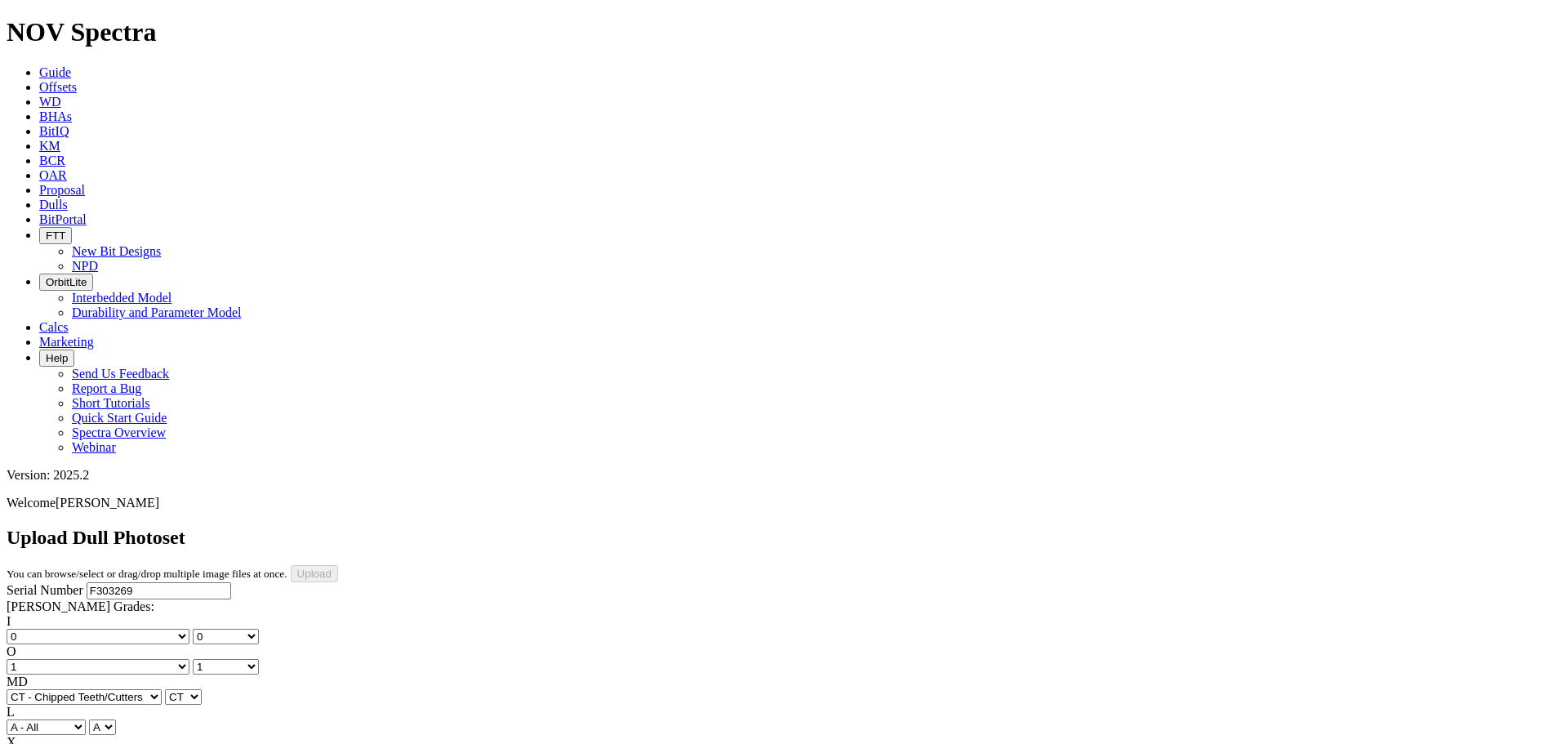
select select "string:I"
select select "string:NO"
select select "string:TD"
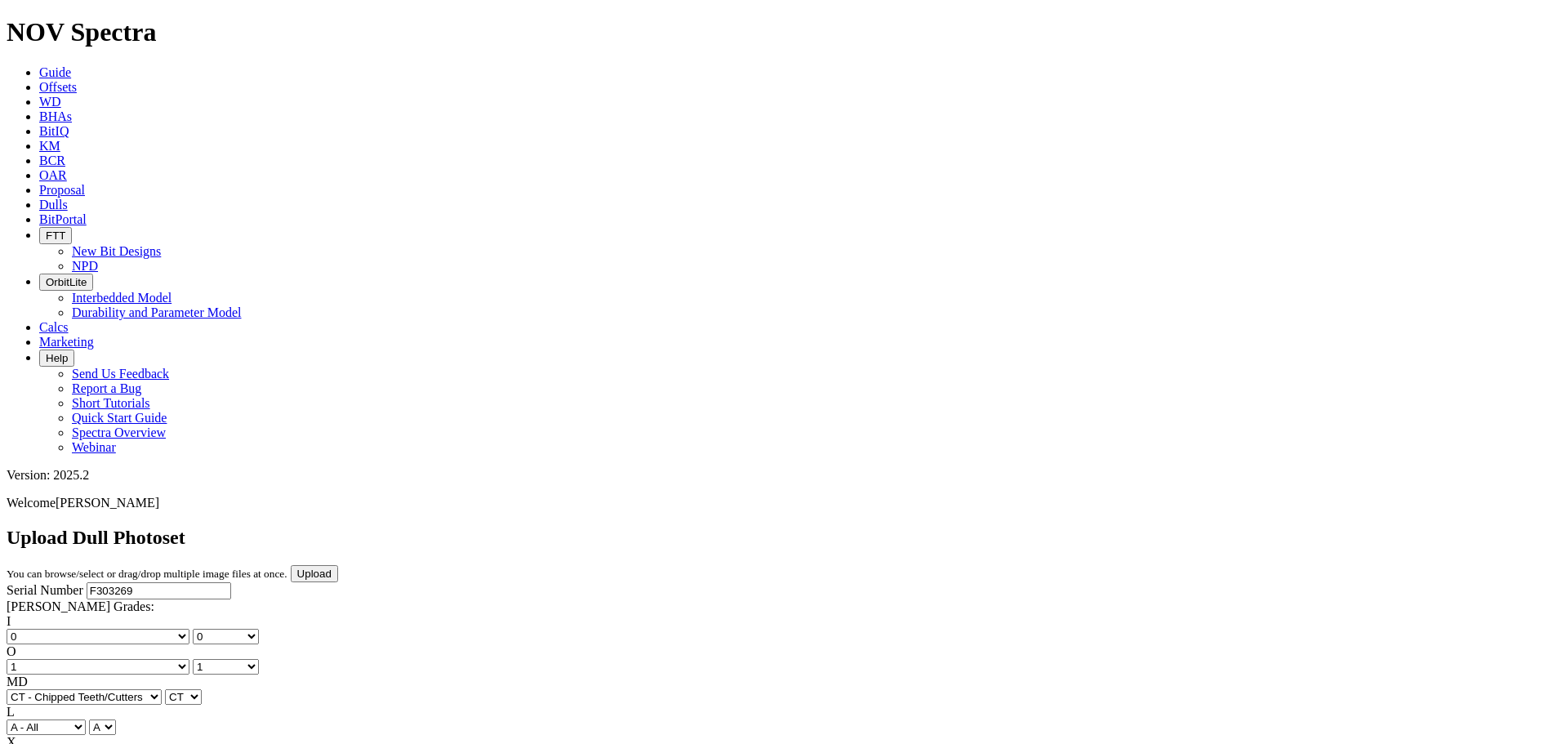
click at [339, 565] on input "Upload" at bounding box center [314, 573] width 47 height 17
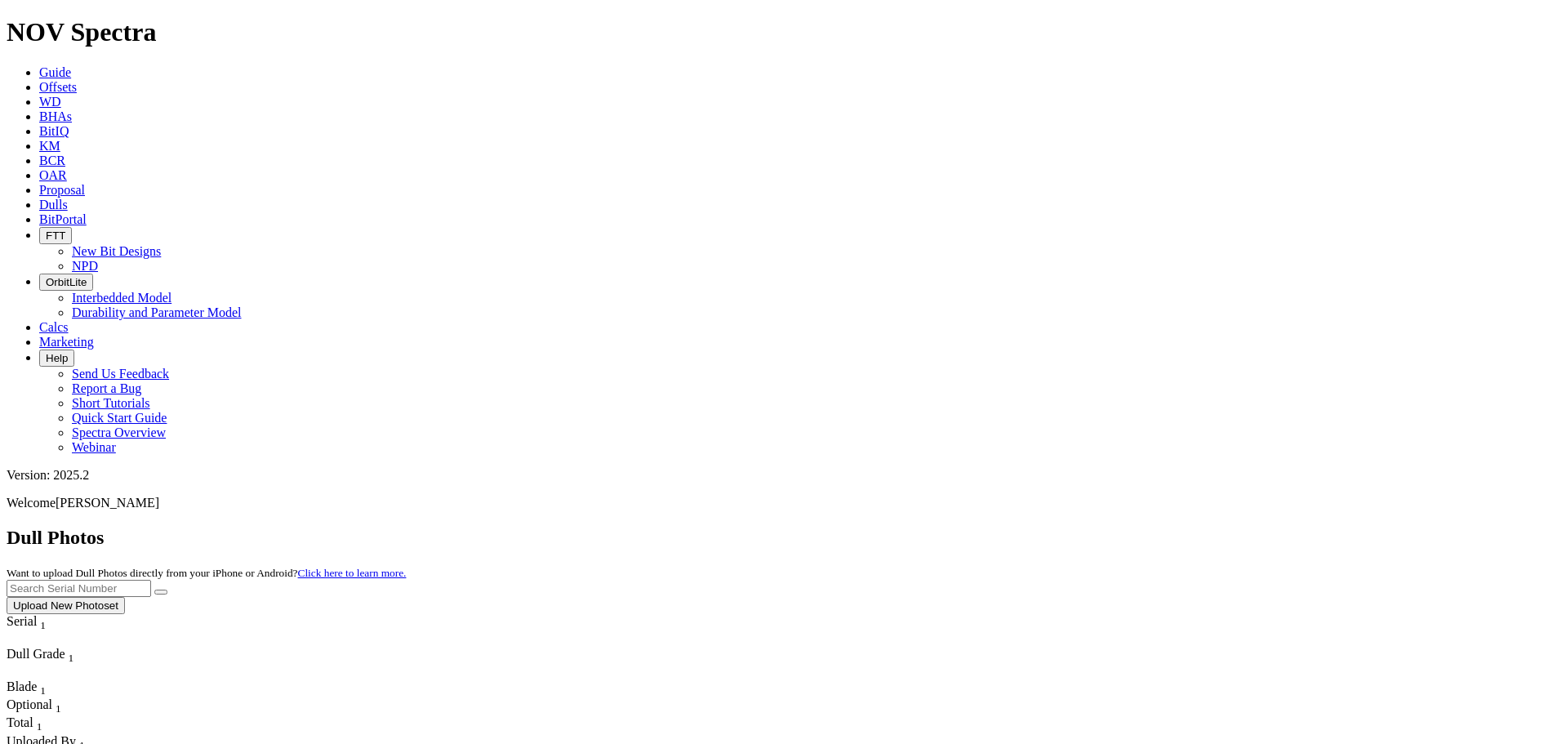
click at [39, 80] on icon at bounding box center [39, 86] width 0 height 14
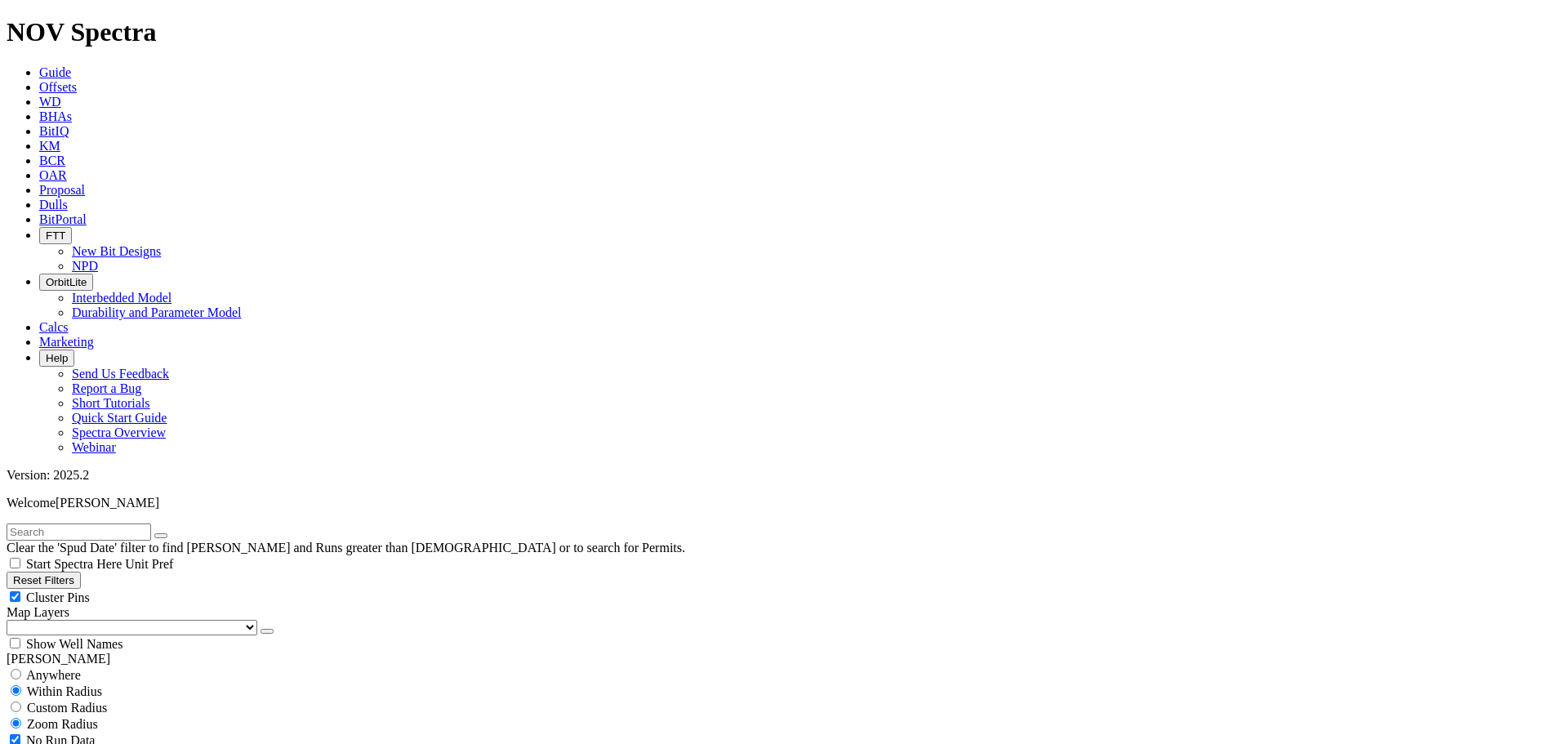
click at [116, 523] on input "text" at bounding box center [78, 531] width 145 height 17
type input "makori deep-3"
click at [68, 668] on span "Anywhere" at bounding box center [54, 674] width 55 height 14
radio input "true"
radio input "false"
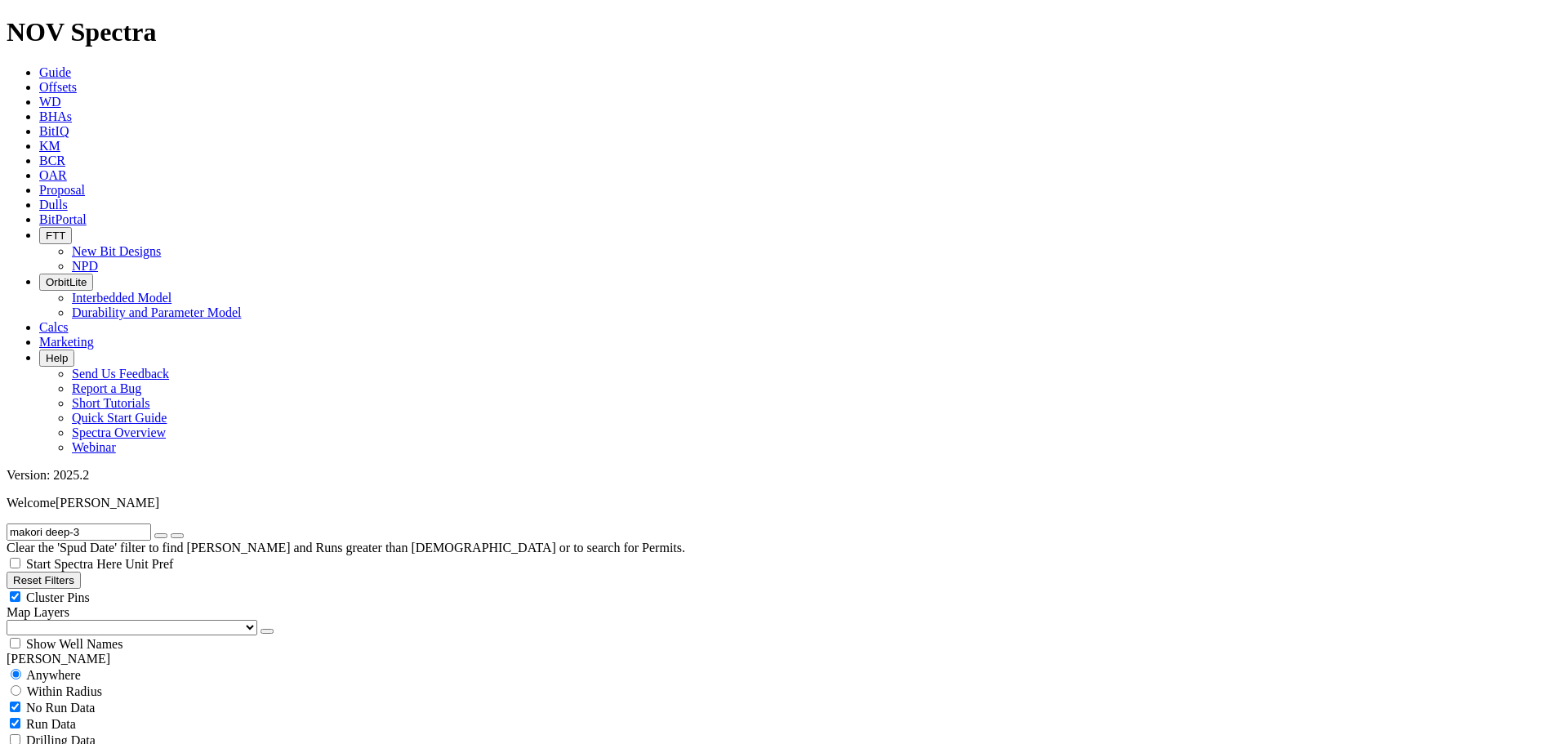
click at [67, 197] on span "Dulls" at bounding box center [53, 204] width 28 height 14
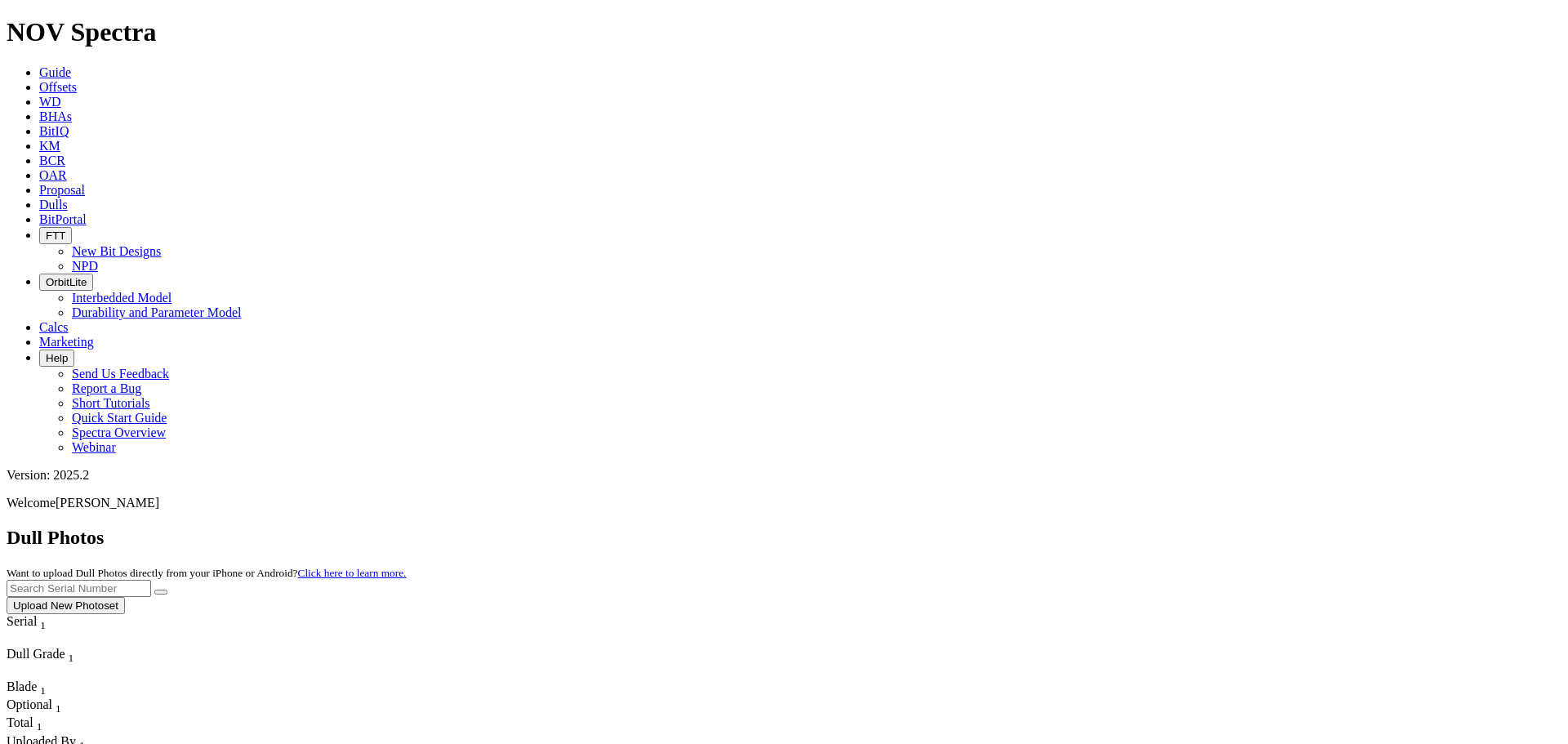
click at [76, 80] on link "Offsets" at bounding box center [57, 86] width 37 height 14
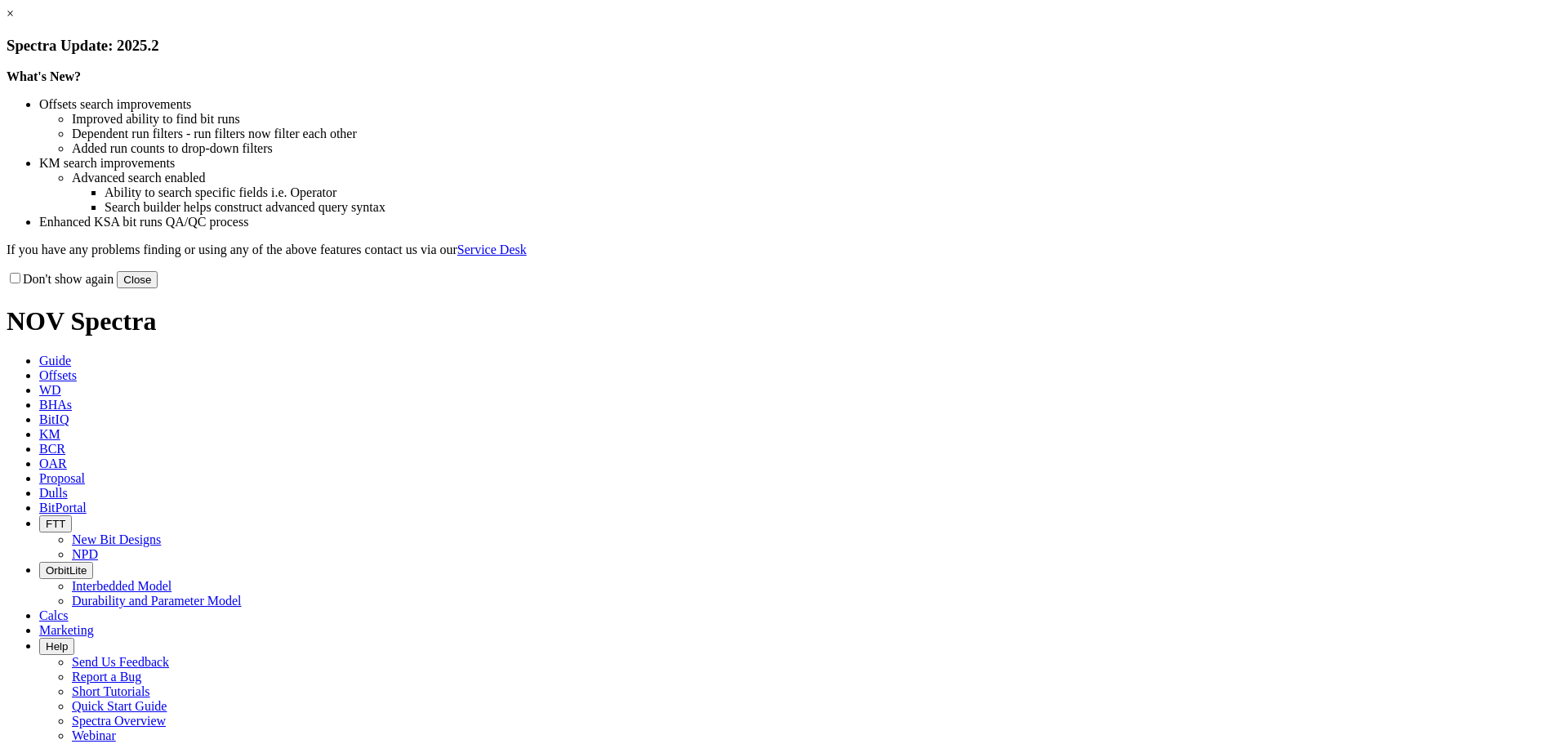
click at [157, 288] on button "Close" at bounding box center [137, 279] width 41 height 17
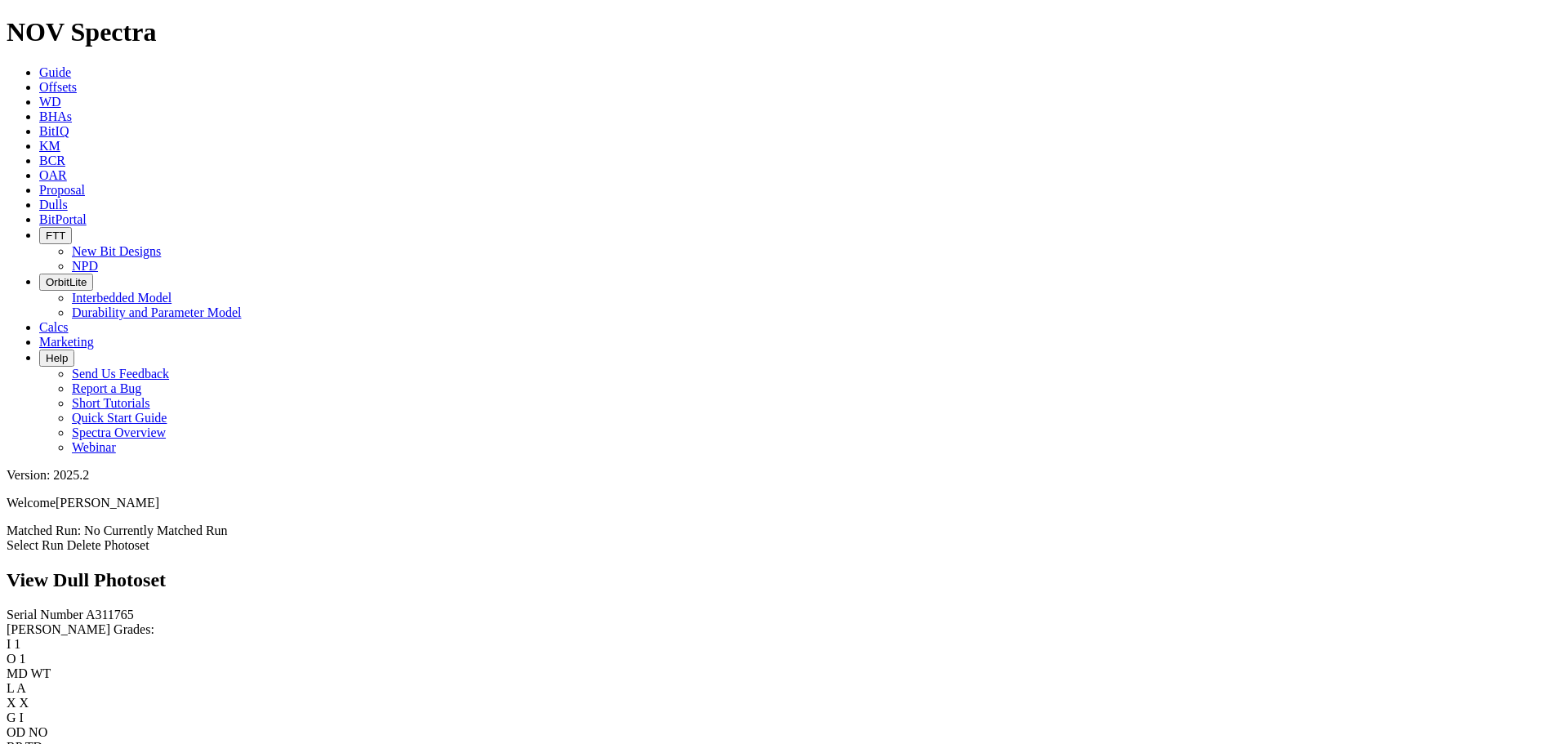
click at [64, 538] on link "Select Run" at bounding box center [35, 544] width 57 height 14
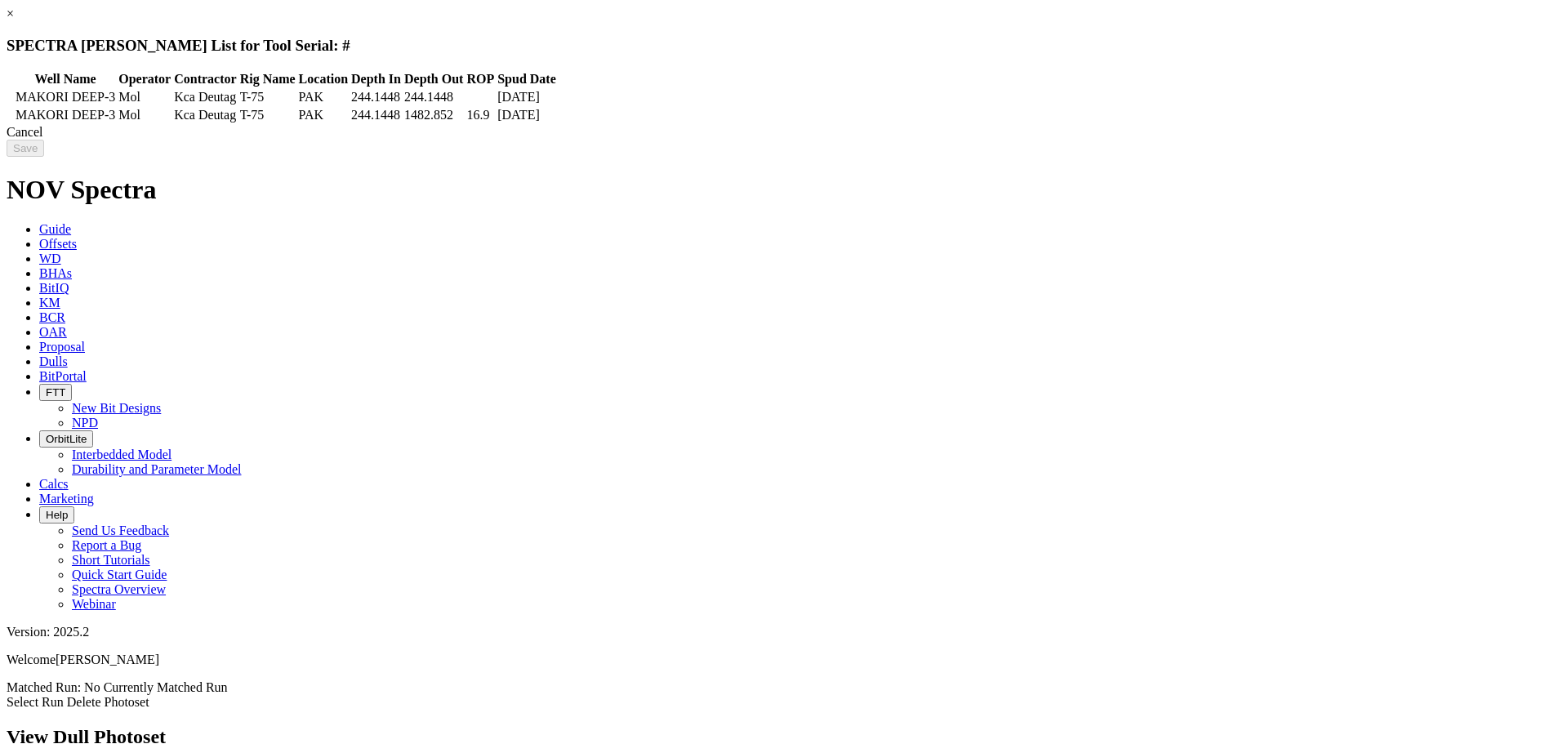
click at [13, 116] on td at bounding box center [10, 116] width 5 height 16
click at [44, 156] on input "Save" at bounding box center [25, 147] width 37 height 17
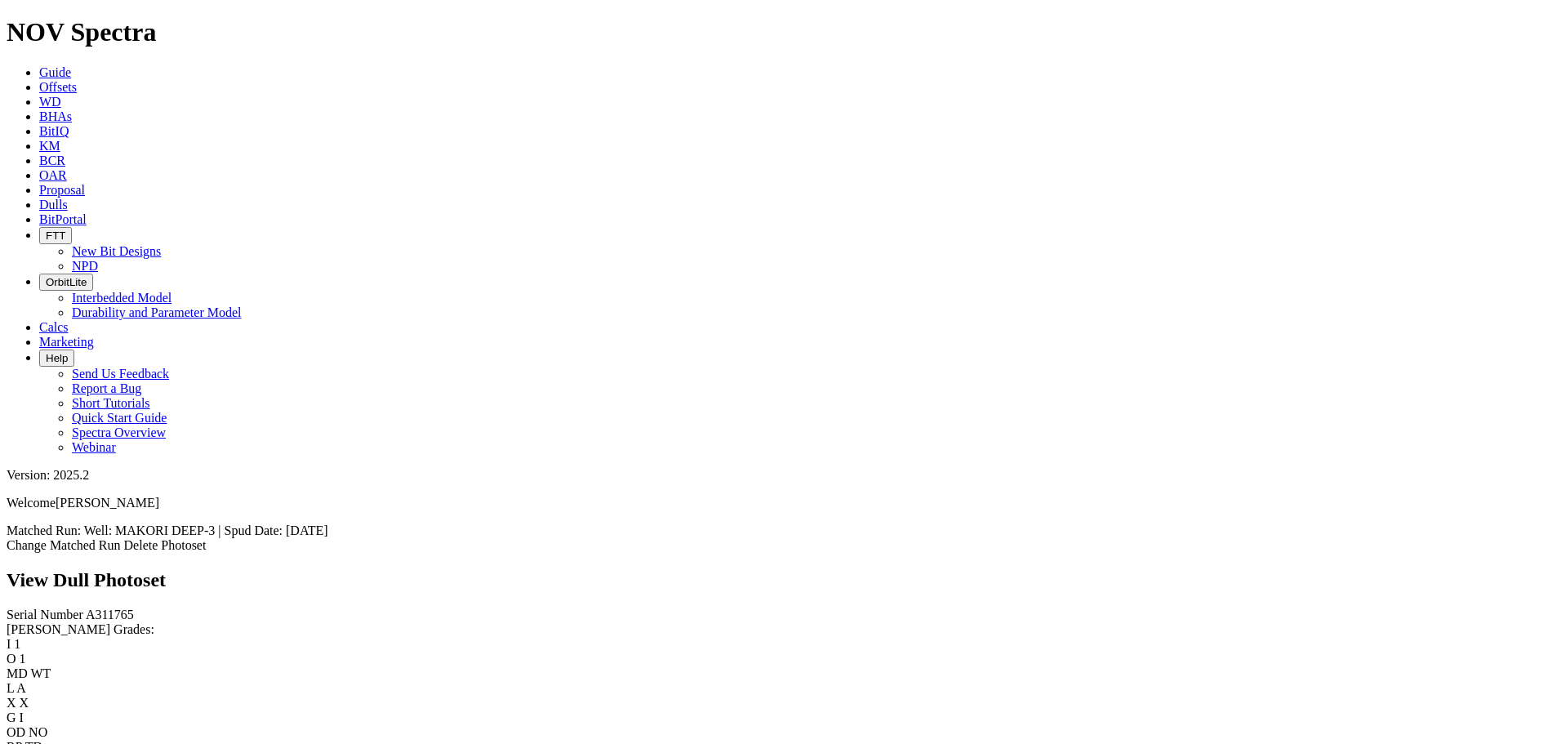
click at [39, 197] on icon at bounding box center [39, 204] width 0 height 14
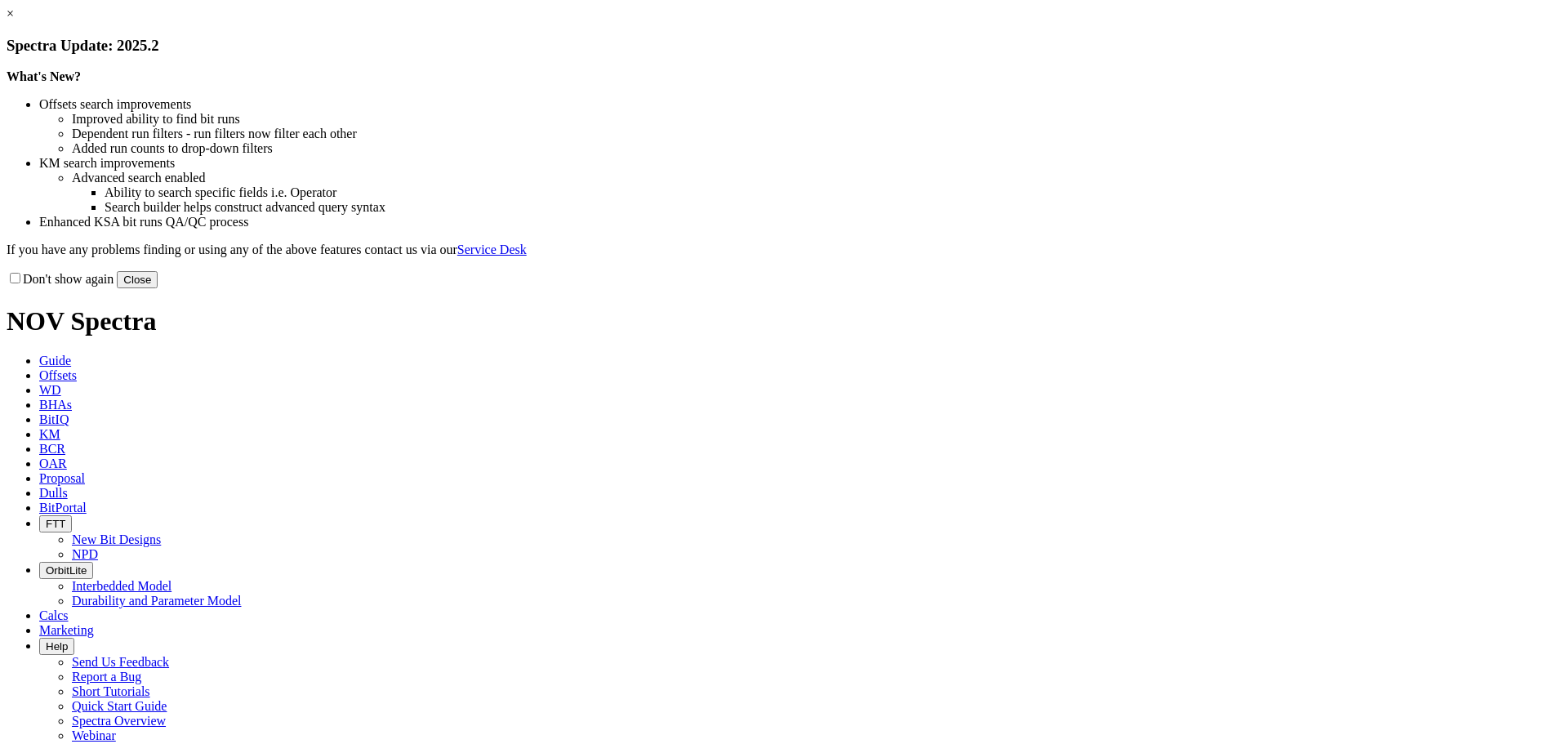
click at [14, 20] on link "×" at bounding box center [10, 13] width 7 height 14
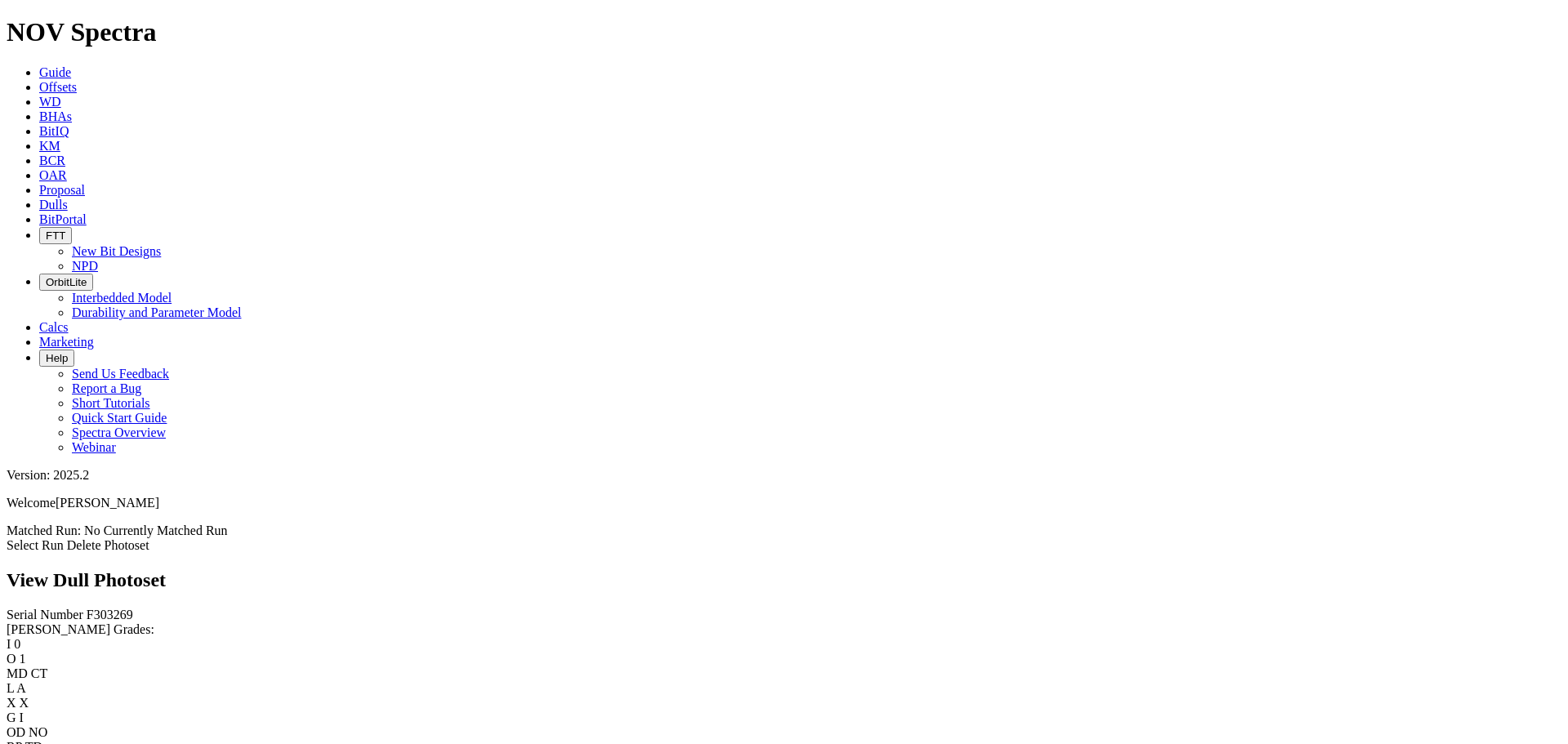
click at [64, 538] on link "Select Run" at bounding box center [35, 544] width 57 height 14
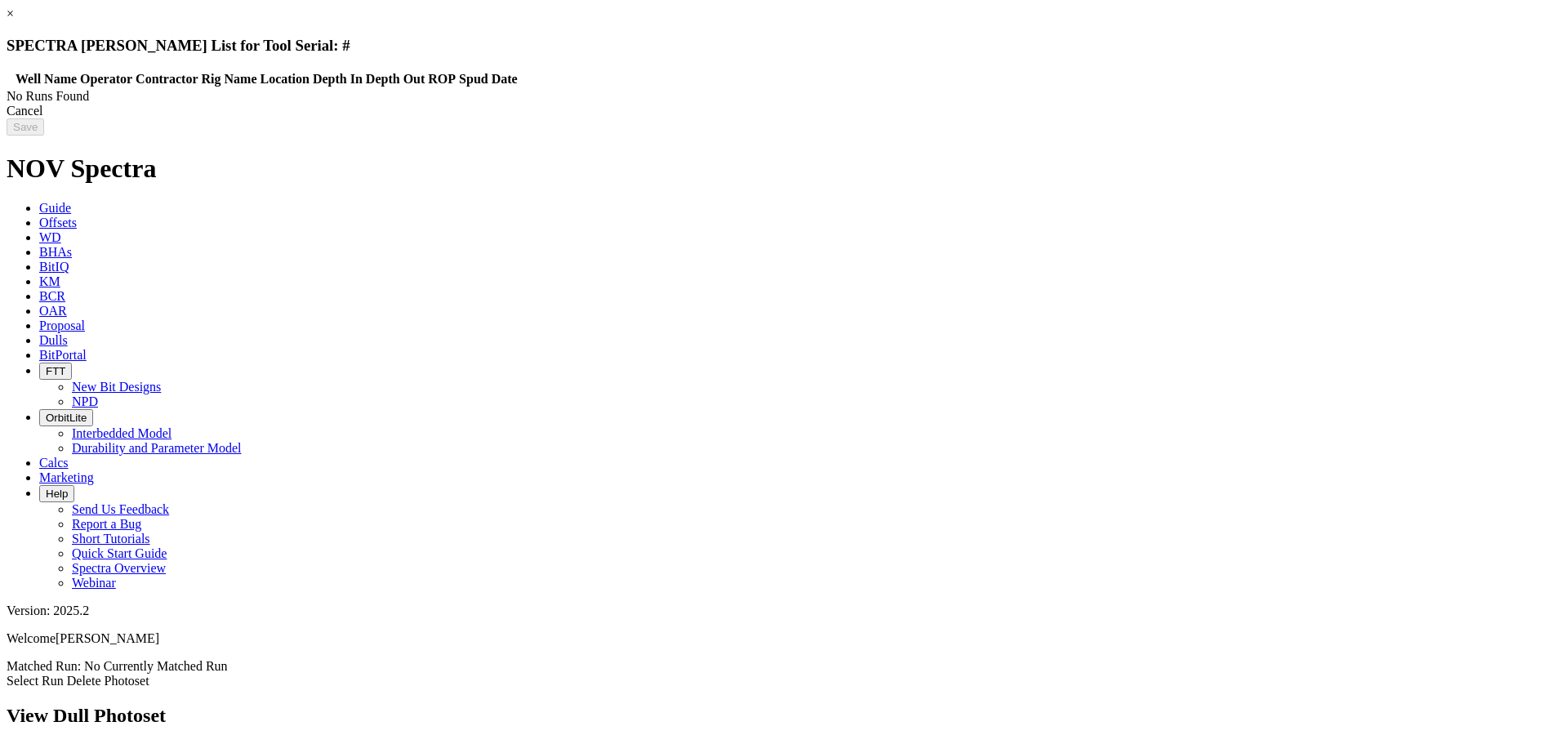
click at [1229, 118] on div "Cancel" at bounding box center [784, 111] width 1555 height 15
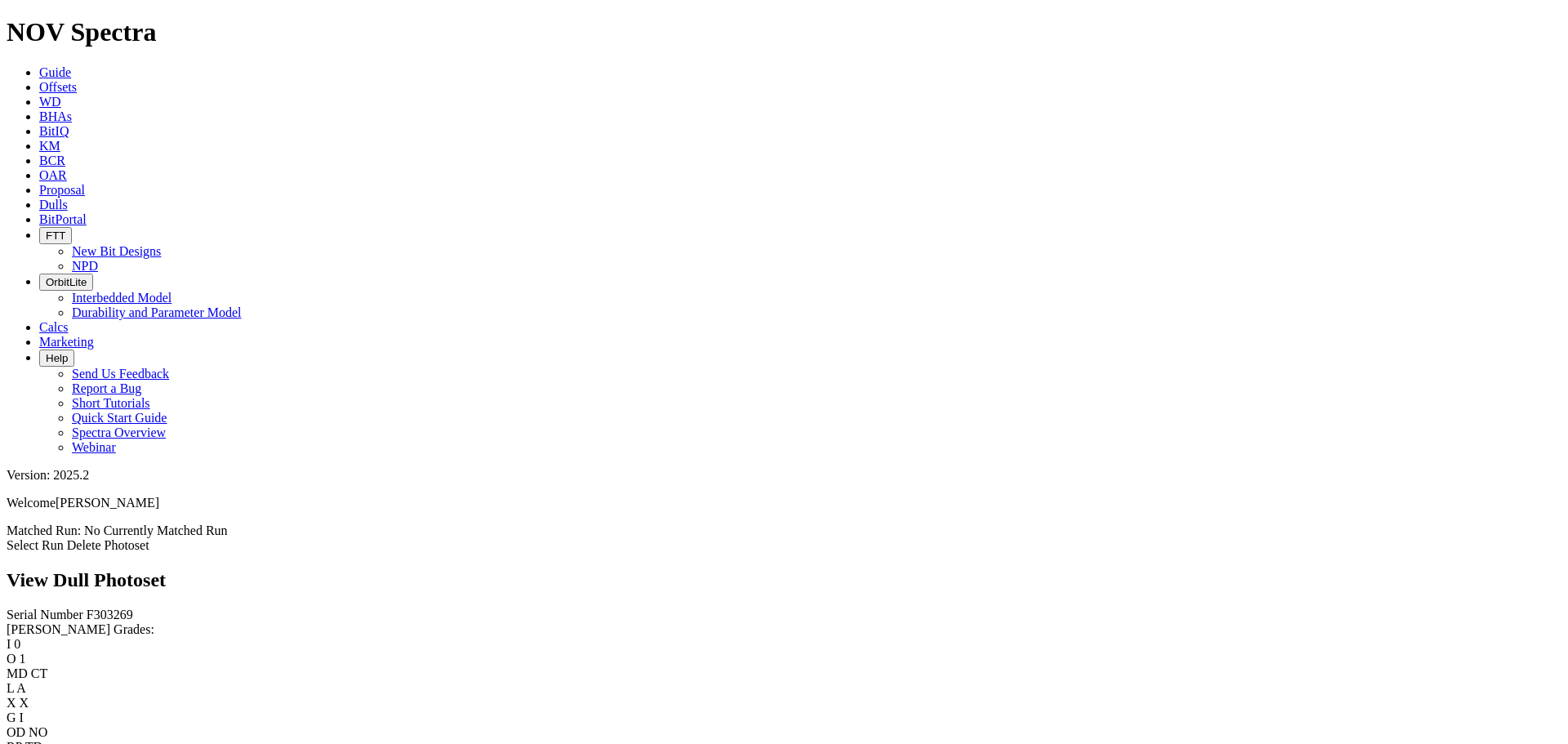
click at [39, 197] on icon at bounding box center [39, 204] width 0 height 14
